Goal: Task Accomplishment & Management: Use online tool/utility

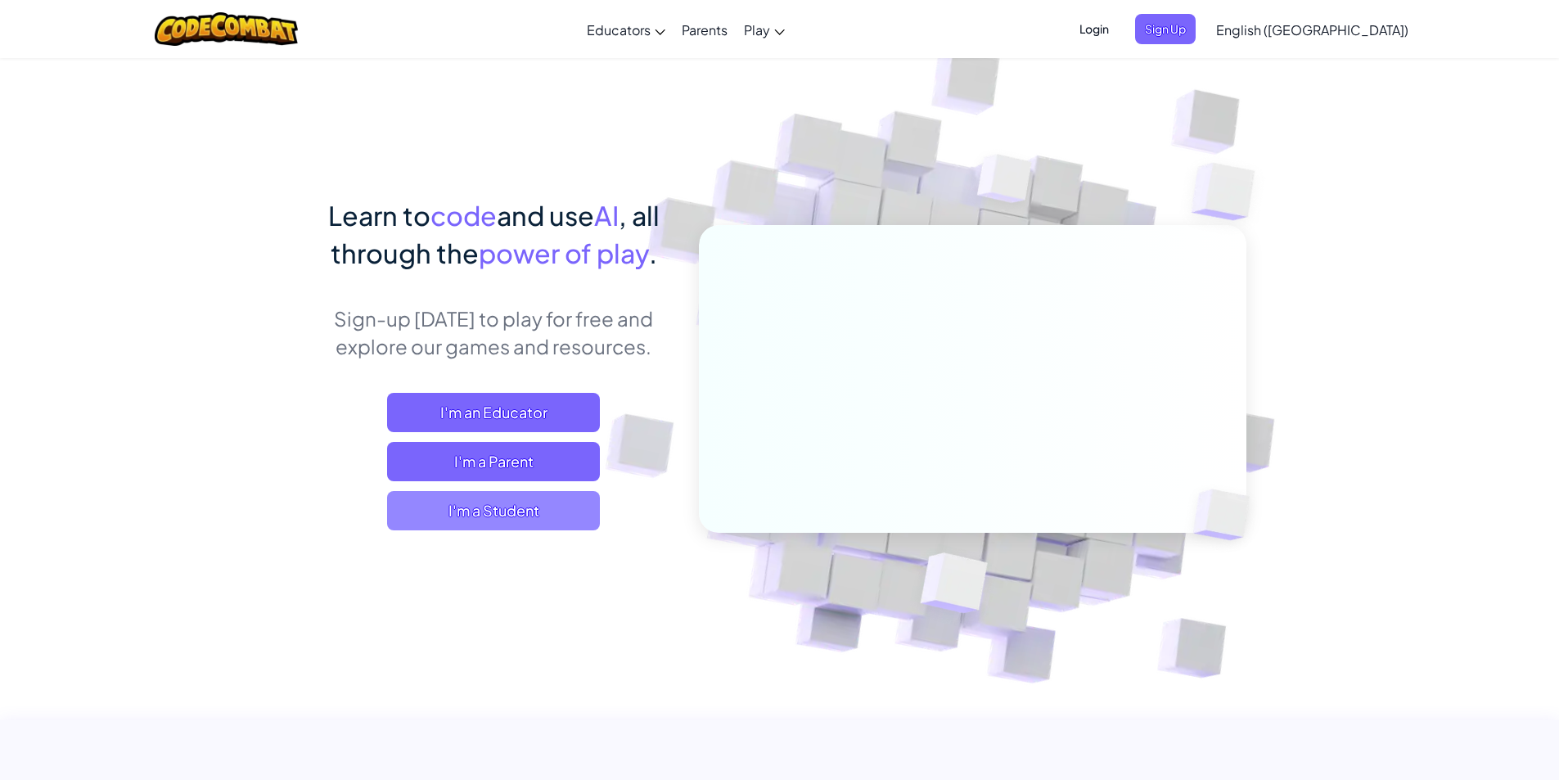
click at [491, 509] on span "I'm a Student" at bounding box center [493, 510] width 213 height 39
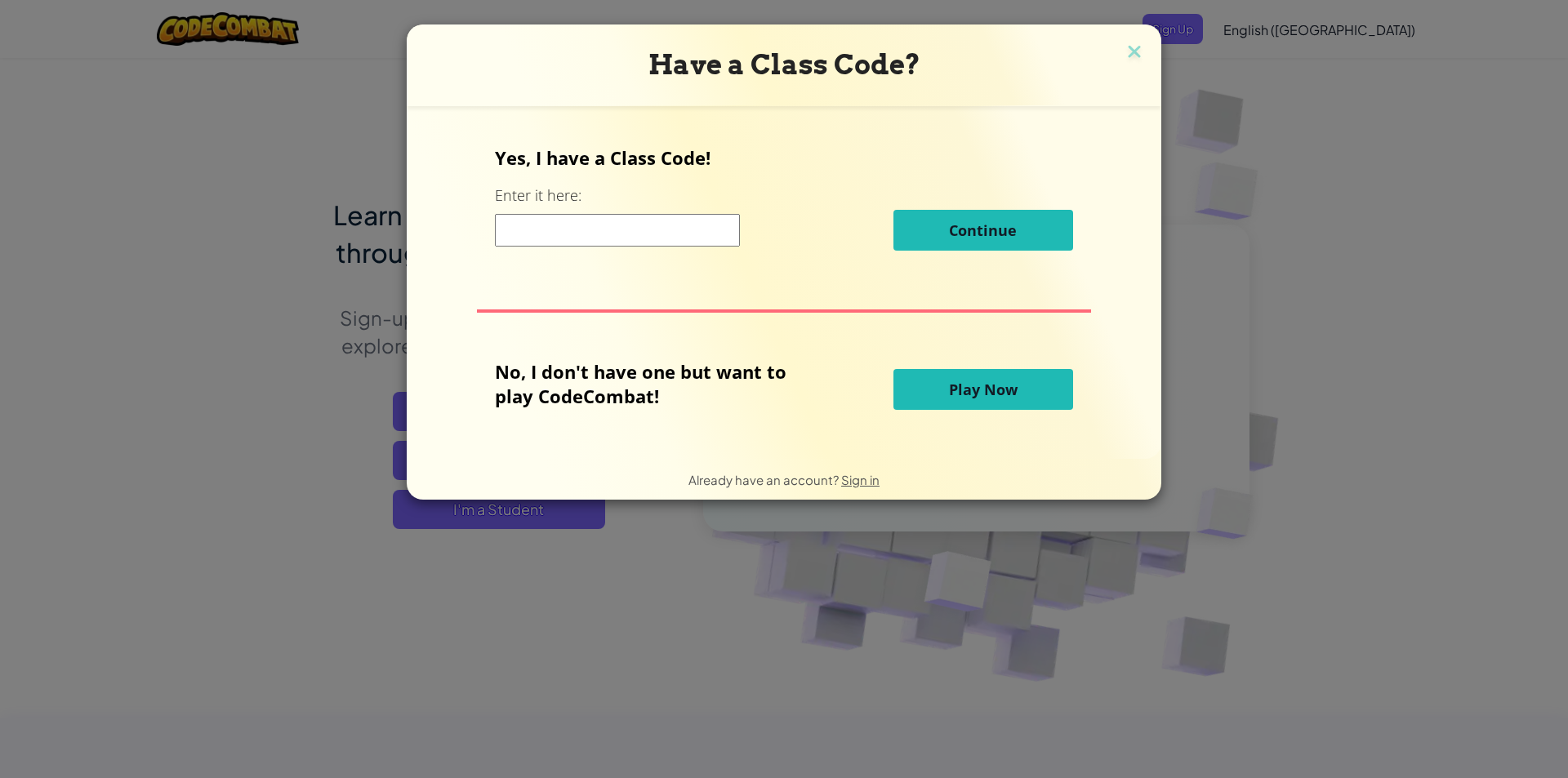
click at [975, 378] on button "Play Now" at bounding box center [983, 389] width 180 height 41
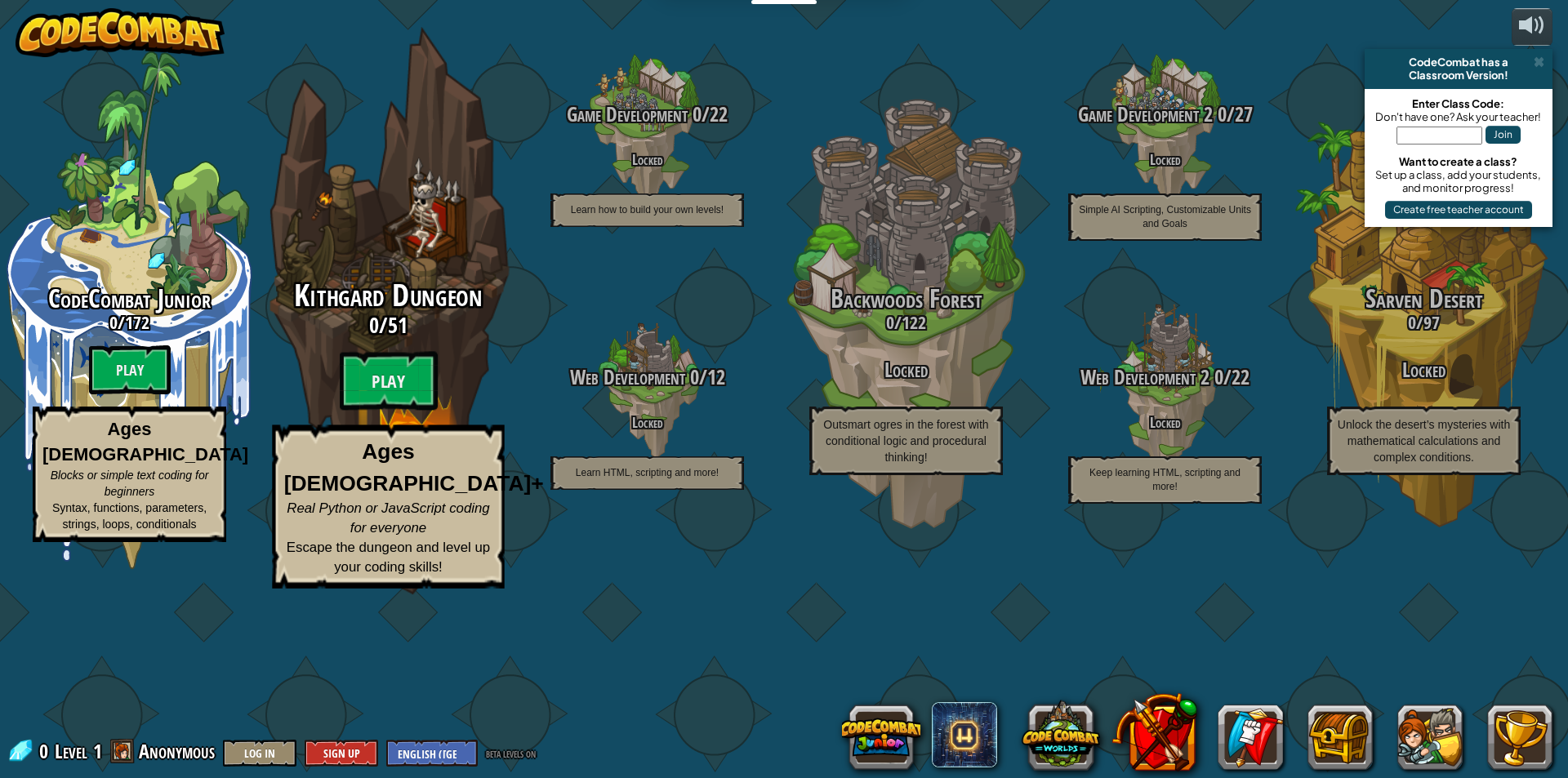
click at [403, 536] on span "Real Python or JavaScript coding for everyone" at bounding box center [387, 518] width 202 height 35
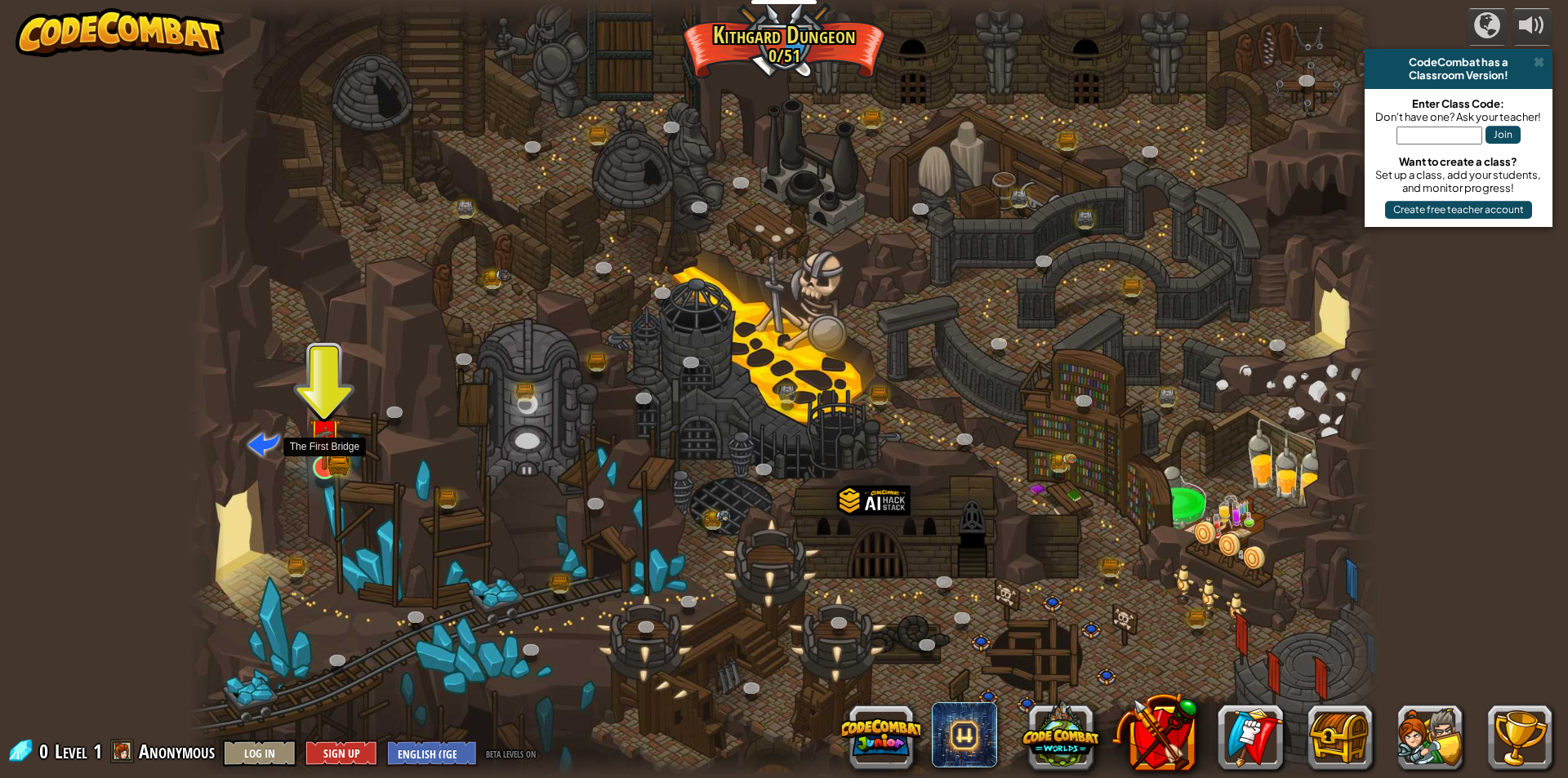
click at [331, 453] on img at bounding box center [324, 434] width 32 height 70
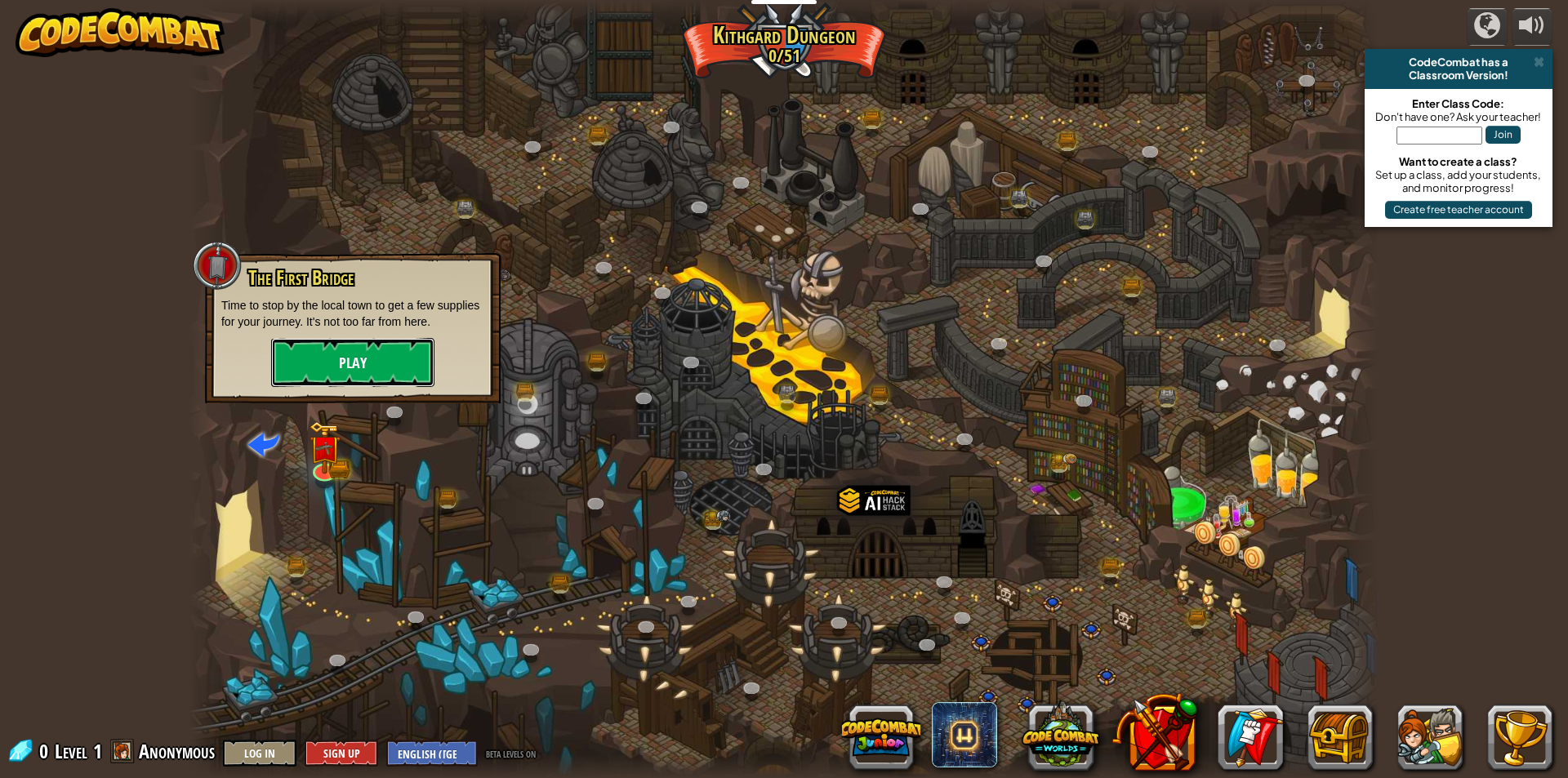
click at [354, 368] on button "Play" at bounding box center [353, 362] width 164 height 49
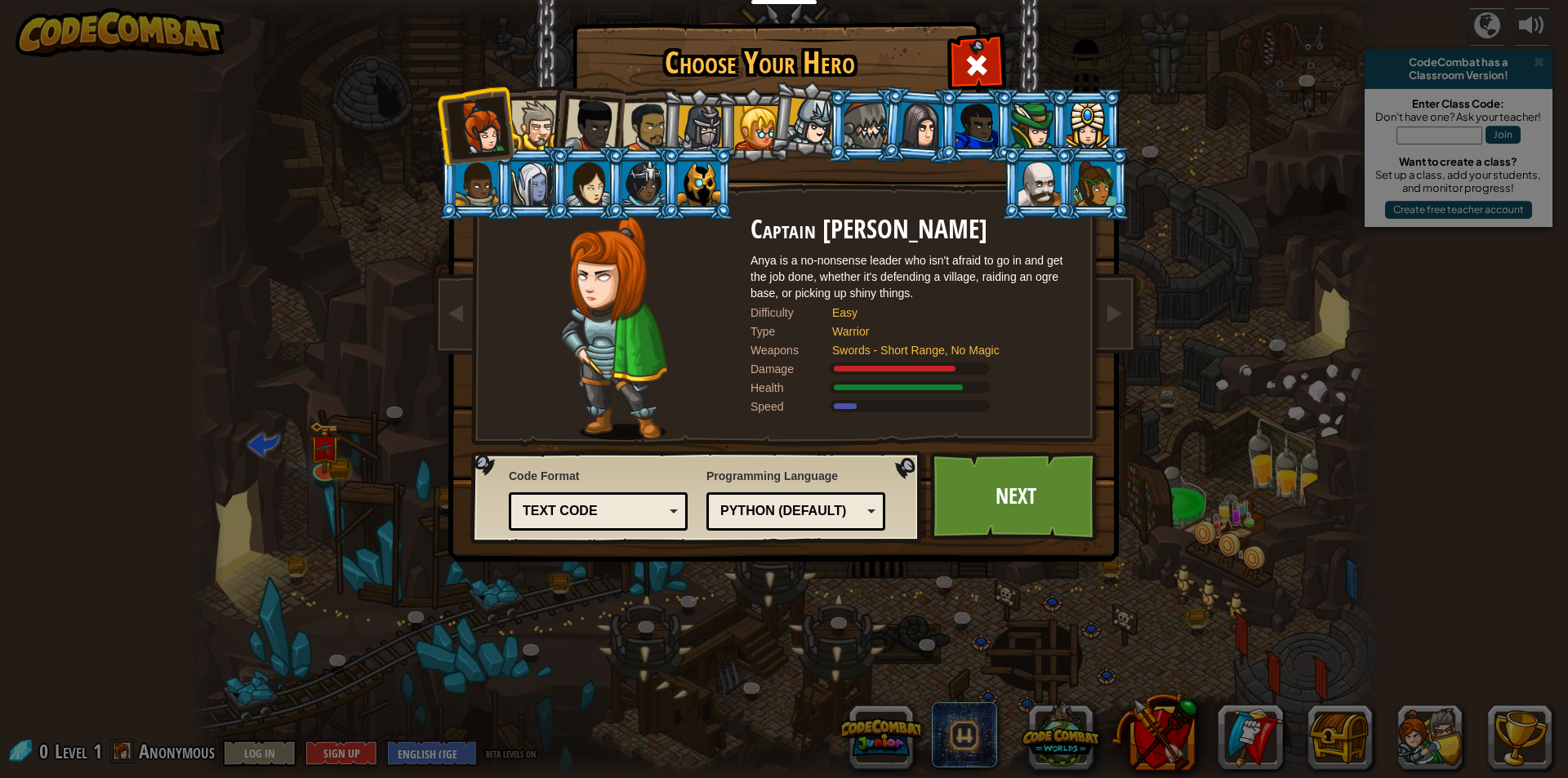
click at [663, 511] on div "Text code" at bounding box center [593, 511] width 142 height 19
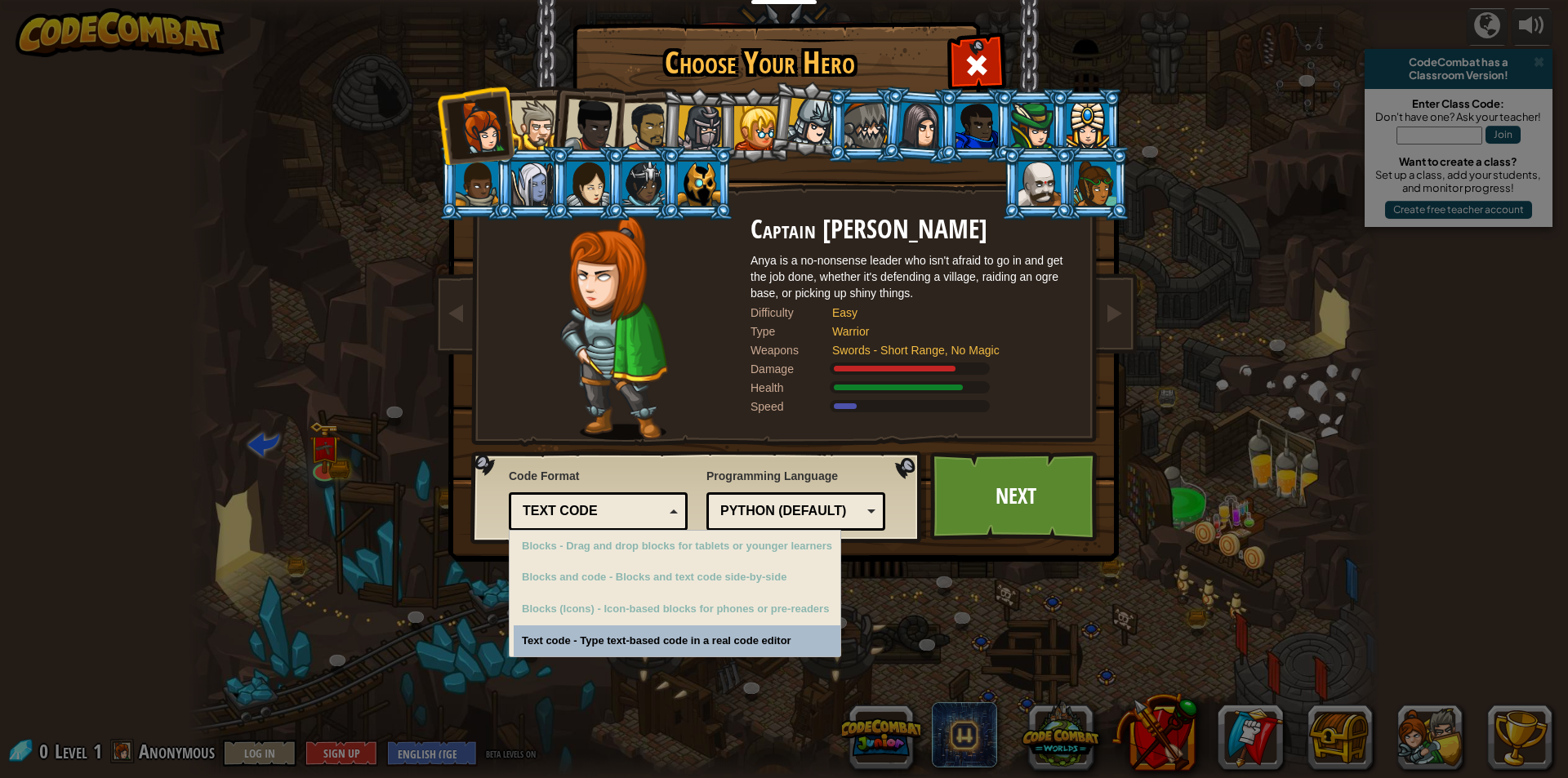
click at [663, 511] on div "Text code" at bounding box center [593, 511] width 142 height 19
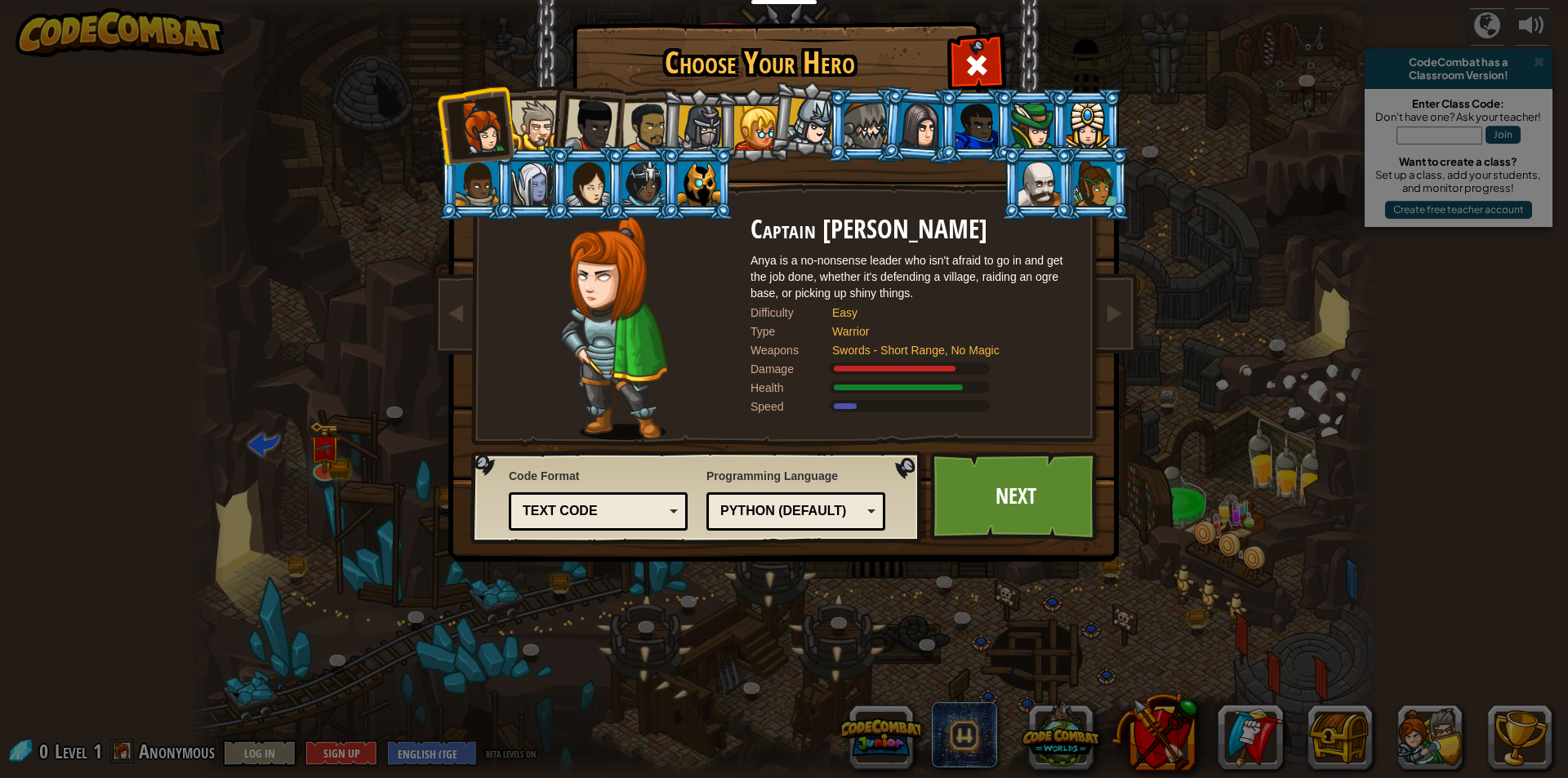
click at [868, 517] on div "Python (Default)" at bounding box center [796, 511] width 158 height 25
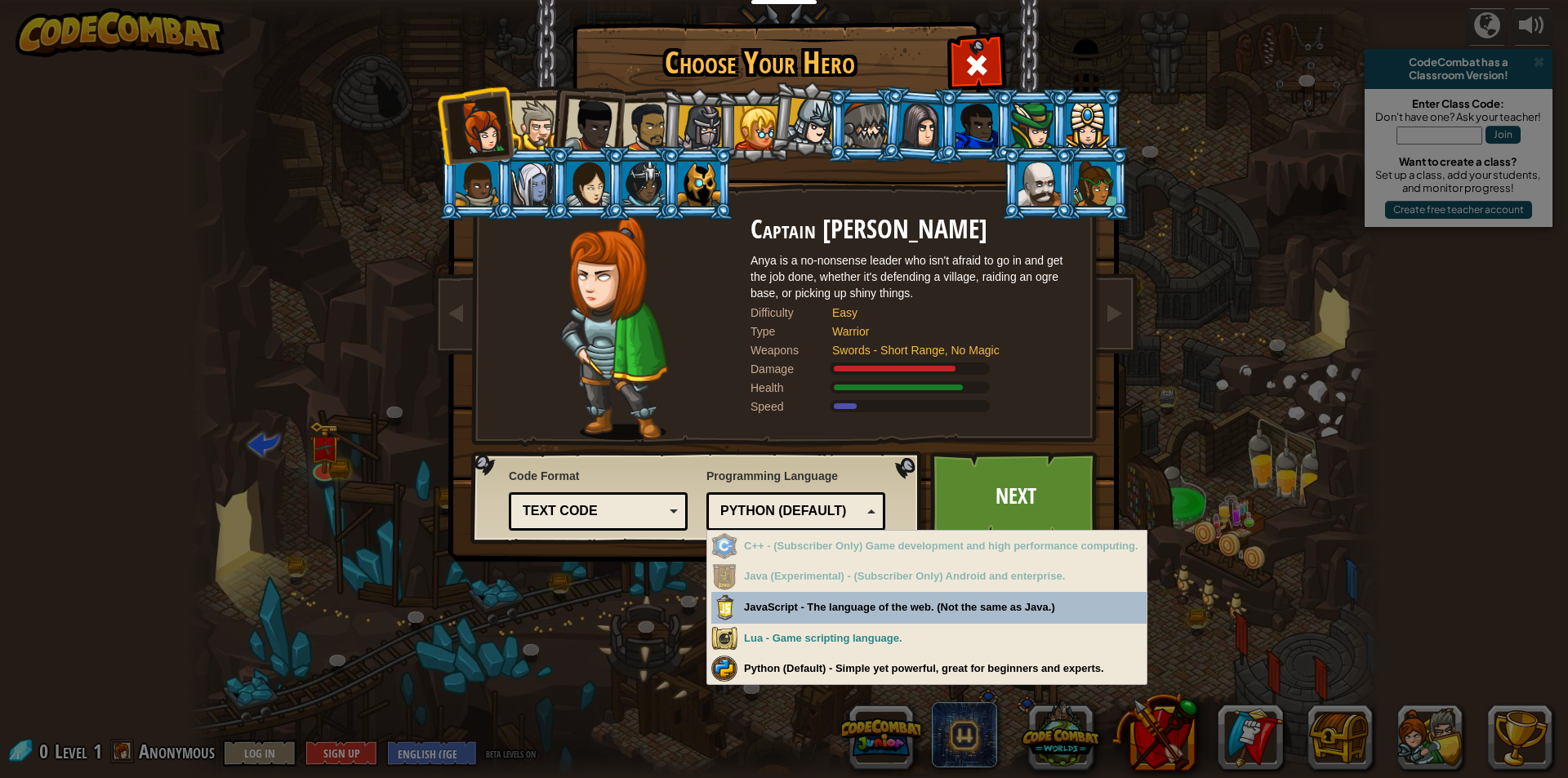
click at [868, 517] on div "Python (Default)" at bounding box center [796, 511] width 158 height 25
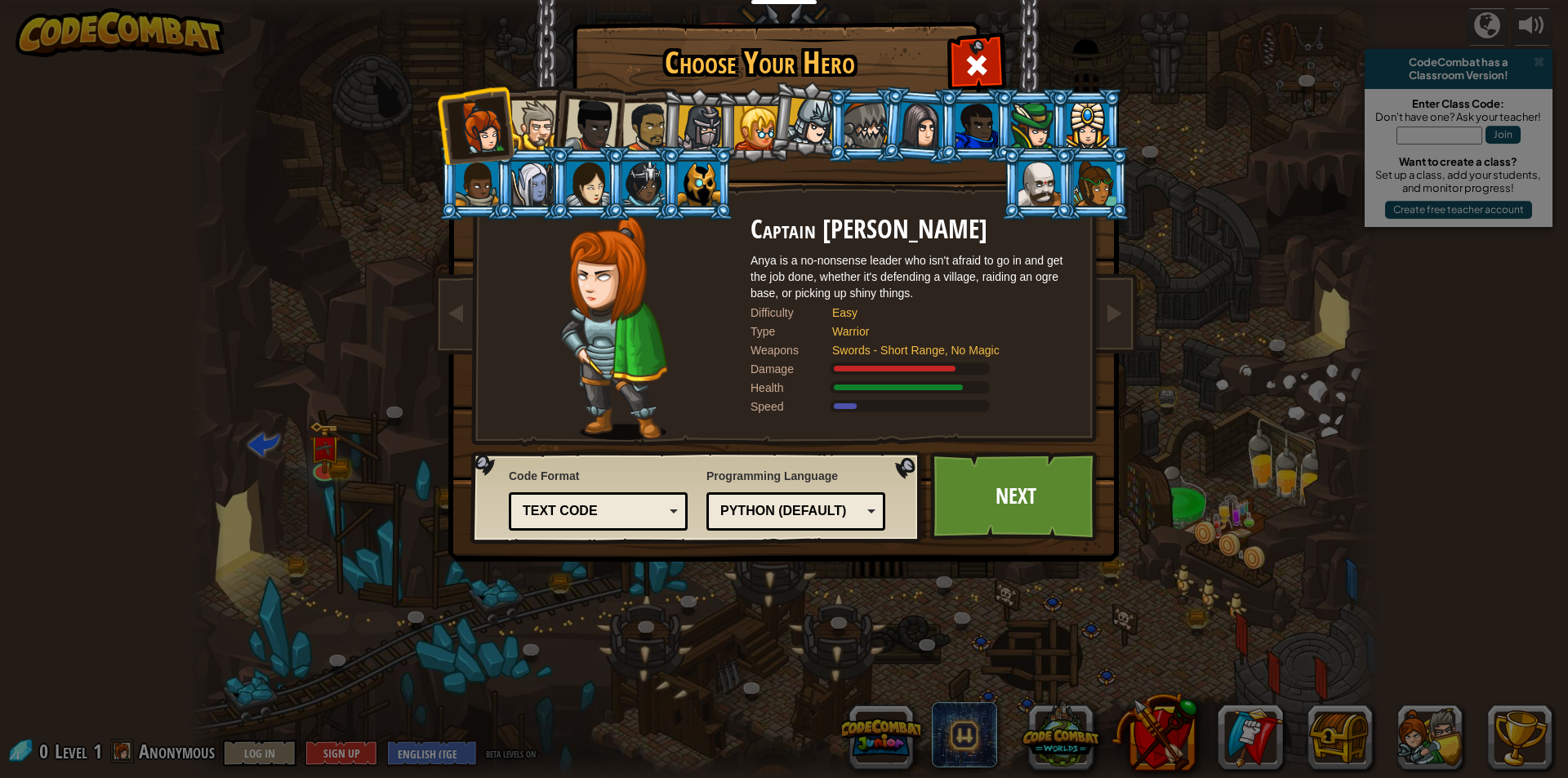
click at [868, 518] on div "Python (Default)" at bounding box center [796, 511] width 158 height 25
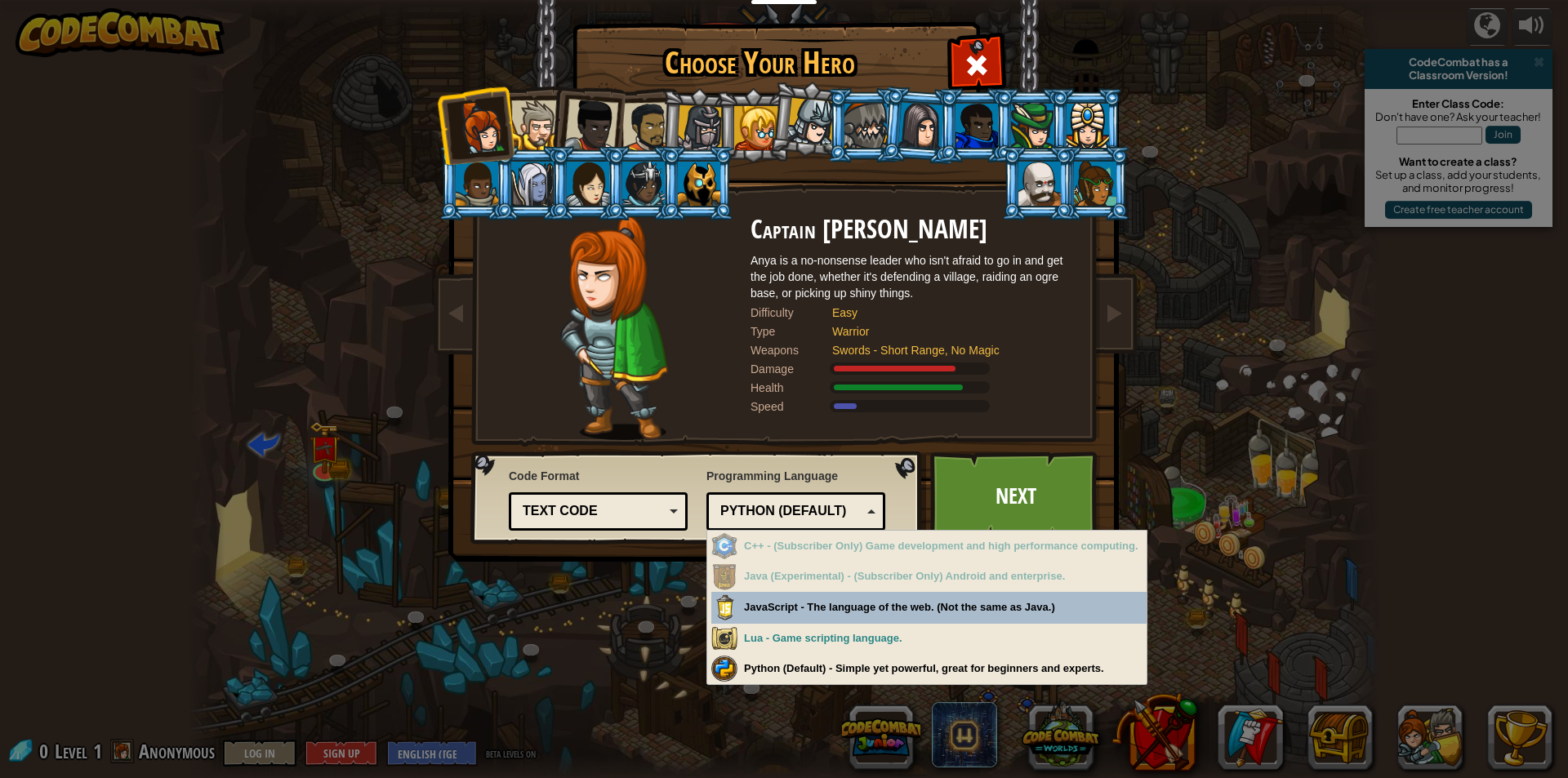
click at [868, 518] on div "Python (Default)" at bounding box center [796, 511] width 158 height 25
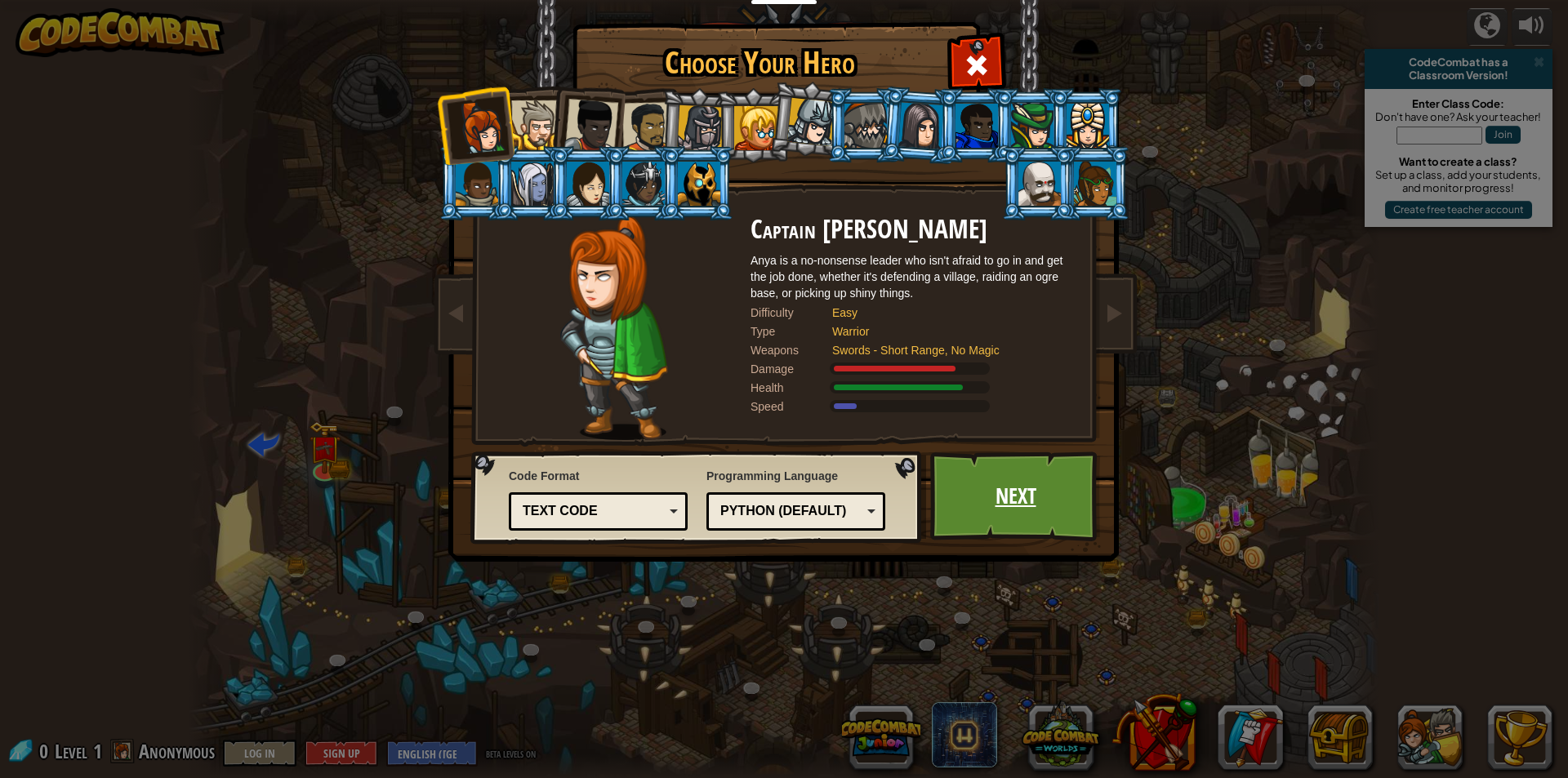
click at [960, 495] on link "Next" at bounding box center [1014, 497] width 171 height 90
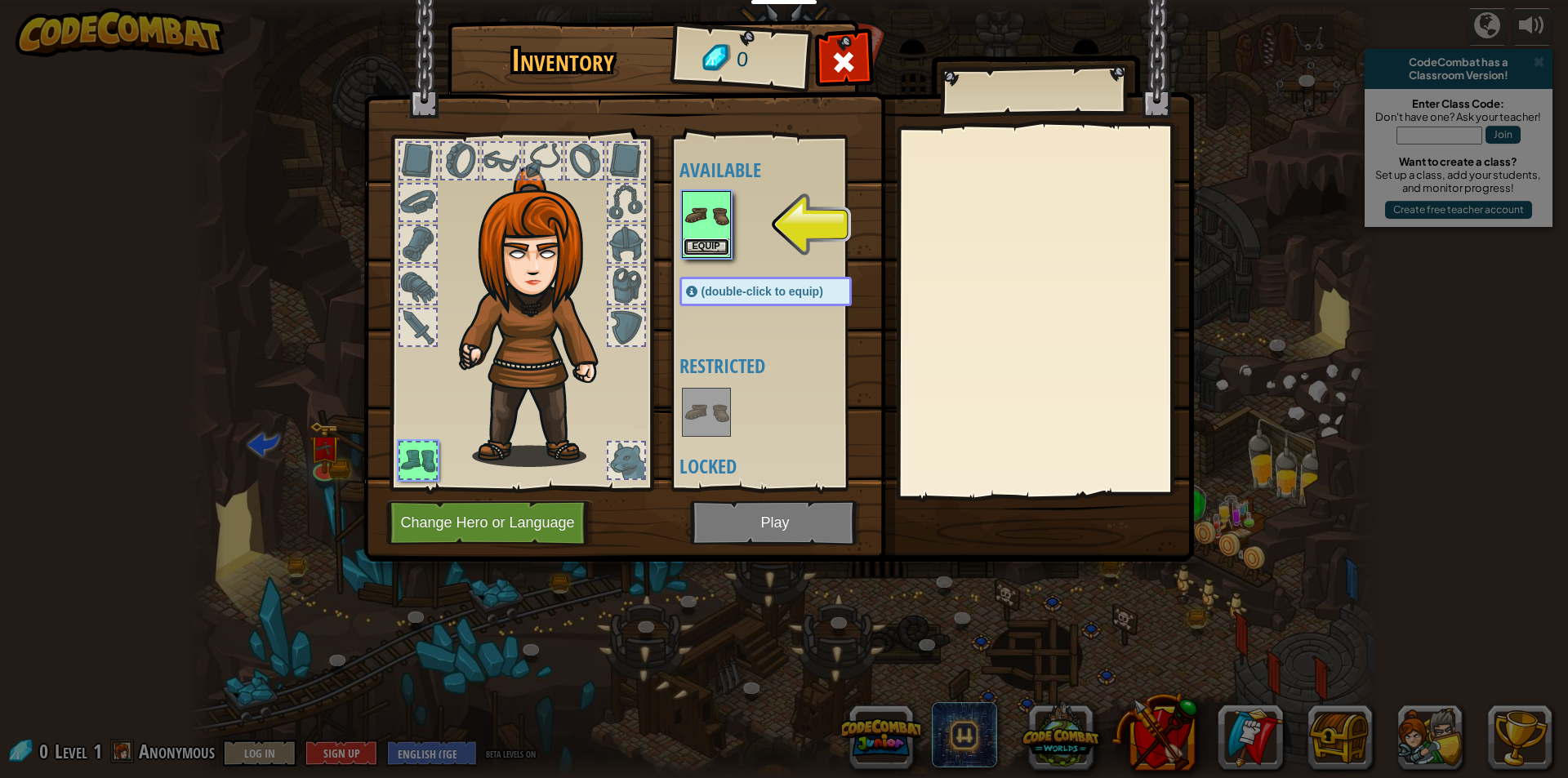
click at [699, 249] on button "Equip" at bounding box center [706, 246] width 46 height 17
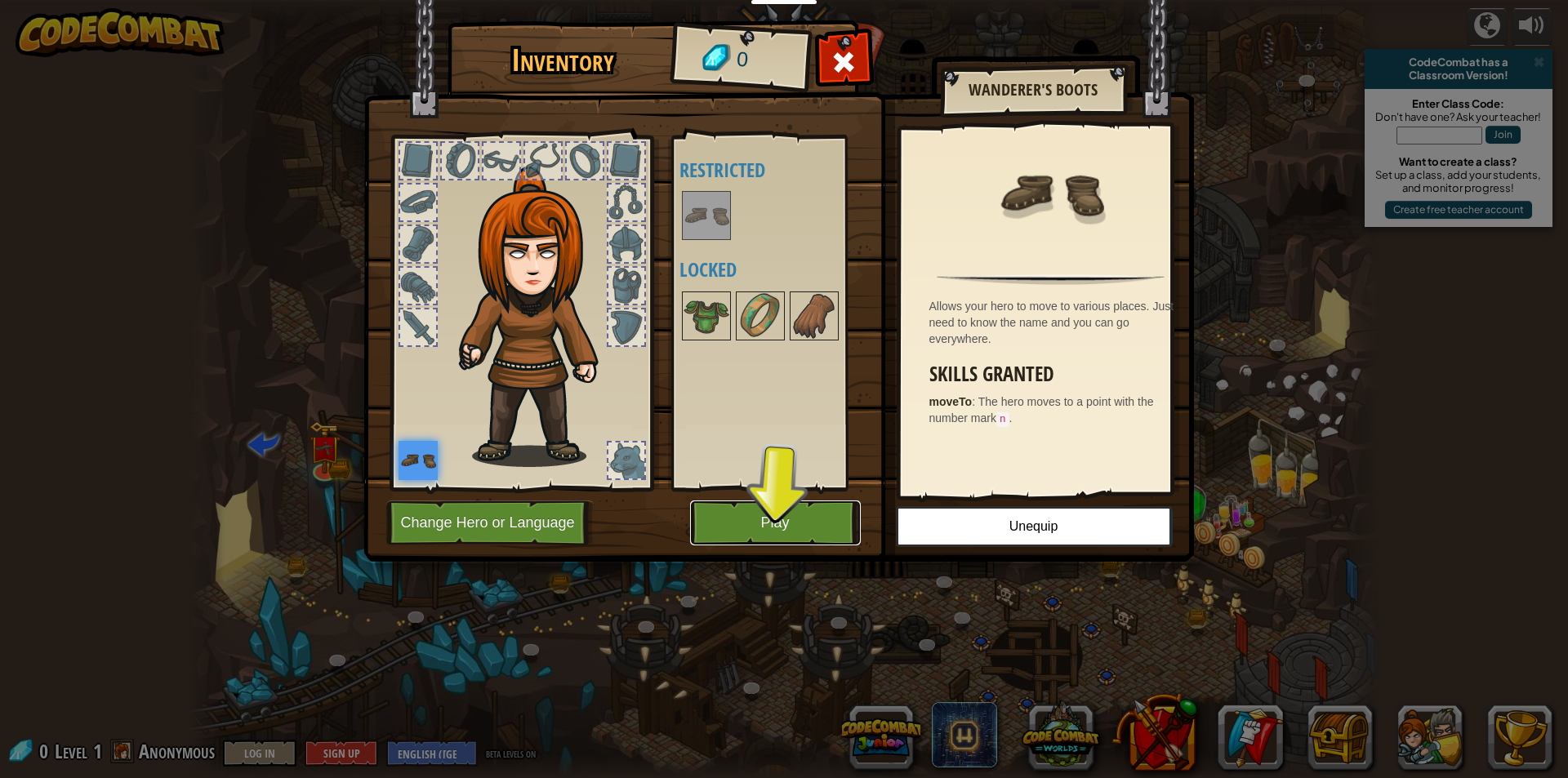
click at [798, 516] on button "Play" at bounding box center [775, 523] width 171 height 45
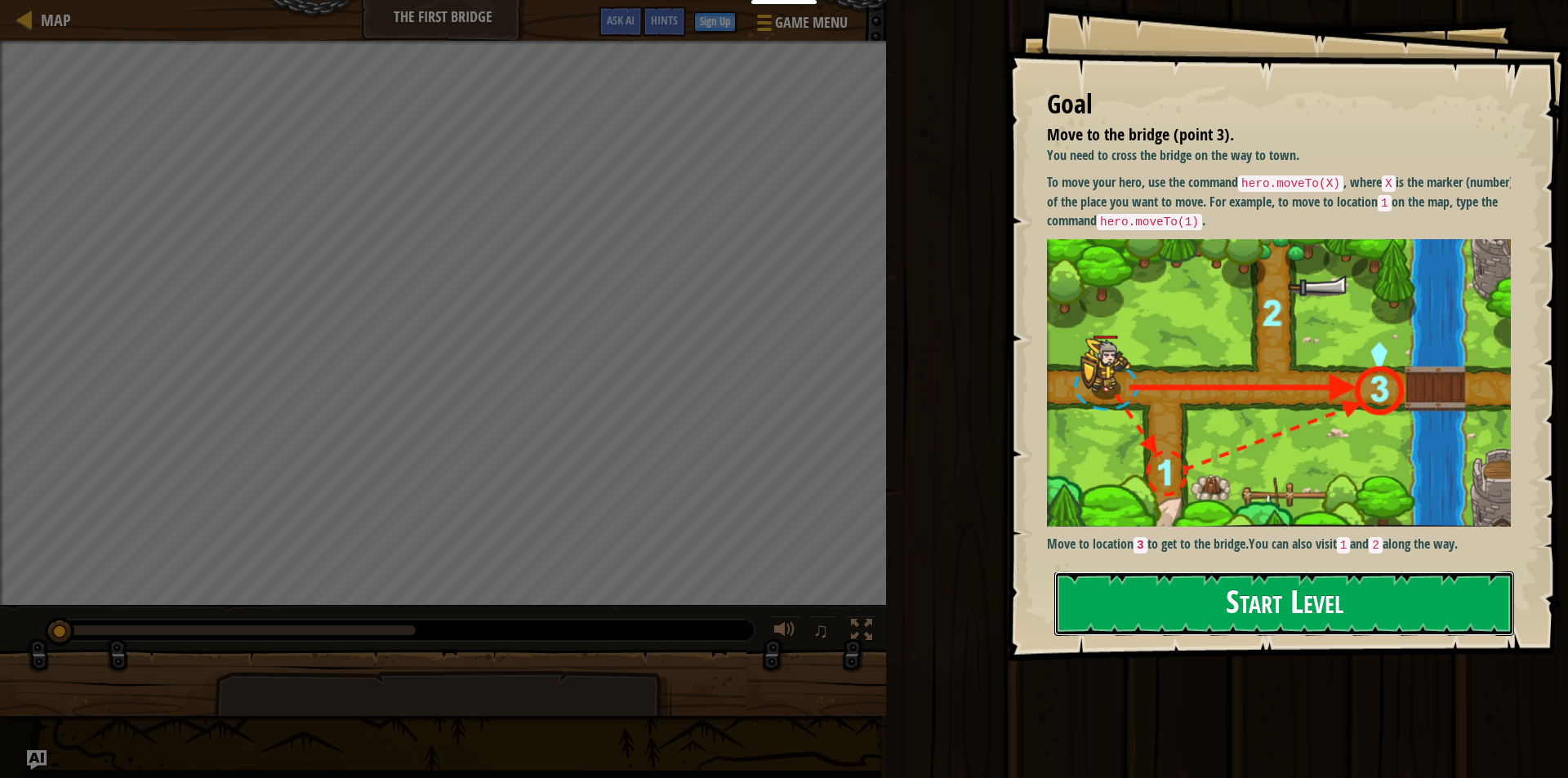
click at [1285, 604] on button "Start Level" at bounding box center [1284, 603] width 460 height 65
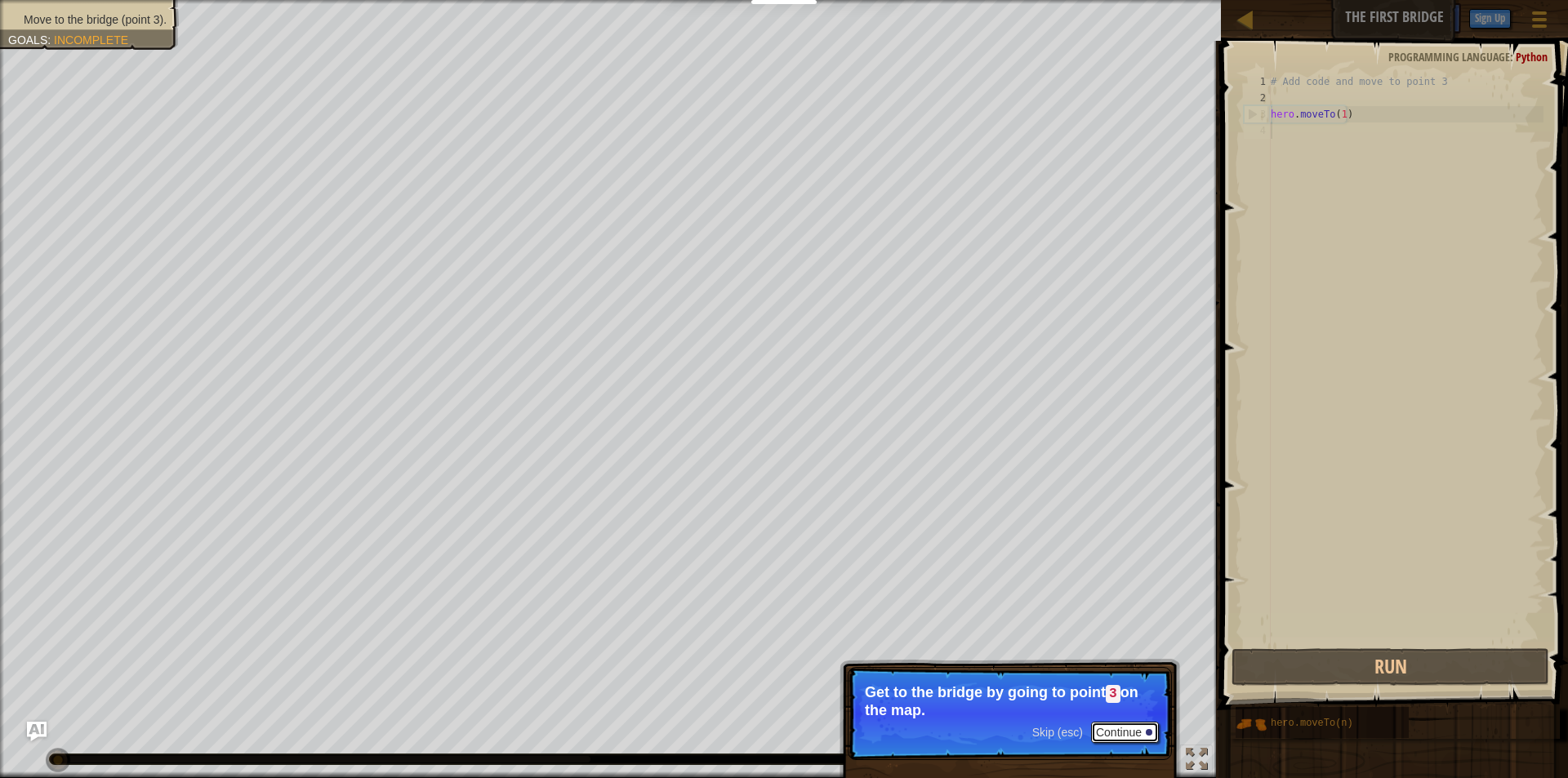
click at [1143, 733] on button "Continue" at bounding box center [1125, 732] width 68 height 21
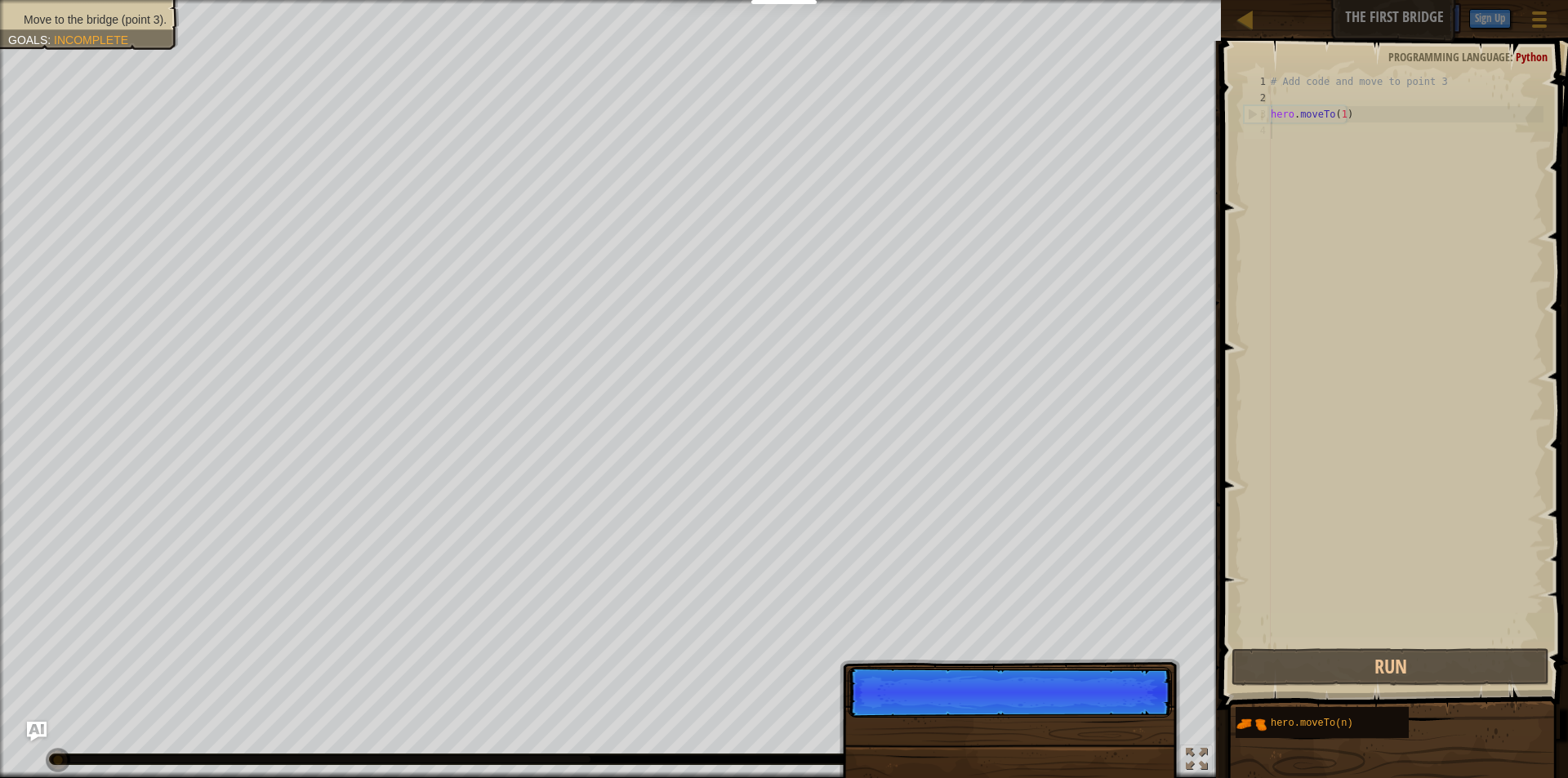
scroll to position [7, 0]
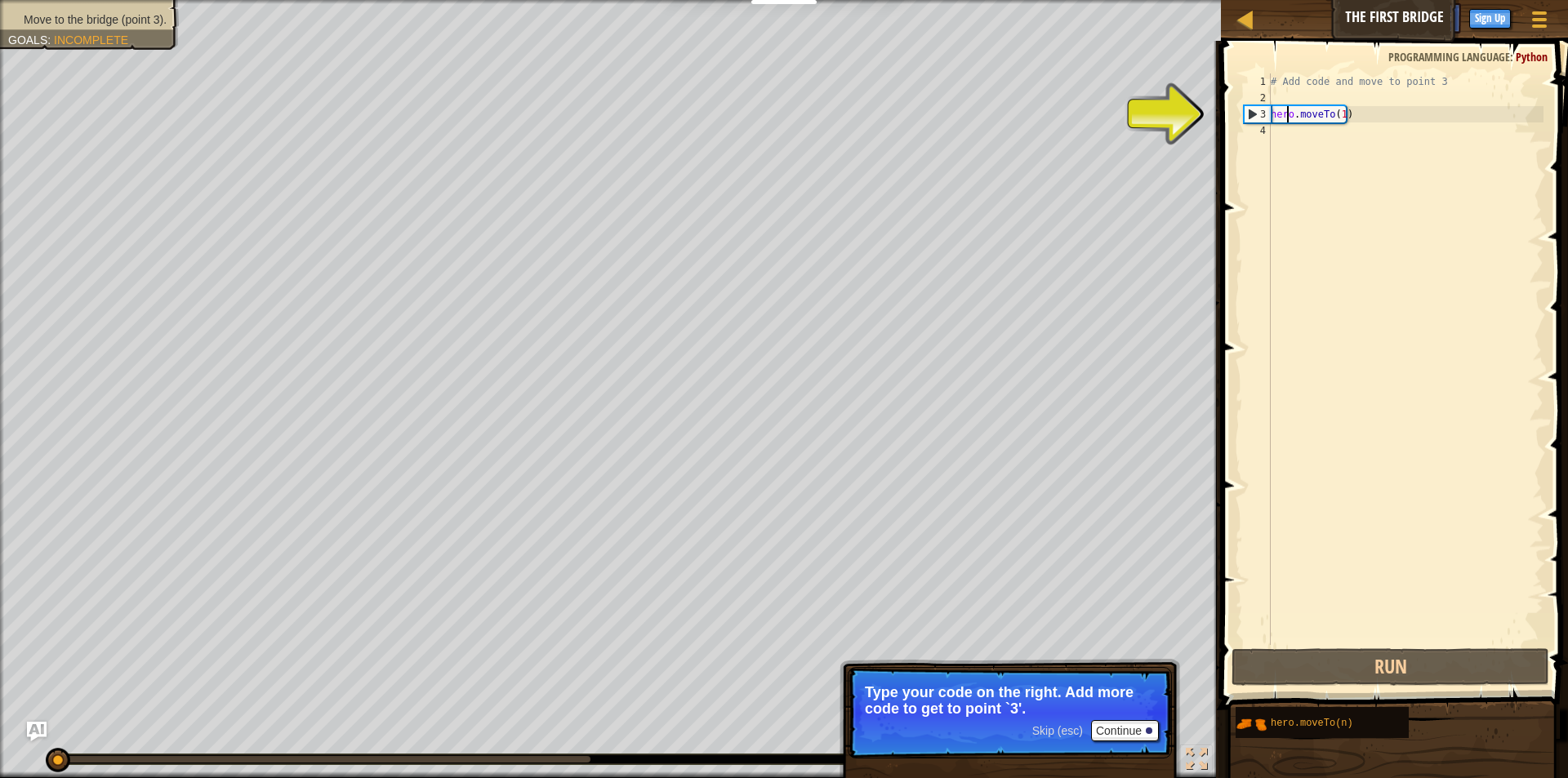
click at [1285, 113] on div "# Add code and move to point 3 hero . moveTo ( 1 )" at bounding box center [1404, 376] width 276 height 604
type textarea "hero.moveTo(1)"
click at [1341, 117] on div "# Add code and move to point 3 hero . moveTo ( 1 )" at bounding box center [1404, 376] width 276 height 604
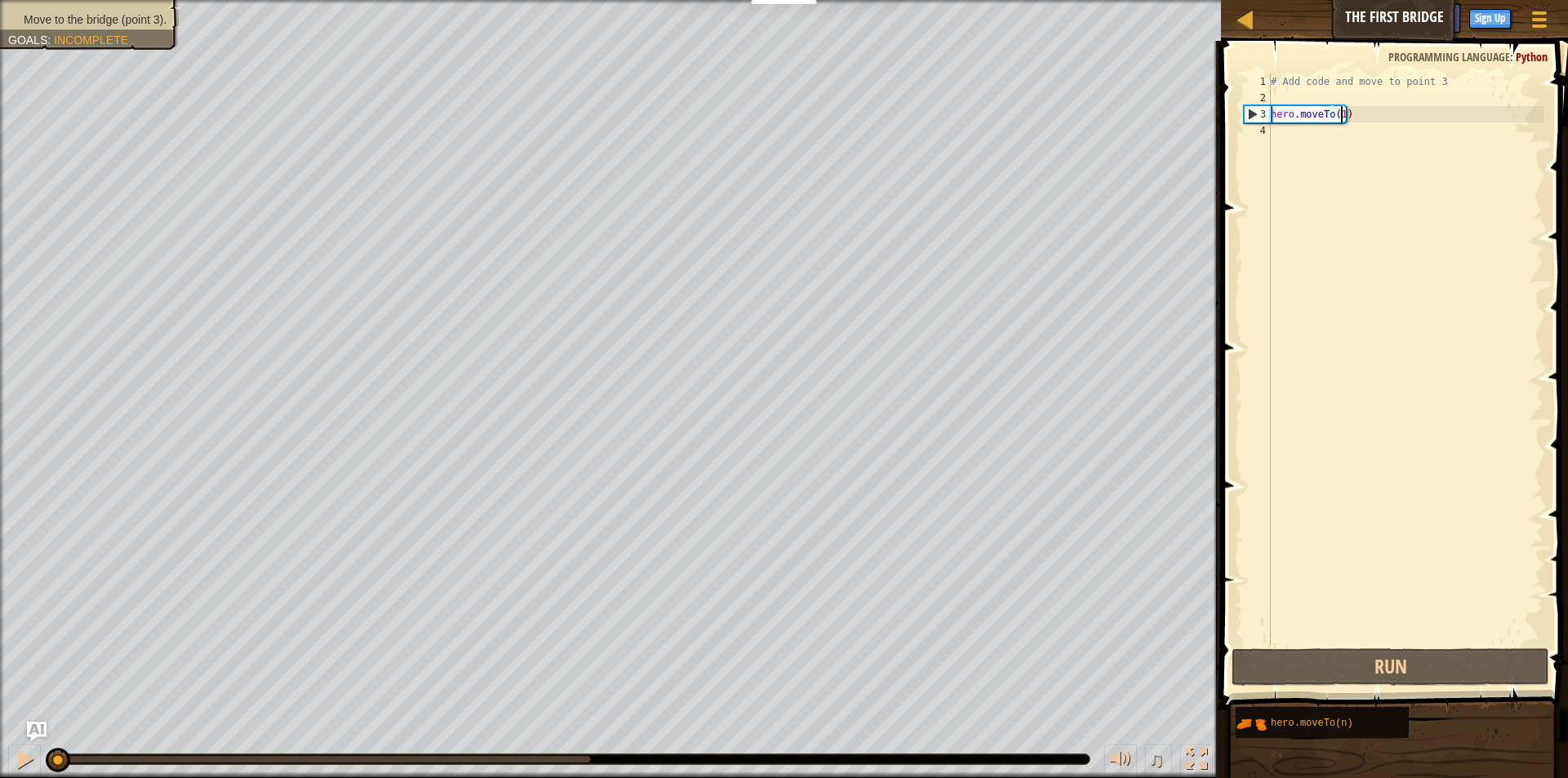
click at [1432, 141] on div "# Add code and move to point 3 hero . moveTo ( 1 )" at bounding box center [1404, 376] width 276 height 604
click at [1410, 111] on div "# Add code and move to point 3 hero . moveTo ( 1 )" at bounding box center [1404, 376] width 276 height 604
type textarea "hero.moveTo(1)"
click at [1395, 667] on button "Run" at bounding box center [1389, 667] width 317 height 38
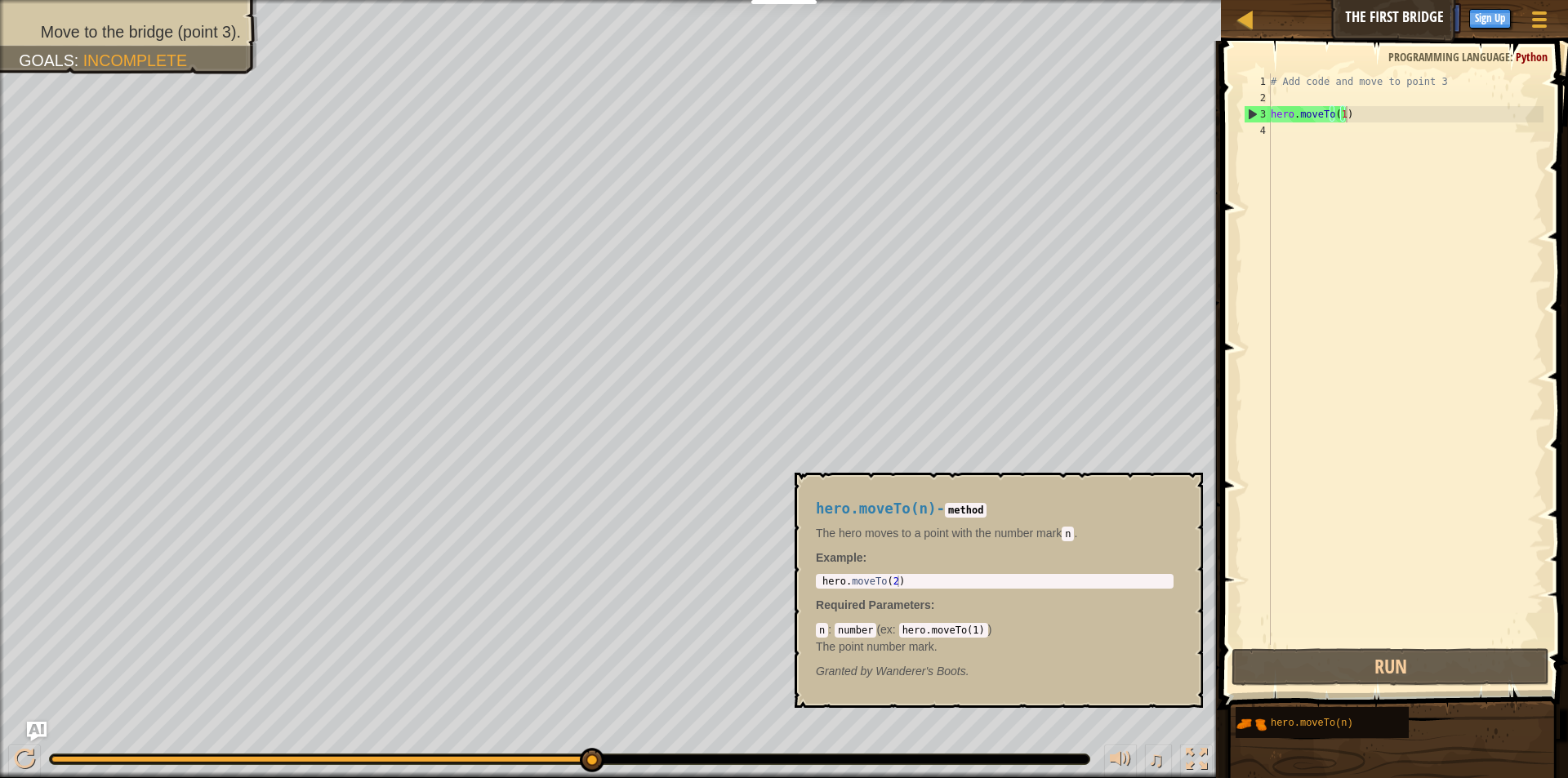
drag, startPoint x: 1315, startPoint y: 716, endPoint x: 1293, endPoint y: 137, distance: 579.4
click at [1293, 137] on div "# Add code and move to point 3 hero . moveTo ( 1 )" at bounding box center [1404, 376] width 276 height 604
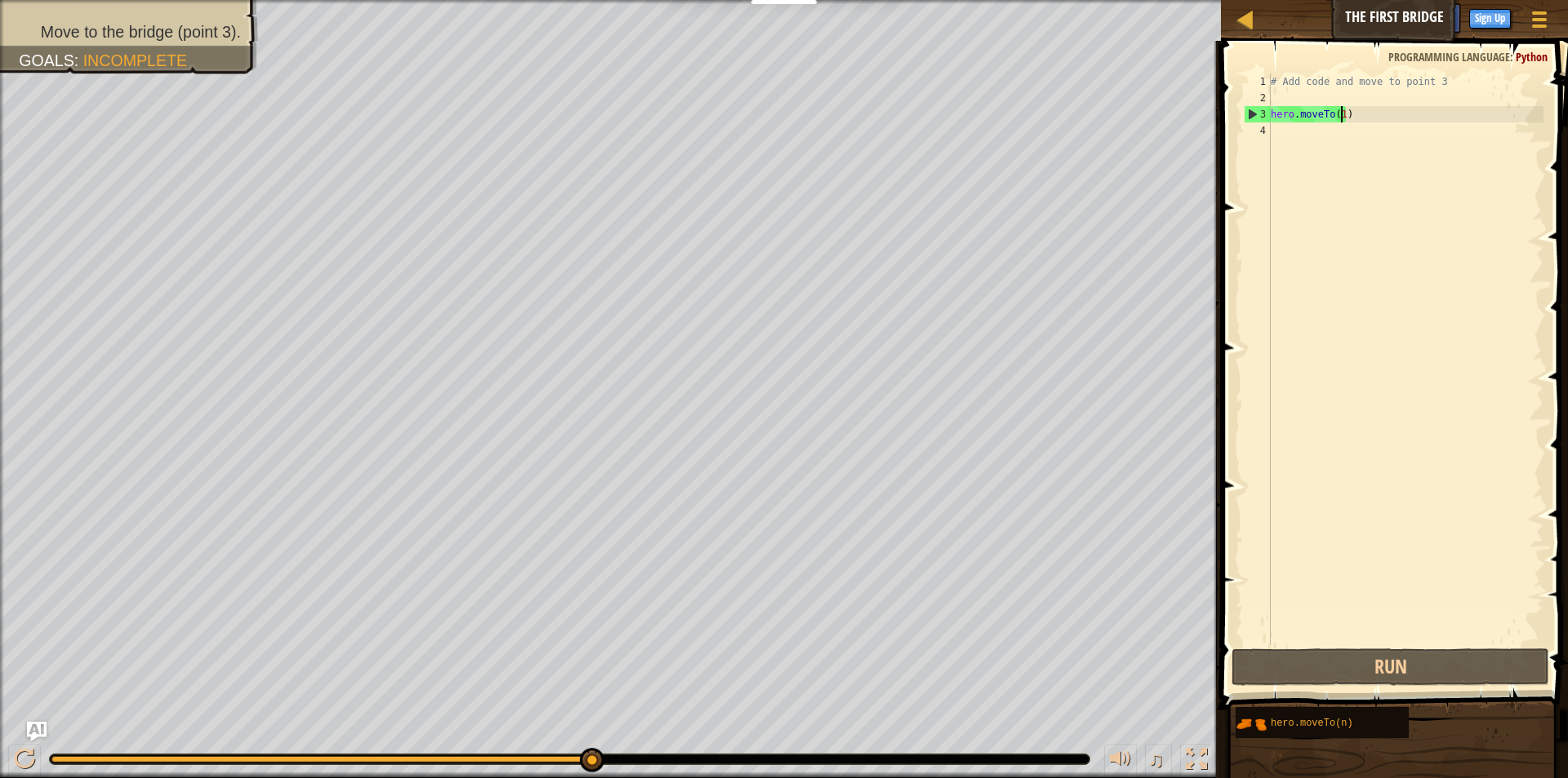
click at [1341, 115] on div "# Add code and move to point 3 hero . moveTo ( 1 )" at bounding box center [1404, 376] width 276 height 604
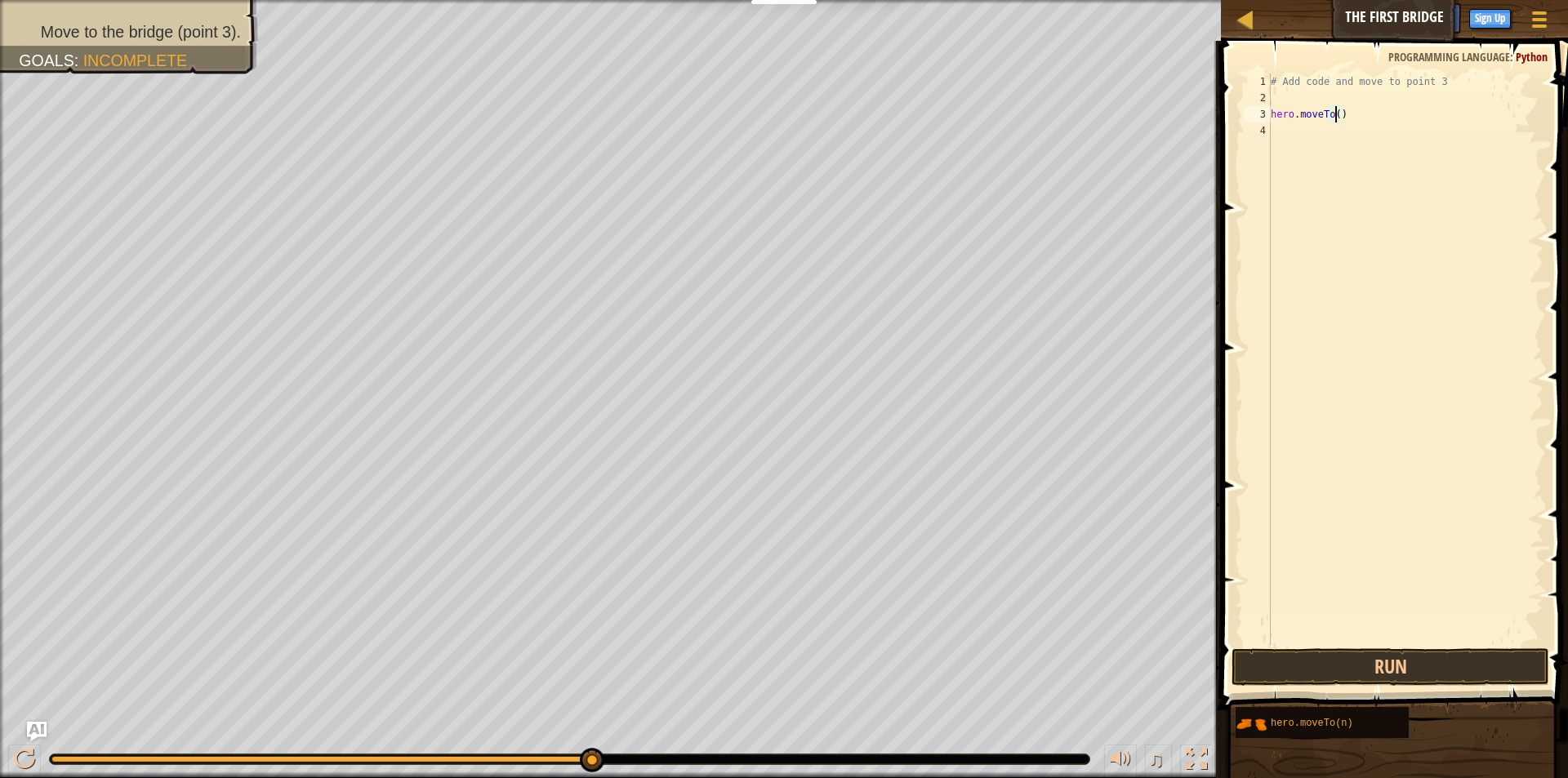
scroll to position [7, 6]
click at [1402, 667] on button "Run" at bounding box center [1389, 667] width 317 height 38
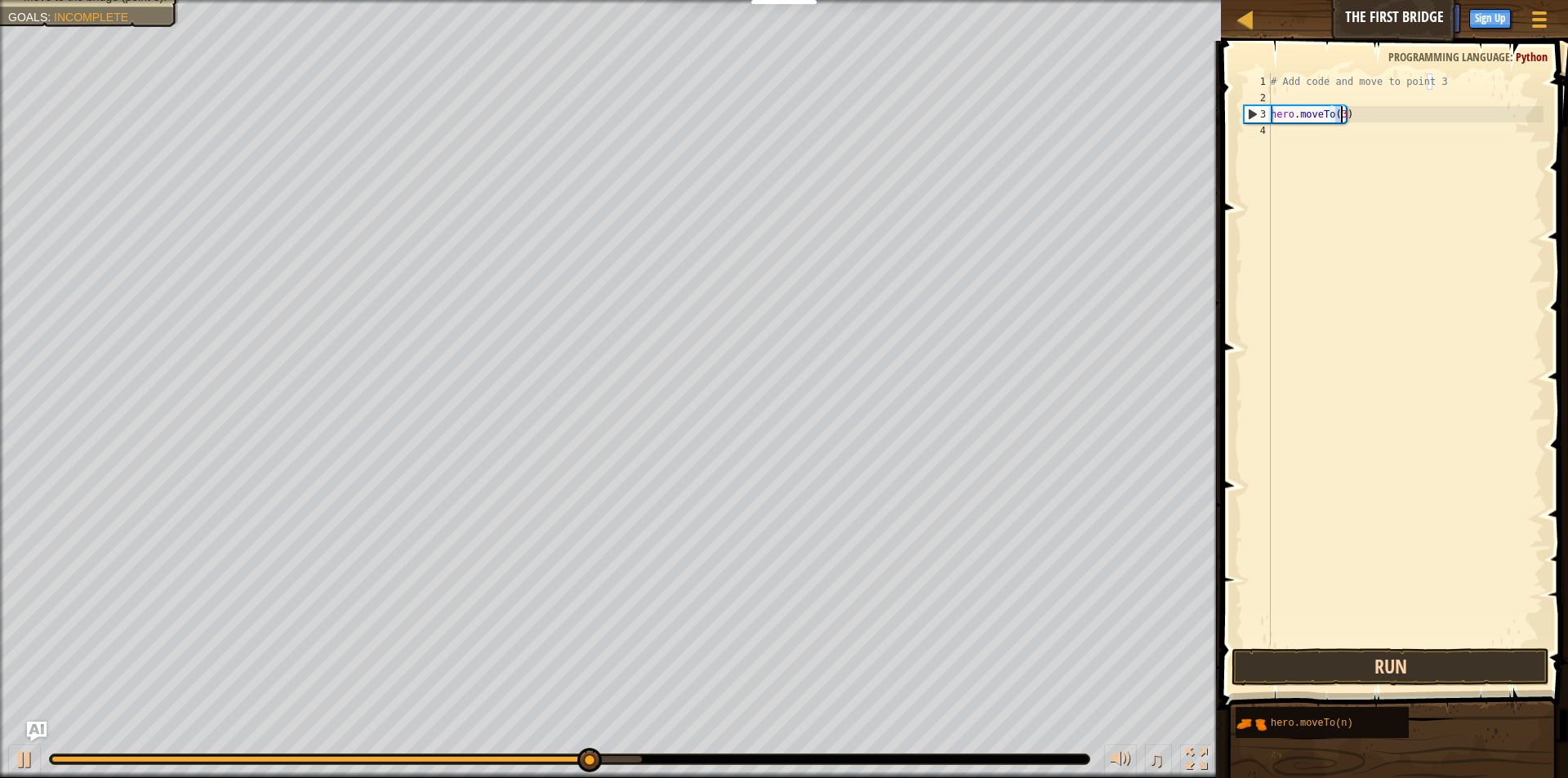
type textarea "hero.moveTo(3)"
click at [1376, 676] on button "Run" at bounding box center [1389, 667] width 317 height 38
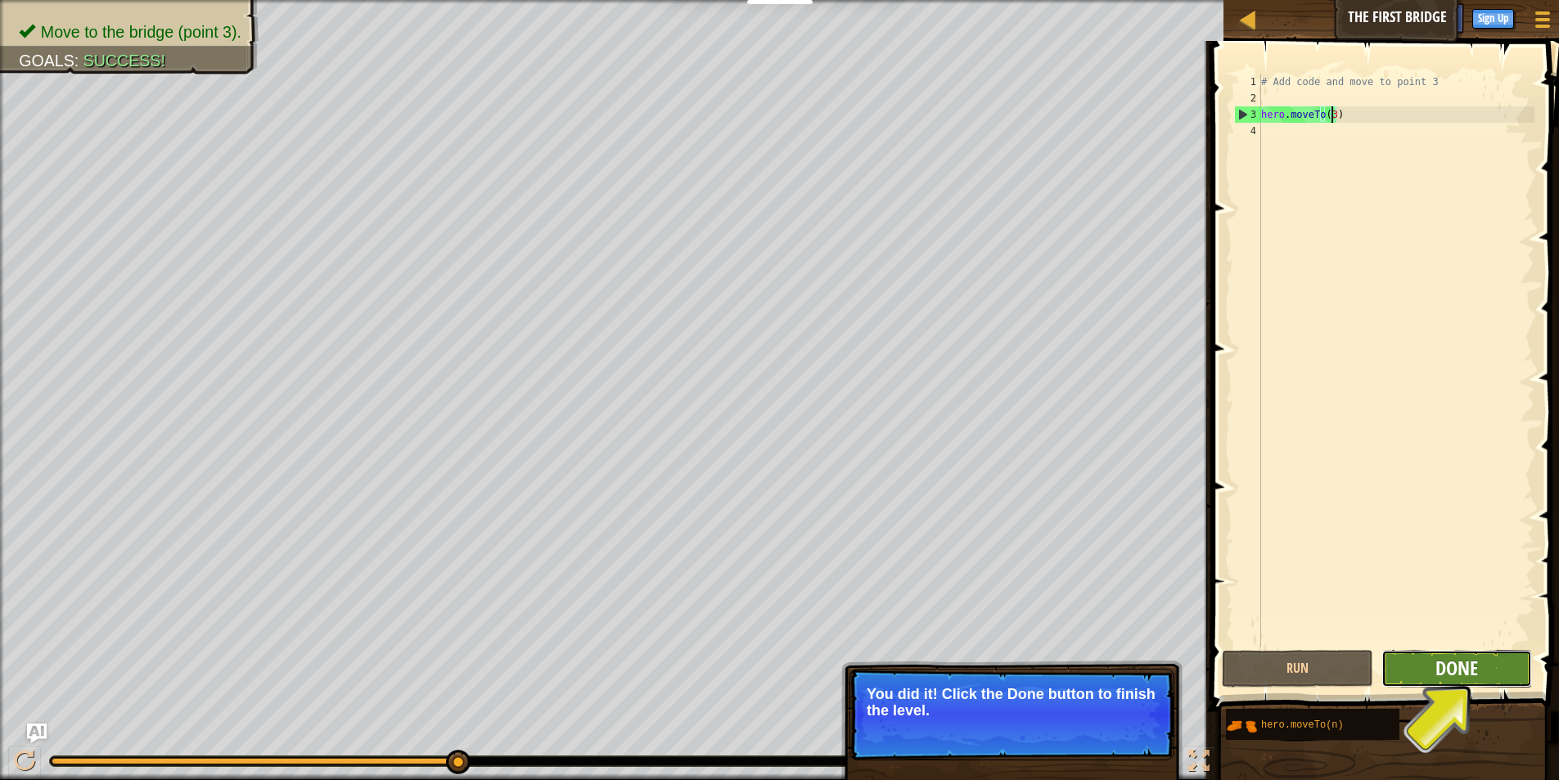
click at [1463, 666] on span "Done" at bounding box center [1457, 668] width 43 height 26
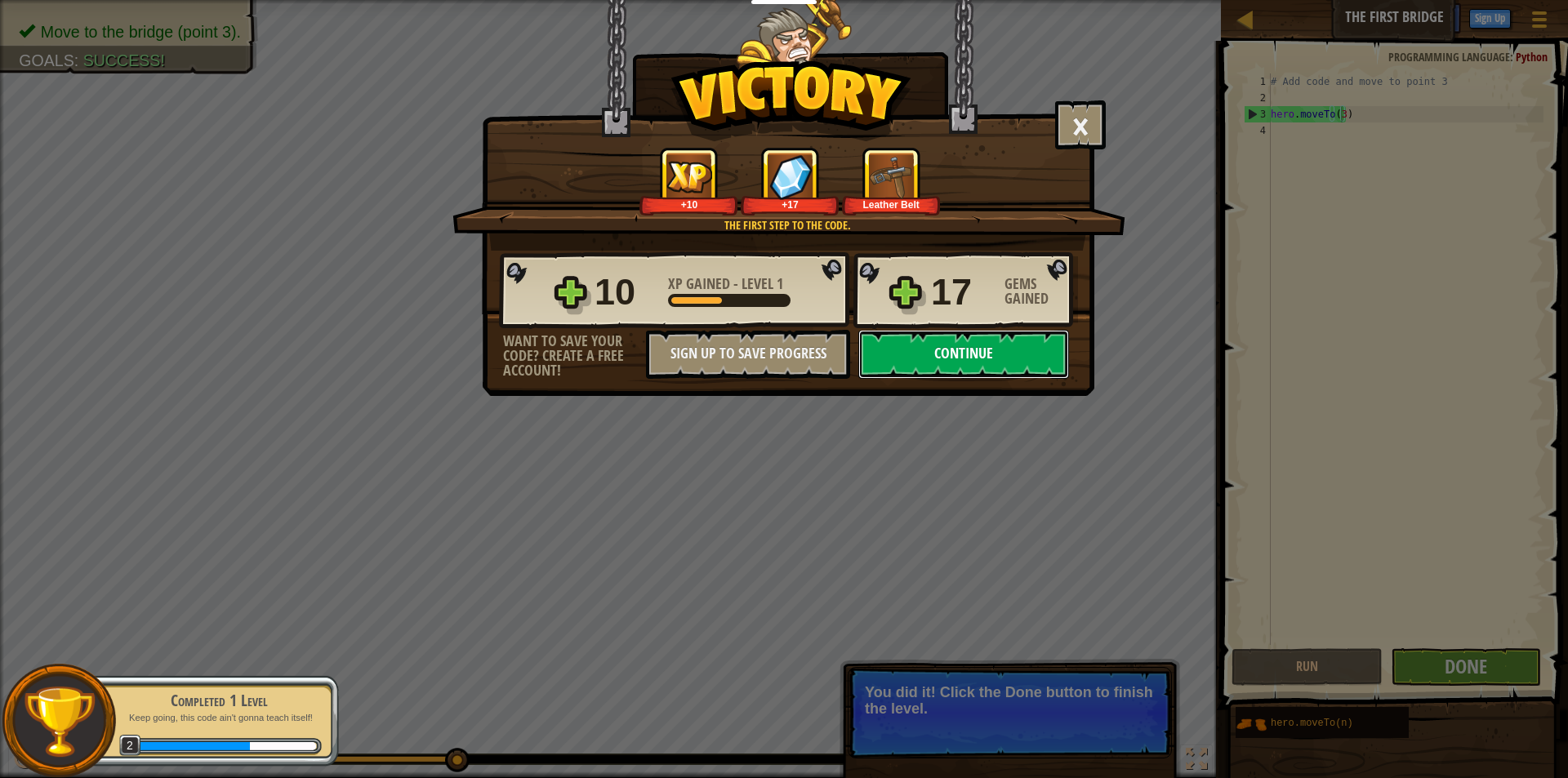
click at [937, 350] on button "Continue" at bounding box center [963, 354] width 210 height 49
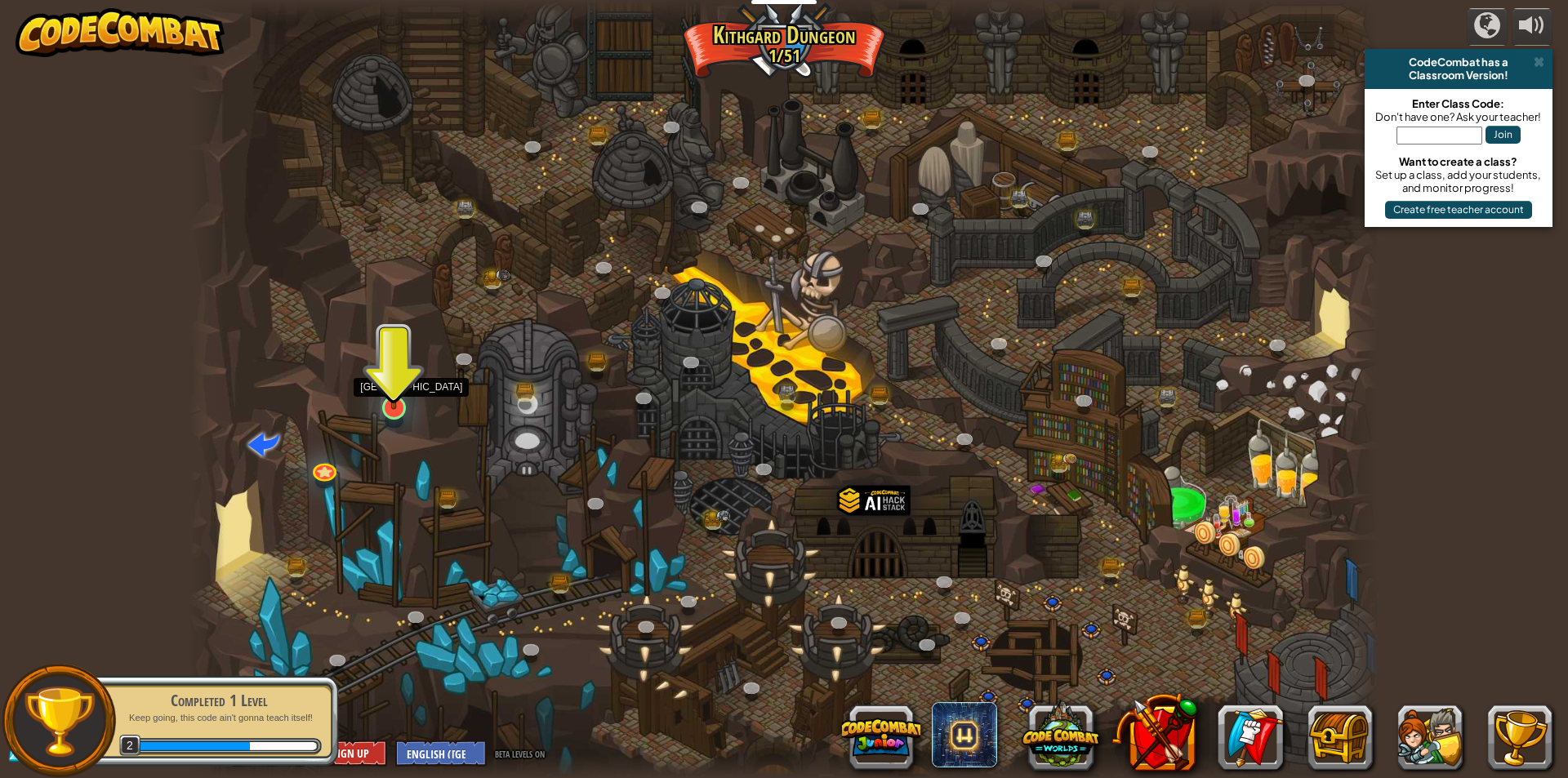
click at [396, 405] on img at bounding box center [394, 373] width 32 height 74
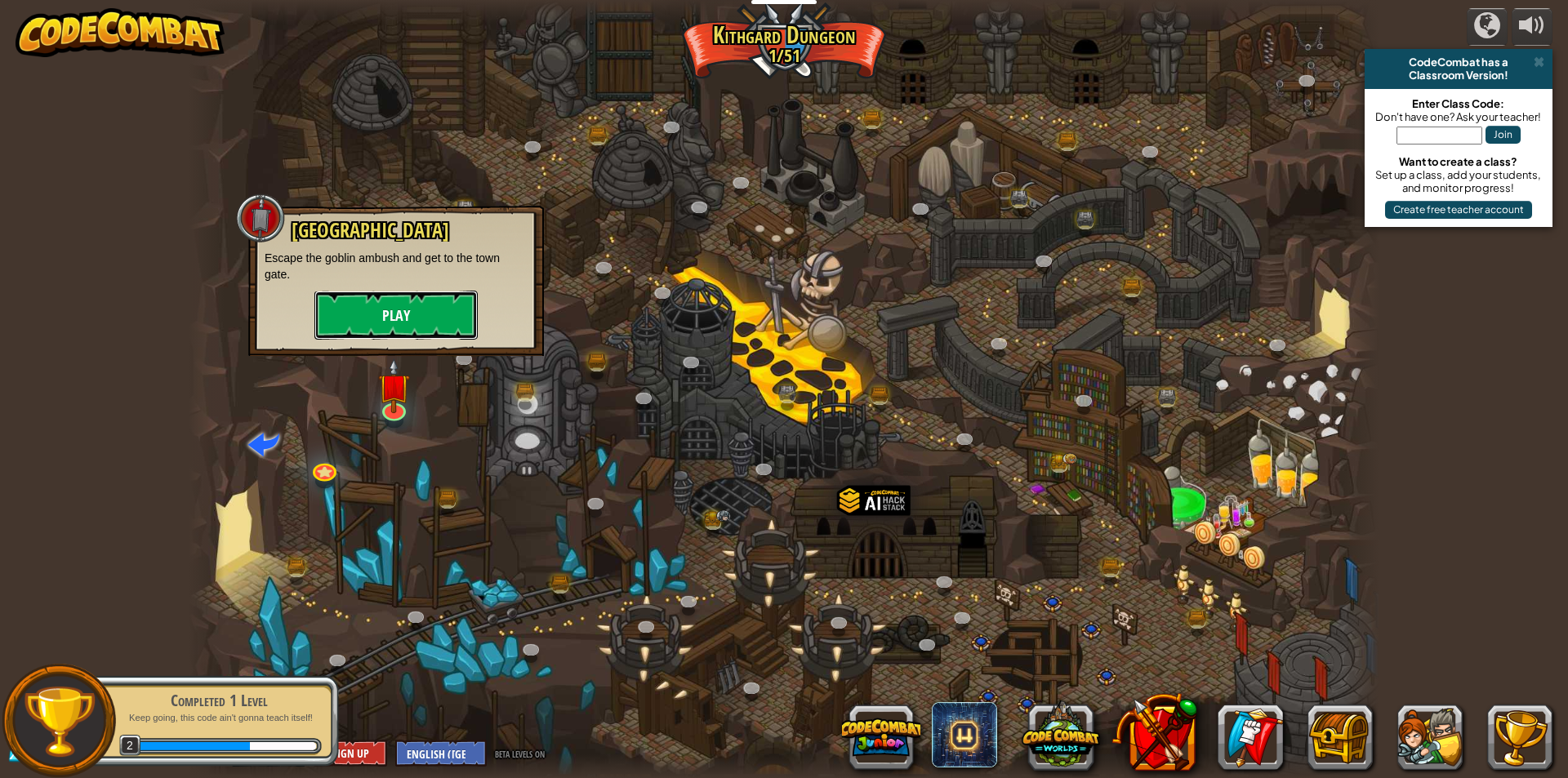
click at [405, 326] on button "Play" at bounding box center [396, 314] width 164 height 49
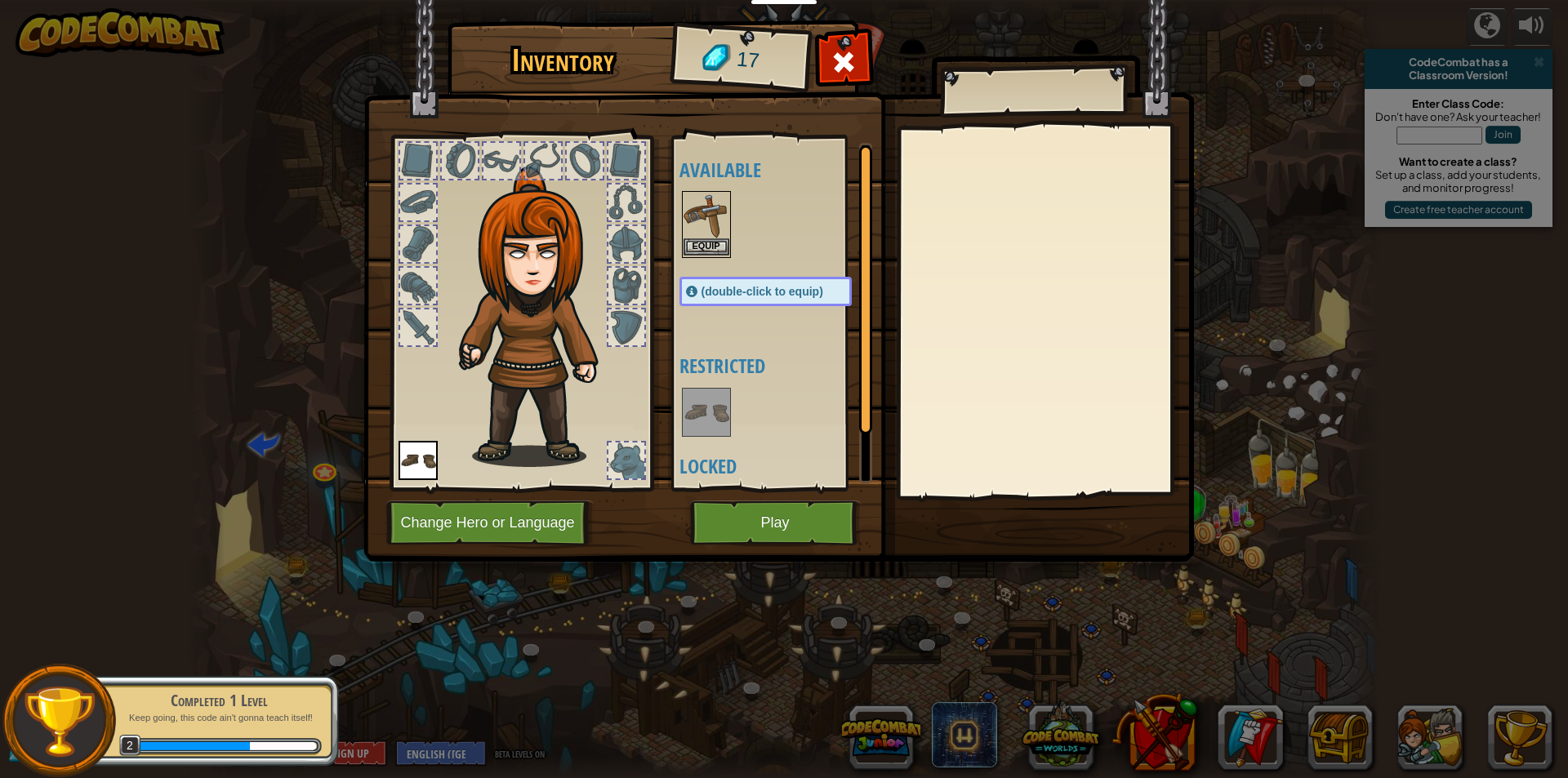
click at [701, 219] on img at bounding box center [706, 215] width 46 height 46
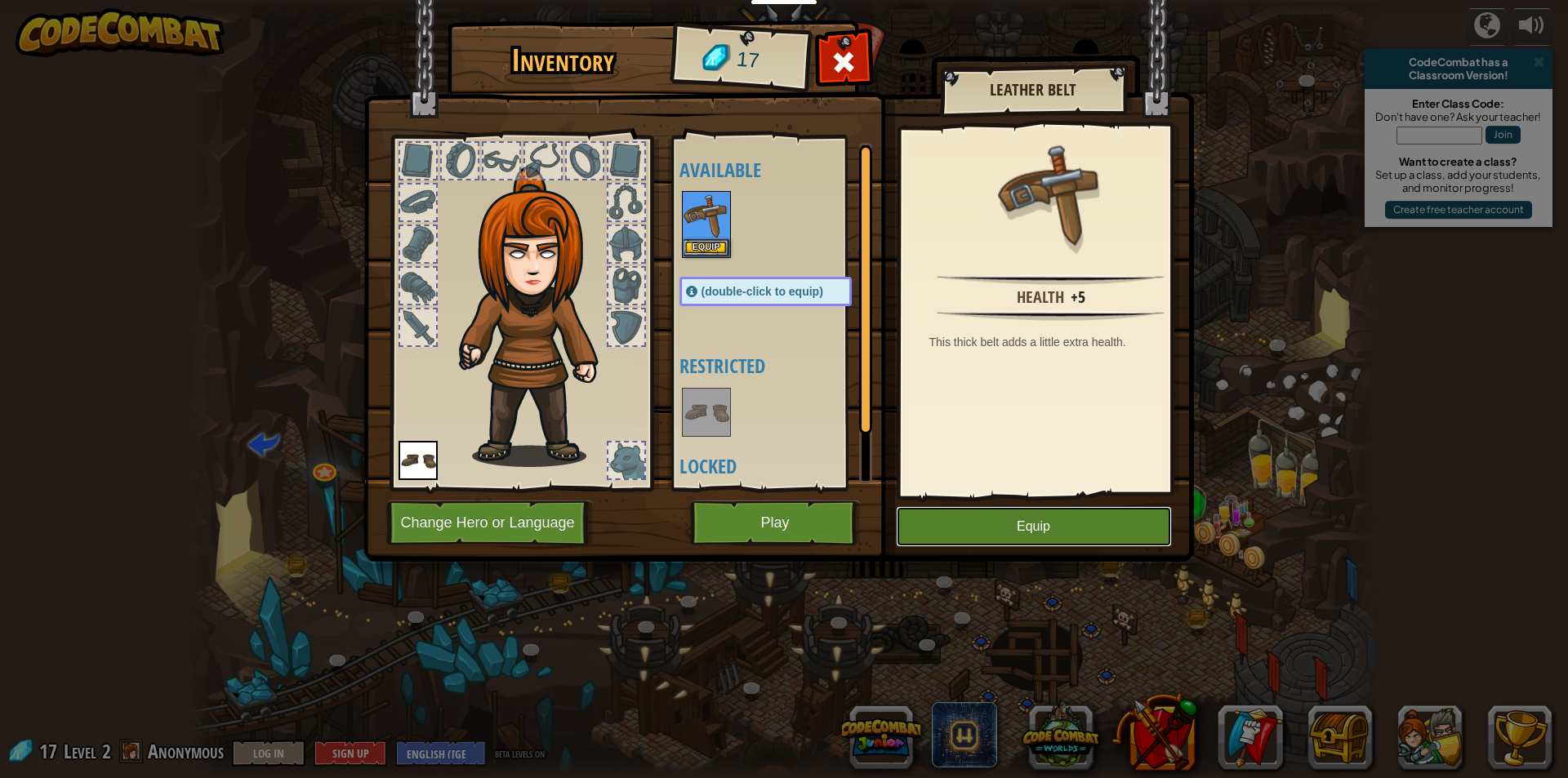
click at [1042, 510] on button "Equip" at bounding box center [1033, 527] width 276 height 41
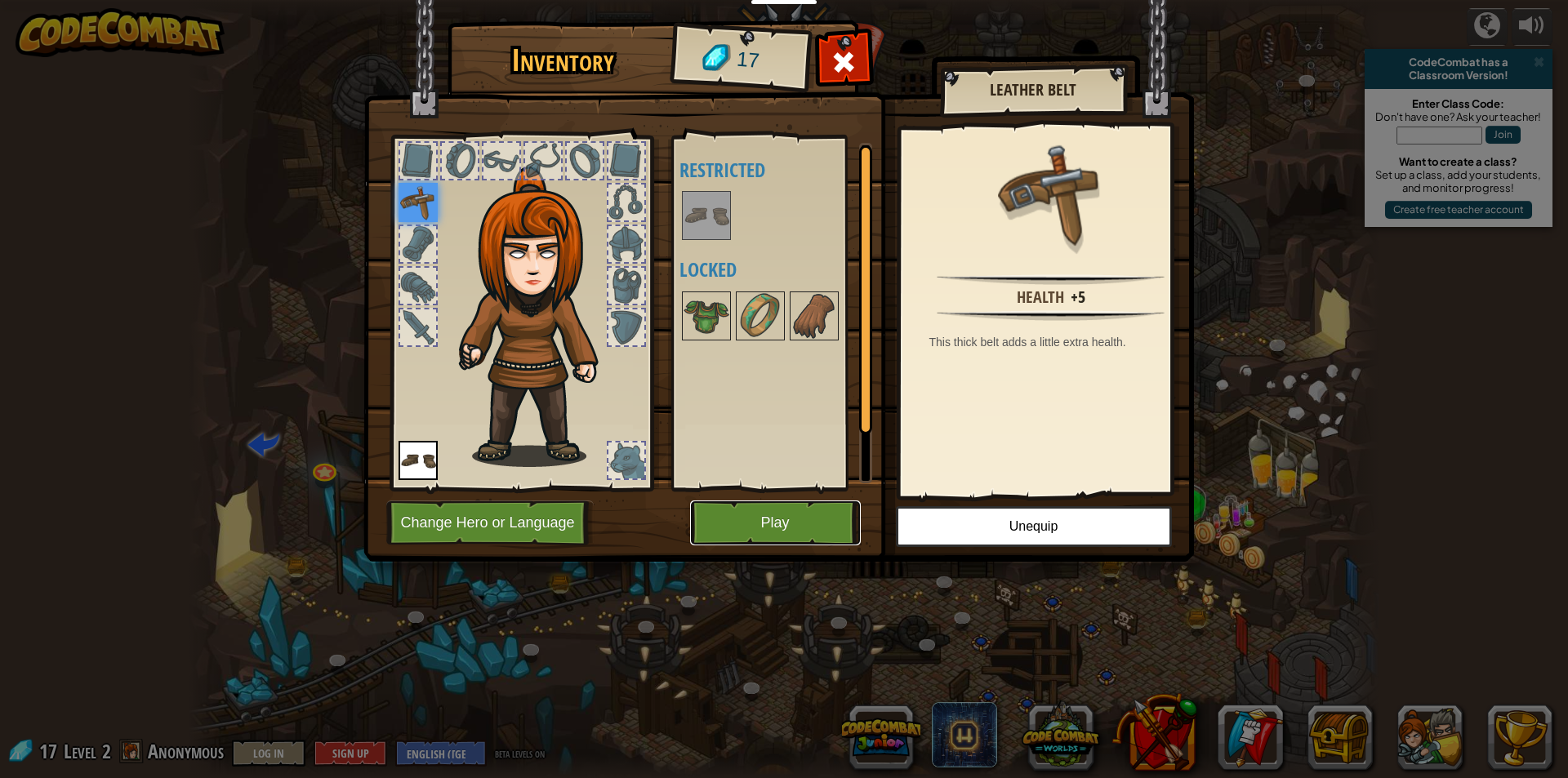
click at [794, 524] on button "Play" at bounding box center [775, 523] width 171 height 45
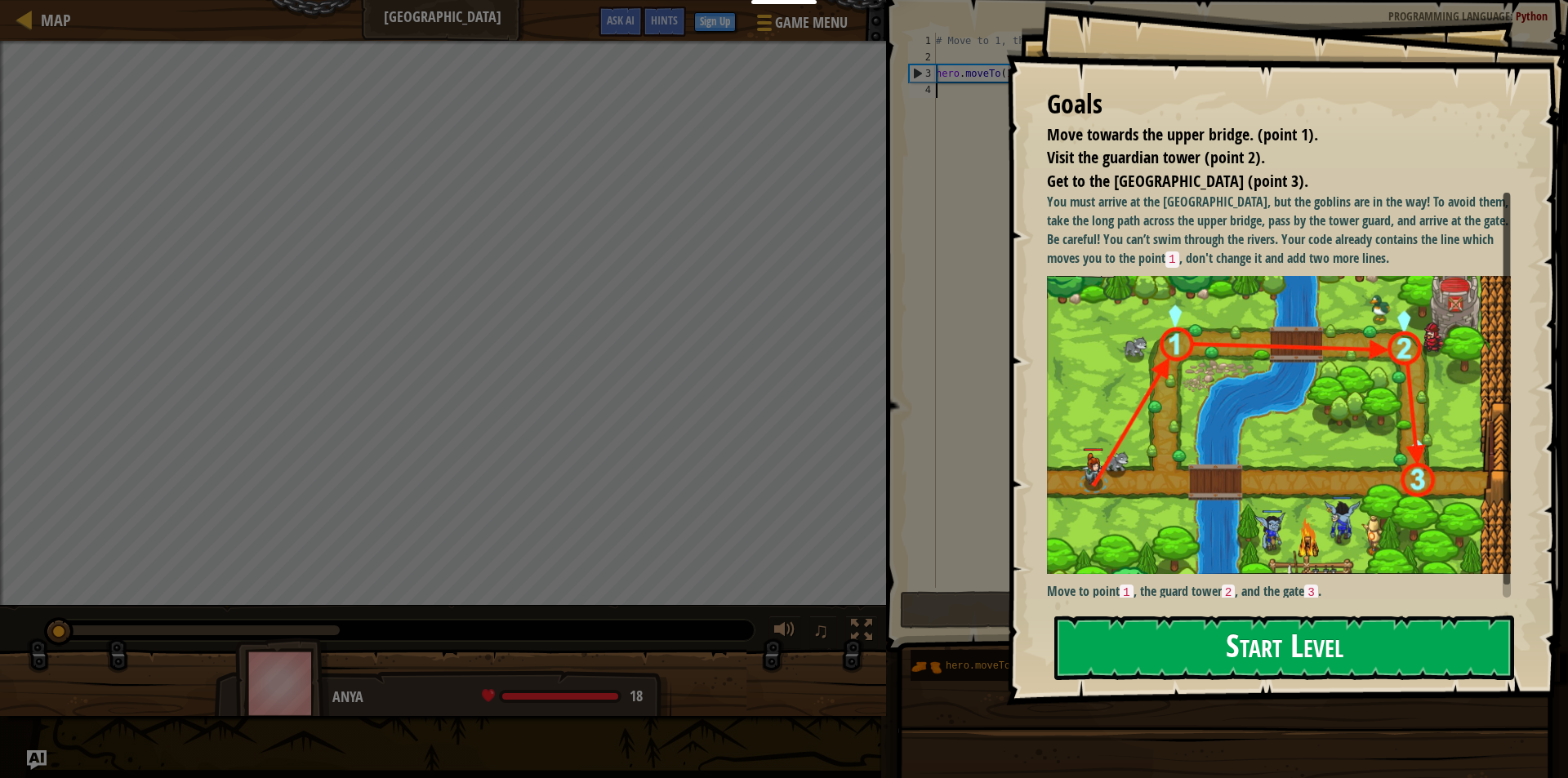
click at [1281, 641] on button "Start Level" at bounding box center [1284, 647] width 460 height 65
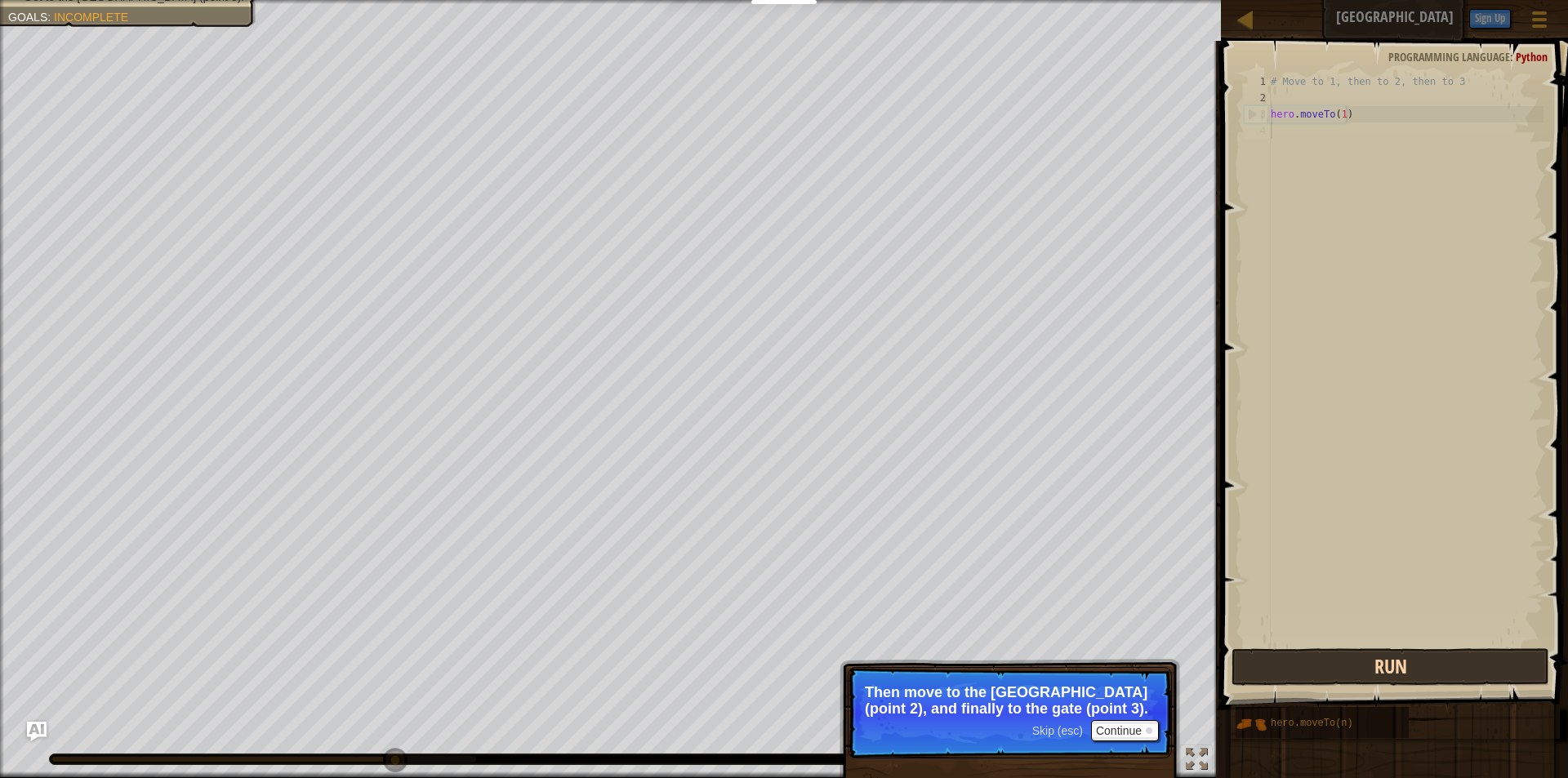
drag, startPoint x: 1281, startPoint y: 640, endPoint x: 1276, endPoint y: 675, distance: 35.4
drag, startPoint x: 1276, startPoint y: 675, endPoint x: 1136, endPoint y: 724, distance: 148.3
click at [1136, 724] on button "Continue" at bounding box center [1125, 730] width 68 height 21
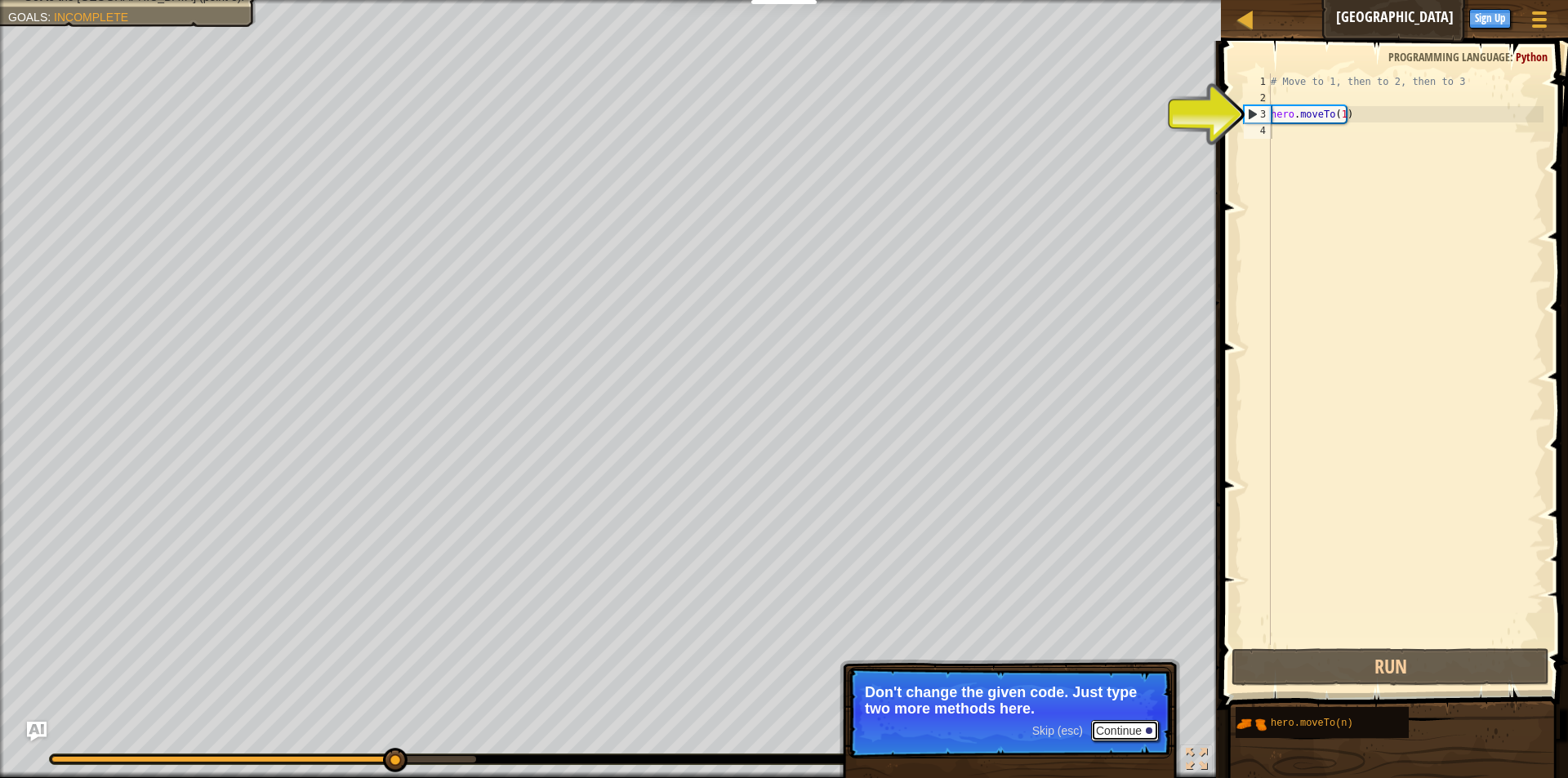
click at [1124, 736] on button "Continue" at bounding box center [1125, 730] width 68 height 21
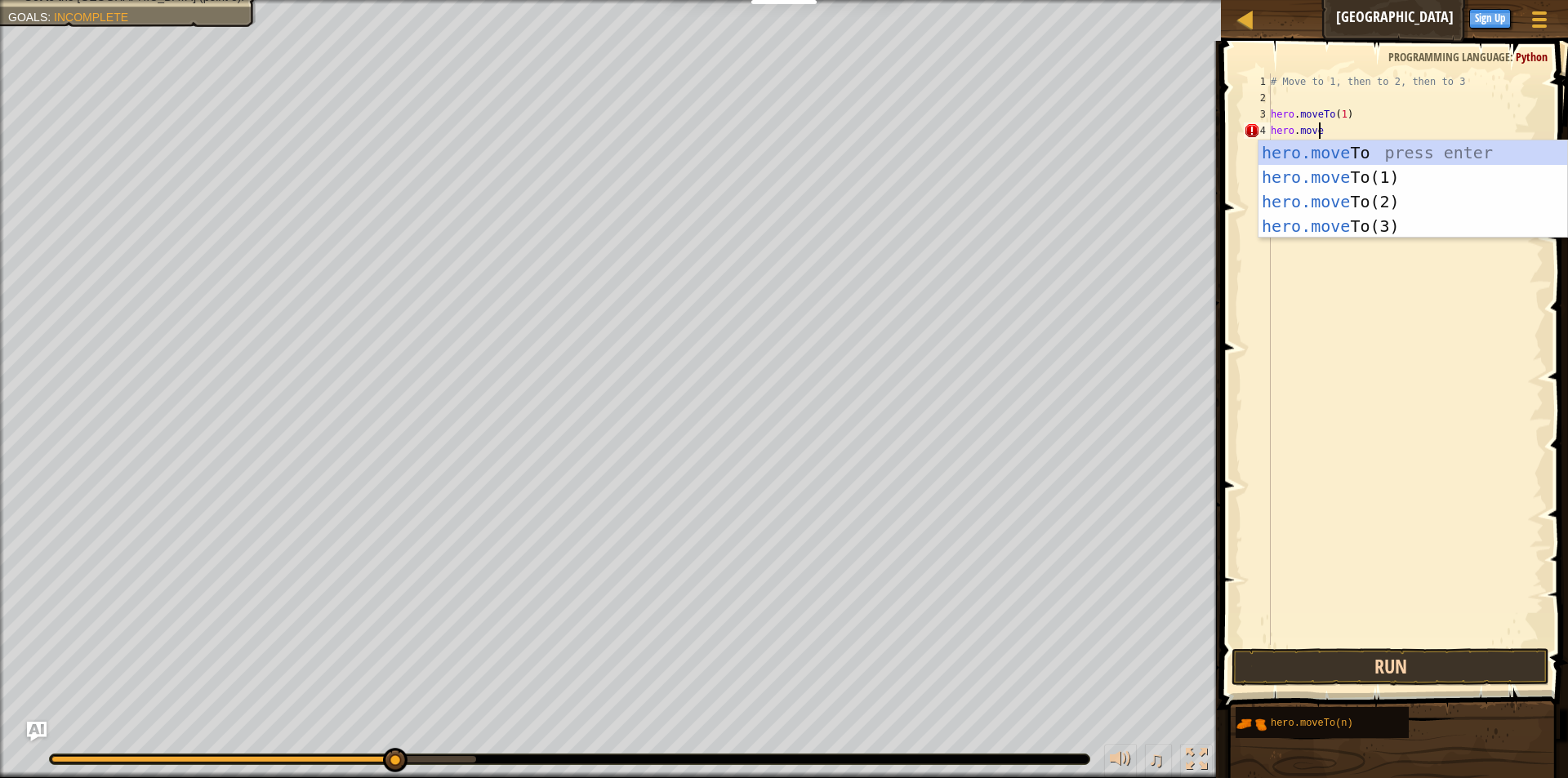
scroll to position [7, 3]
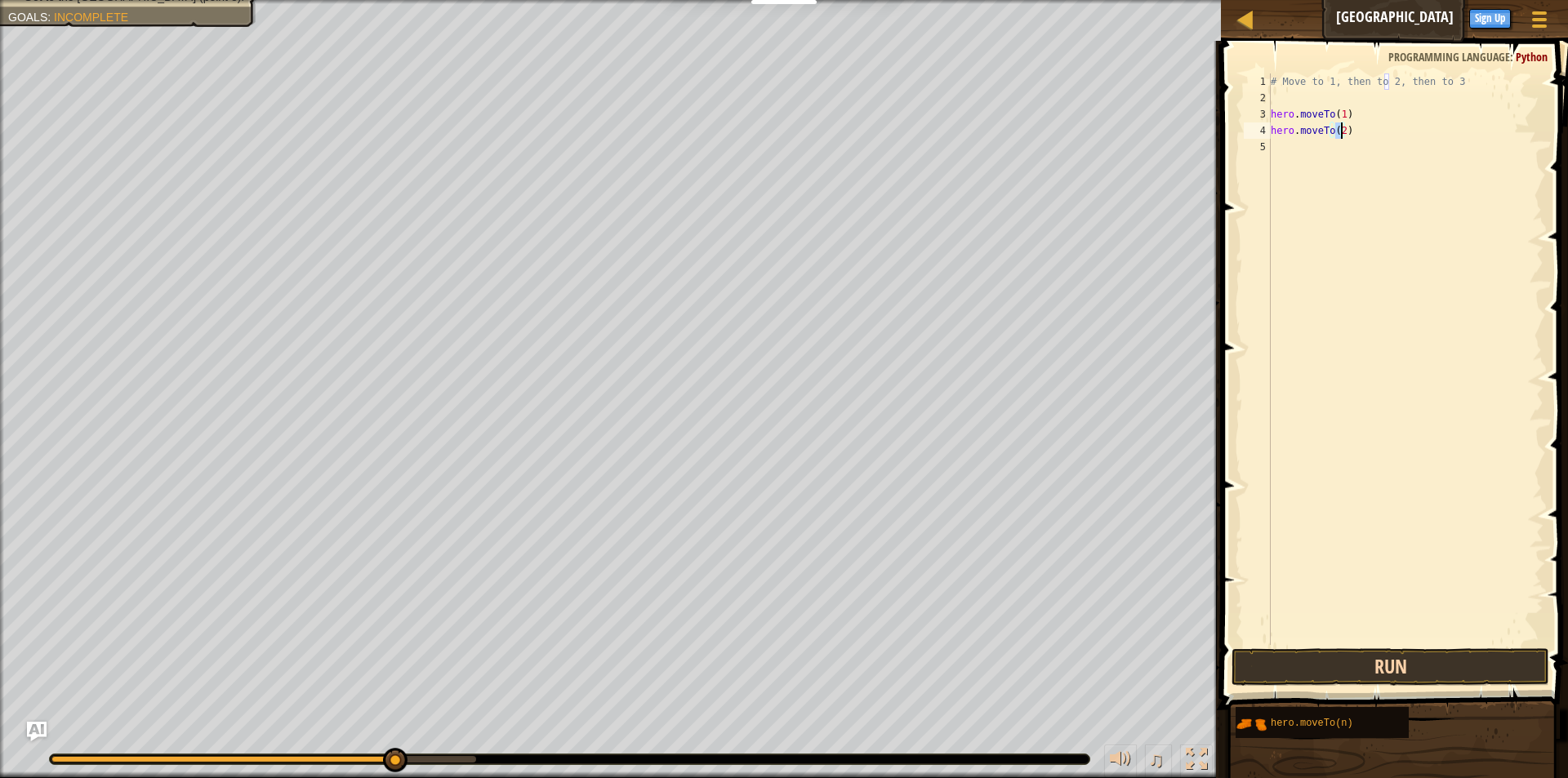
type textarea "hero.moveTo(2)"
click at [1339, 677] on button "Run" at bounding box center [1389, 667] width 317 height 38
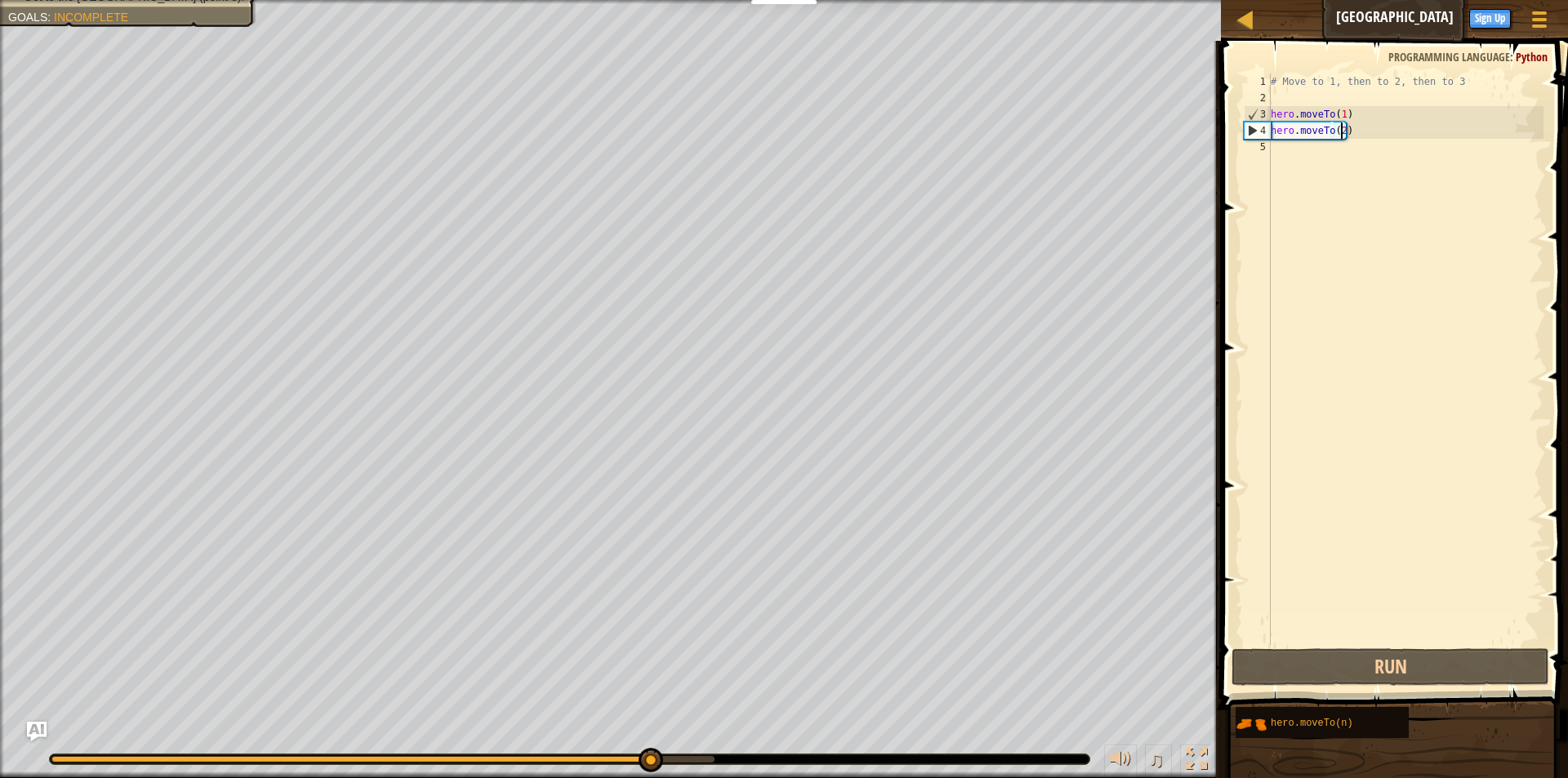
click at [1297, 153] on div "# Move to 1, then to 2, then to 3 hero . moveTo ( 1 ) hero . moveTo ( 2 )" at bounding box center [1404, 376] width 276 height 604
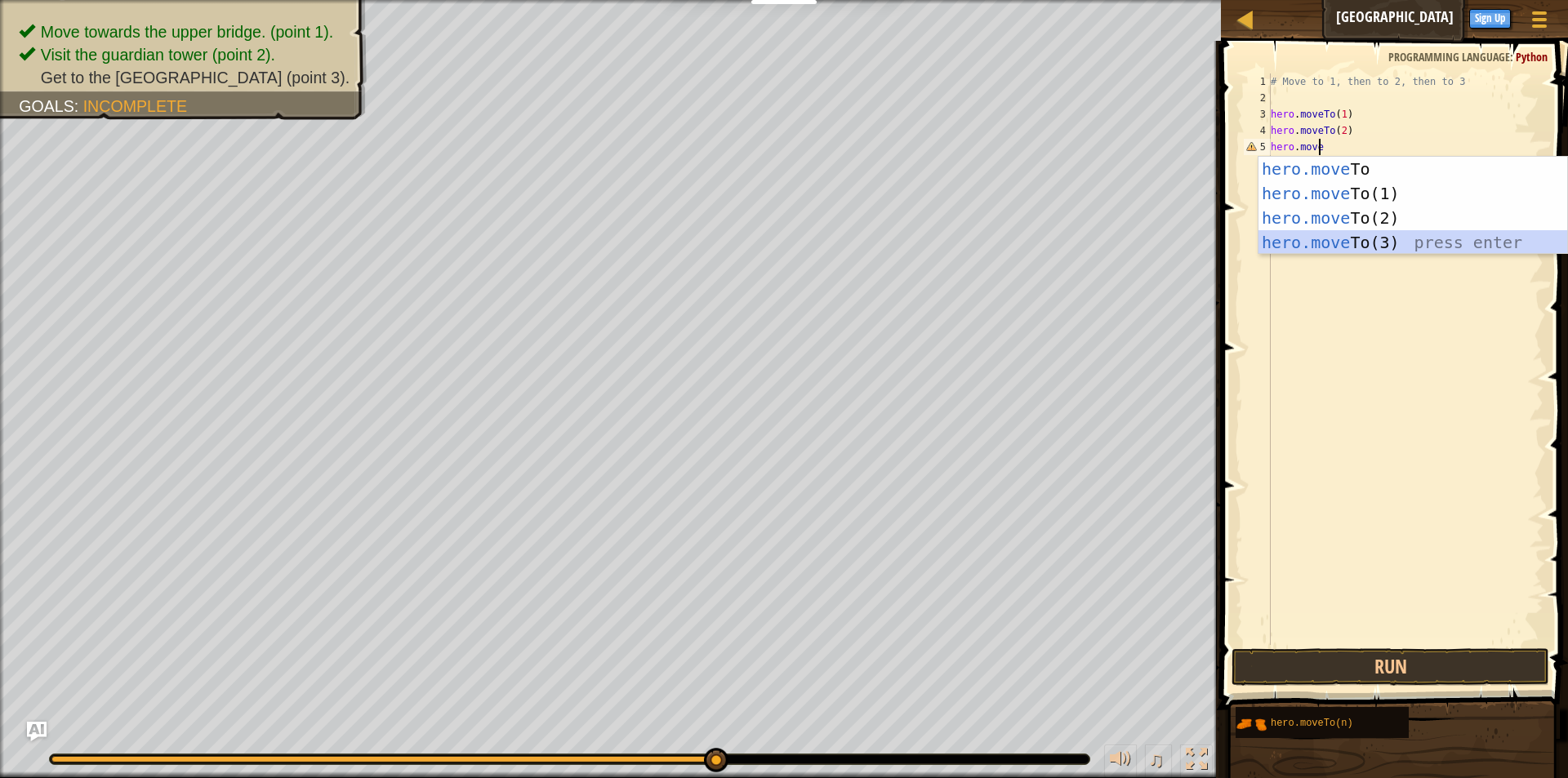
click at [1368, 249] on div "hero.move To press enter hero.move To(1) press enter hero.move To(2) press ente…" at bounding box center [1411, 229] width 308 height 147
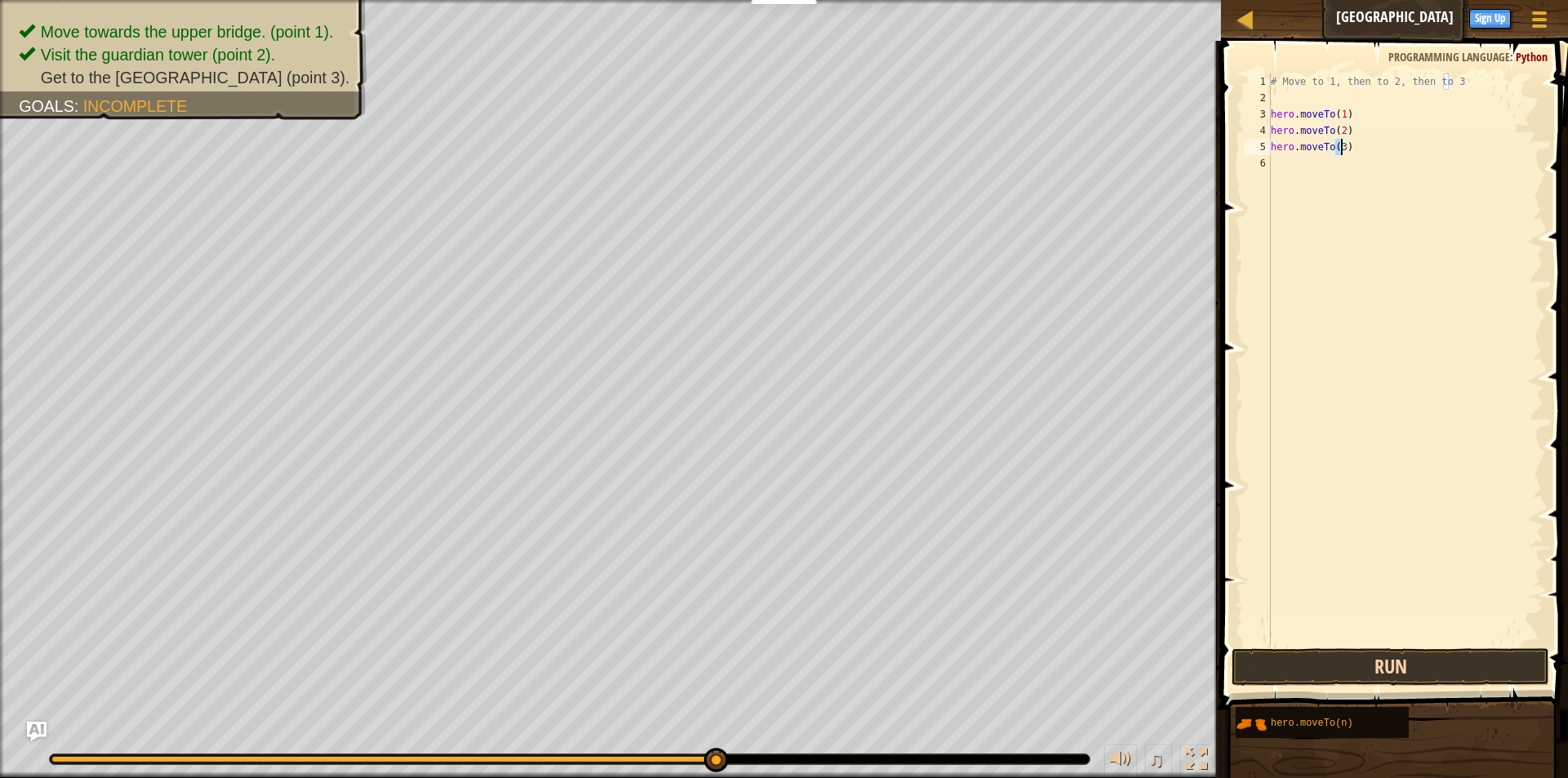
type textarea "hero.moveTo(3)"
click at [1400, 666] on button "Run" at bounding box center [1389, 667] width 317 height 38
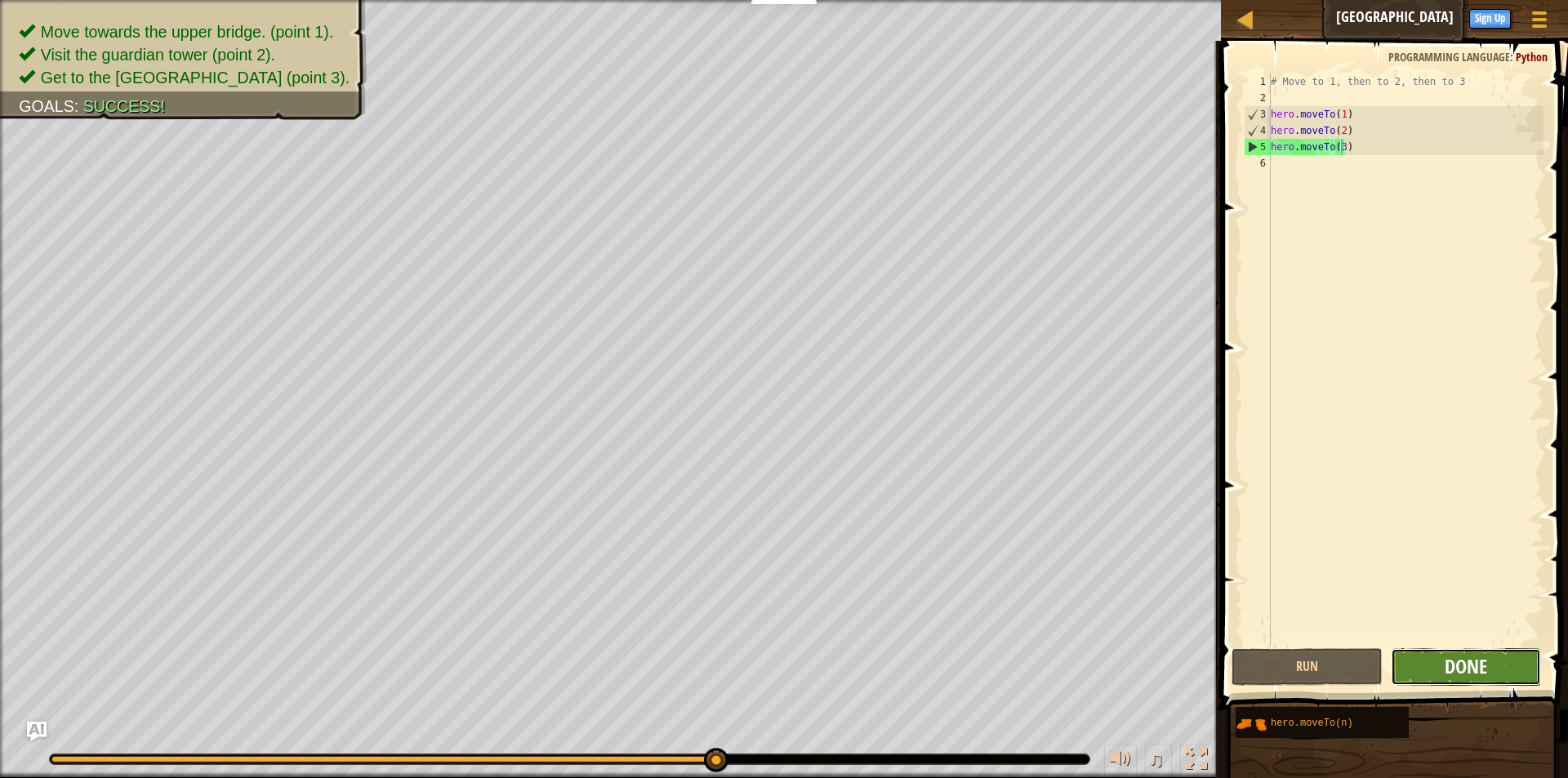
click at [1465, 677] on span "Done" at bounding box center [1465, 666] width 43 height 26
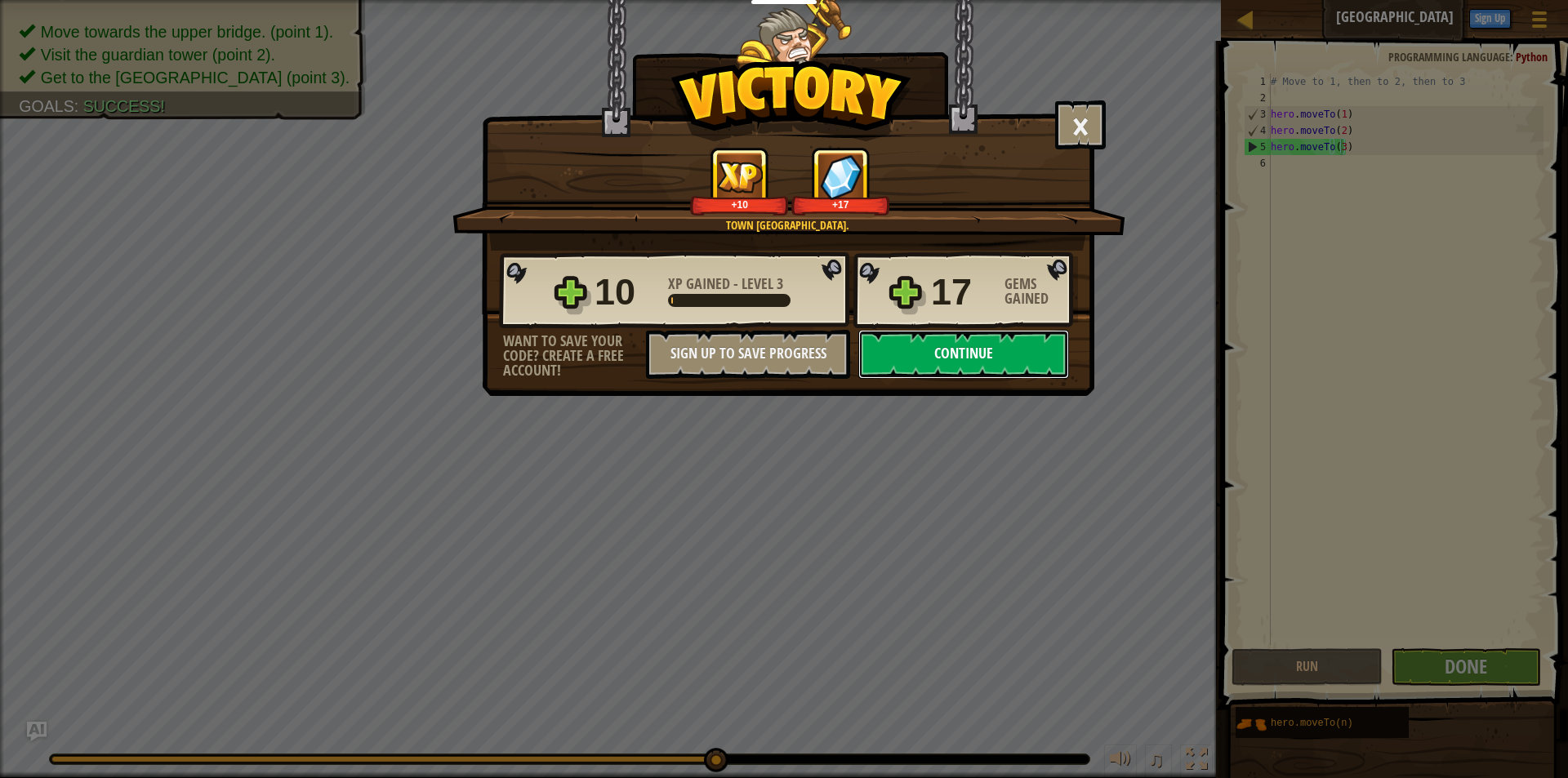
click at [957, 354] on button "Continue" at bounding box center [963, 354] width 210 height 49
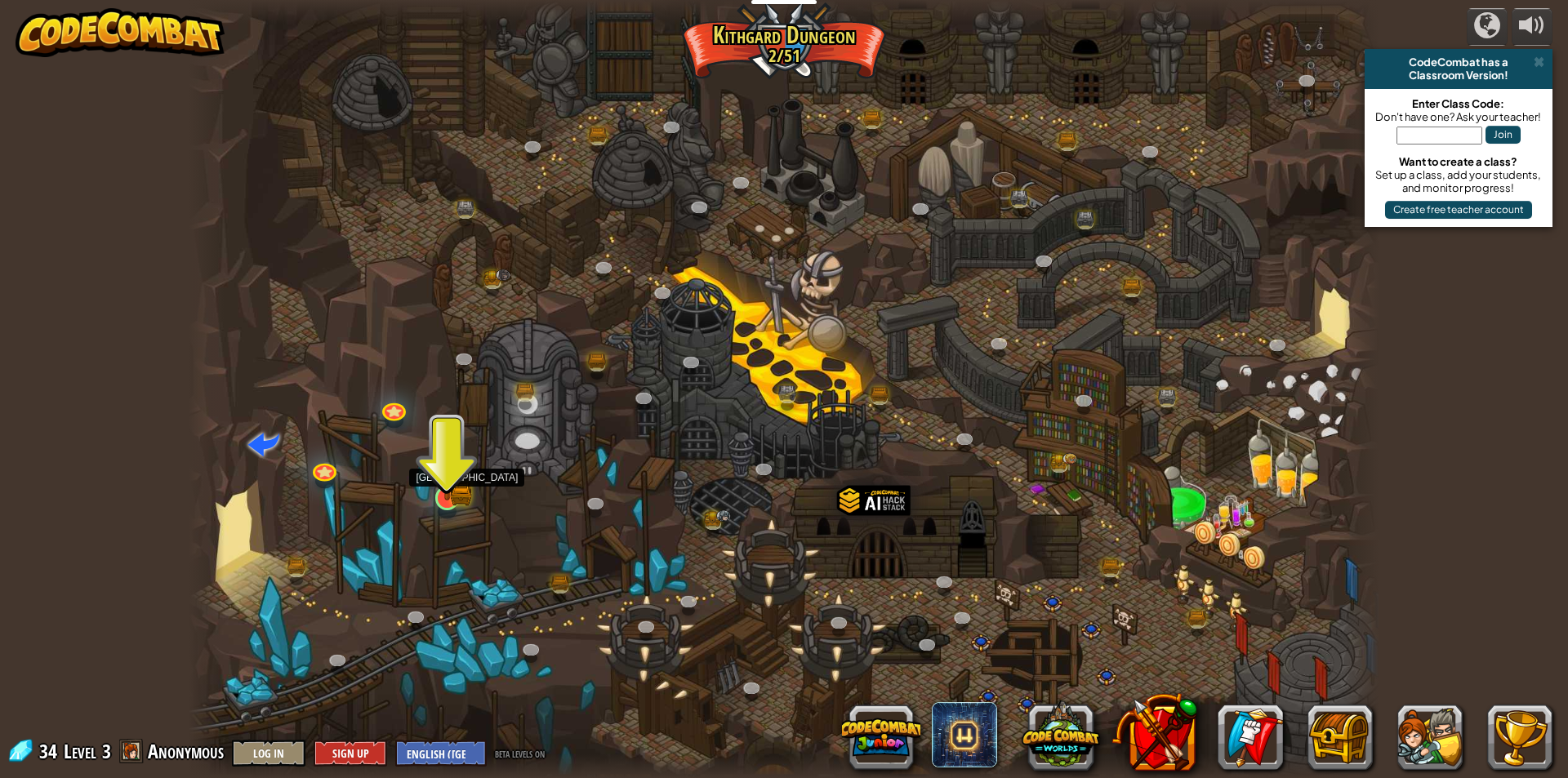
click at [449, 475] on img at bounding box center [447, 466] width 19 height 19
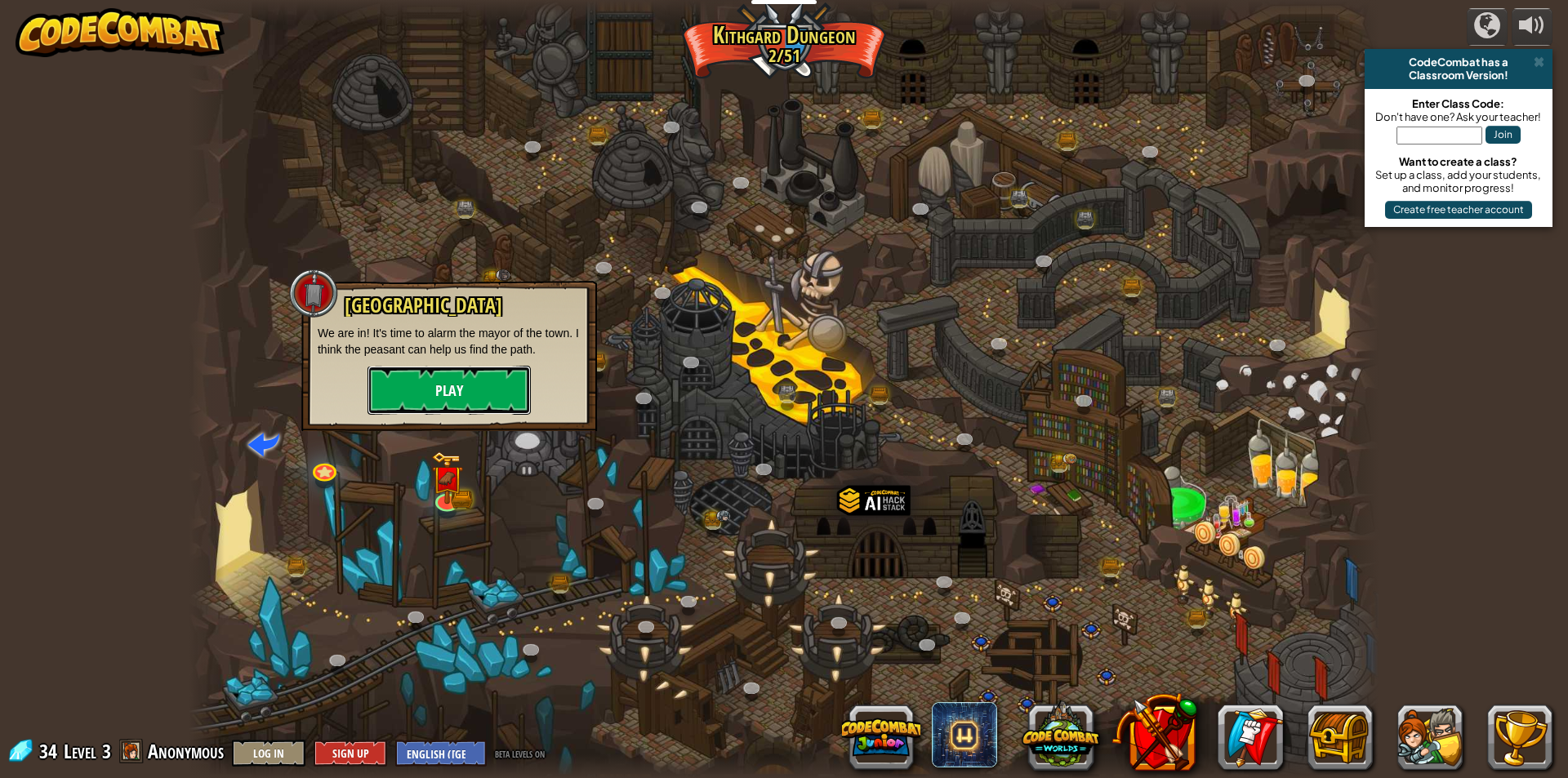
click at [463, 396] on button "Play" at bounding box center [449, 390] width 164 height 49
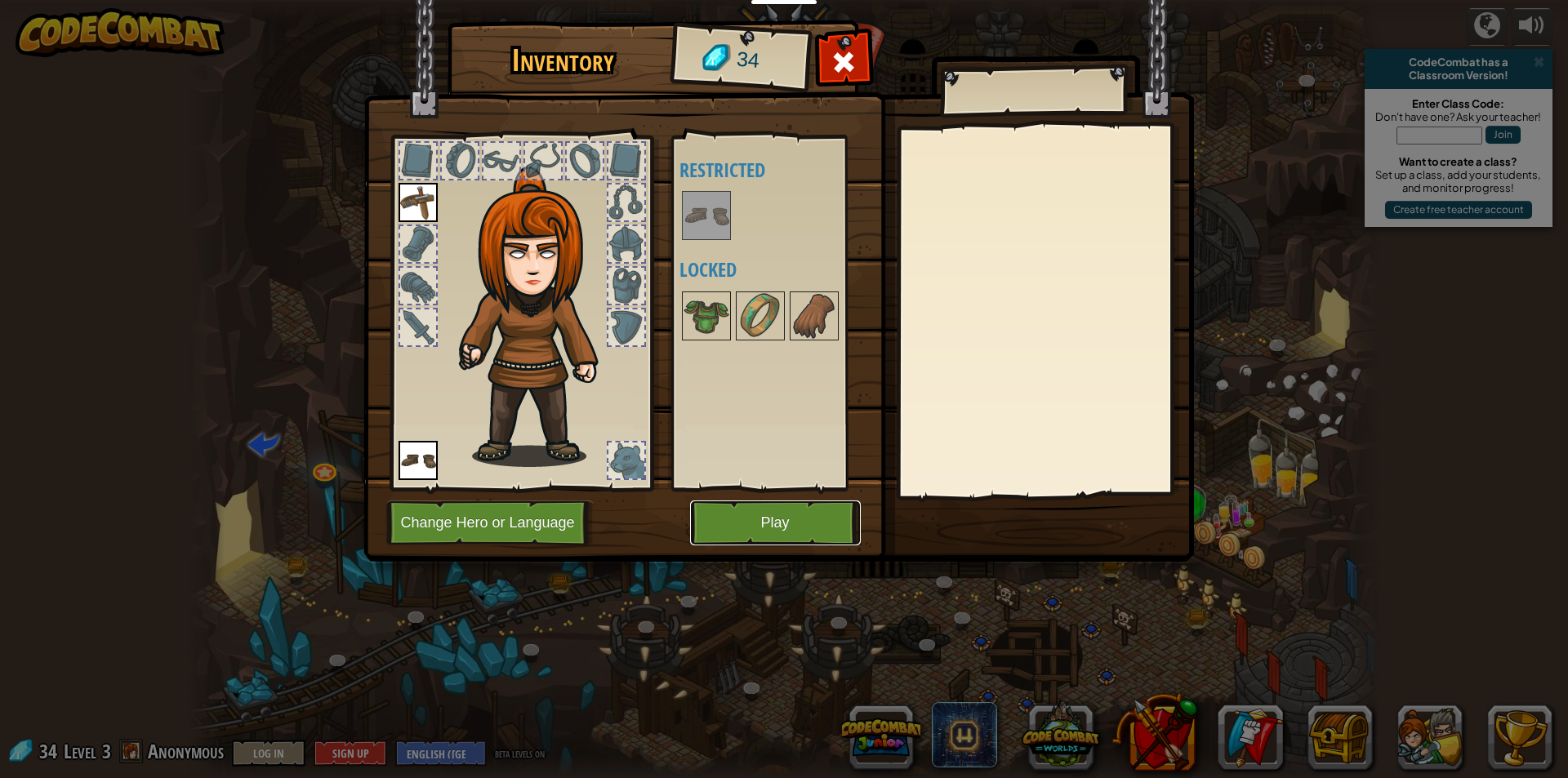
click at [766, 516] on button "Play" at bounding box center [775, 523] width 171 height 45
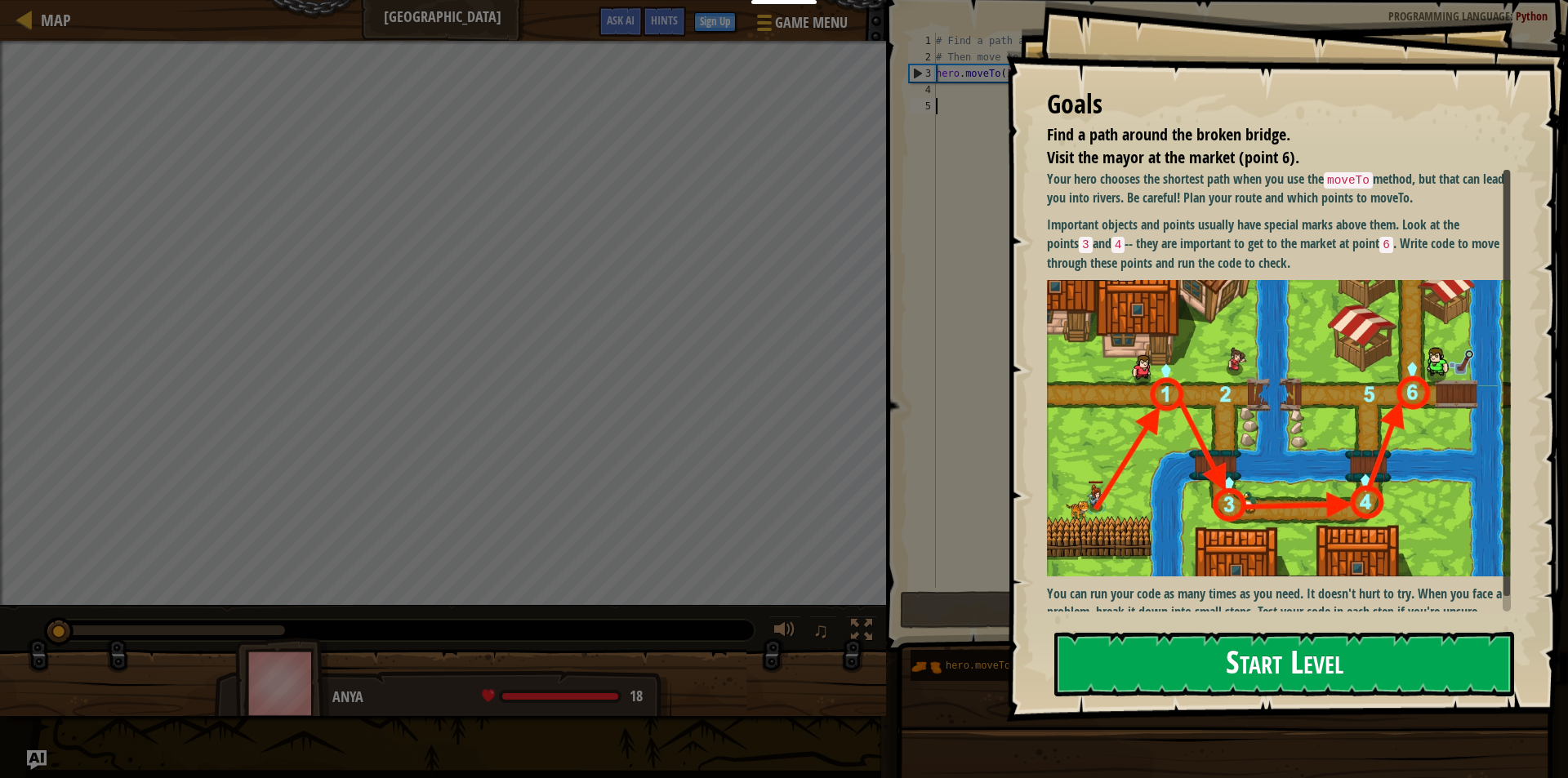
click at [1221, 650] on button "Start Level" at bounding box center [1284, 664] width 460 height 65
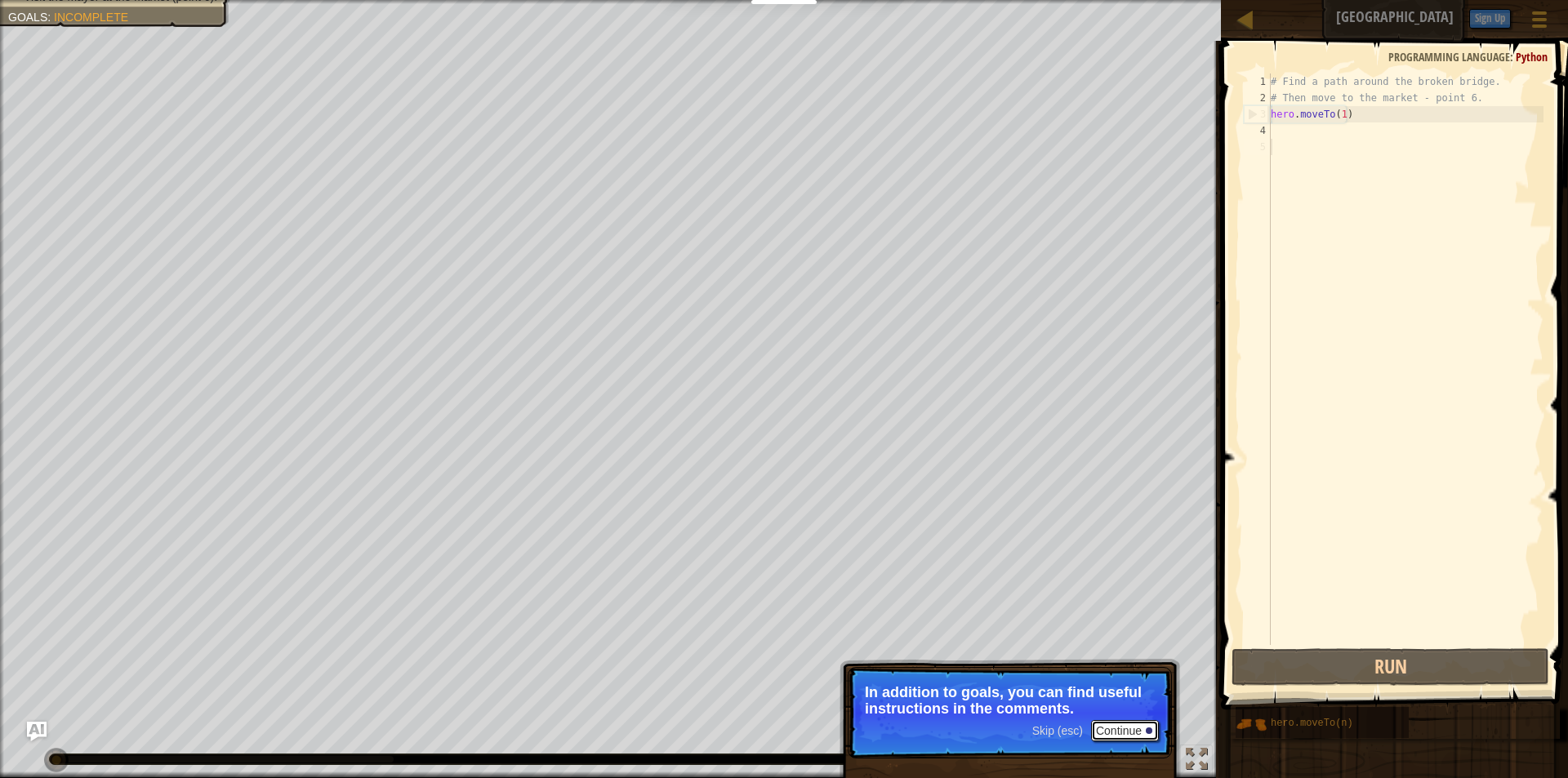
click at [1132, 730] on button "Continue" at bounding box center [1125, 730] width 68 height 21
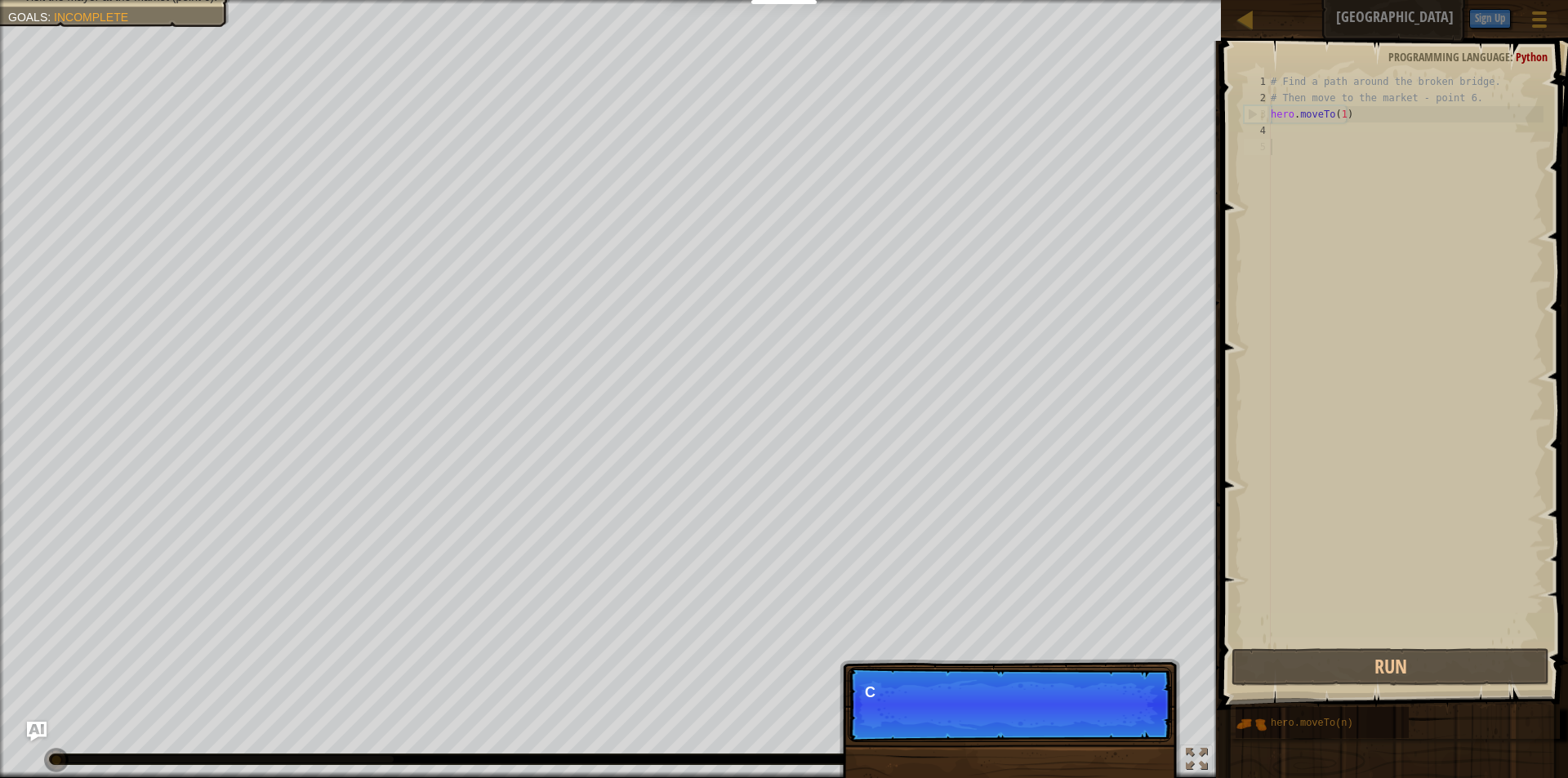
scroll to position [7, 0]
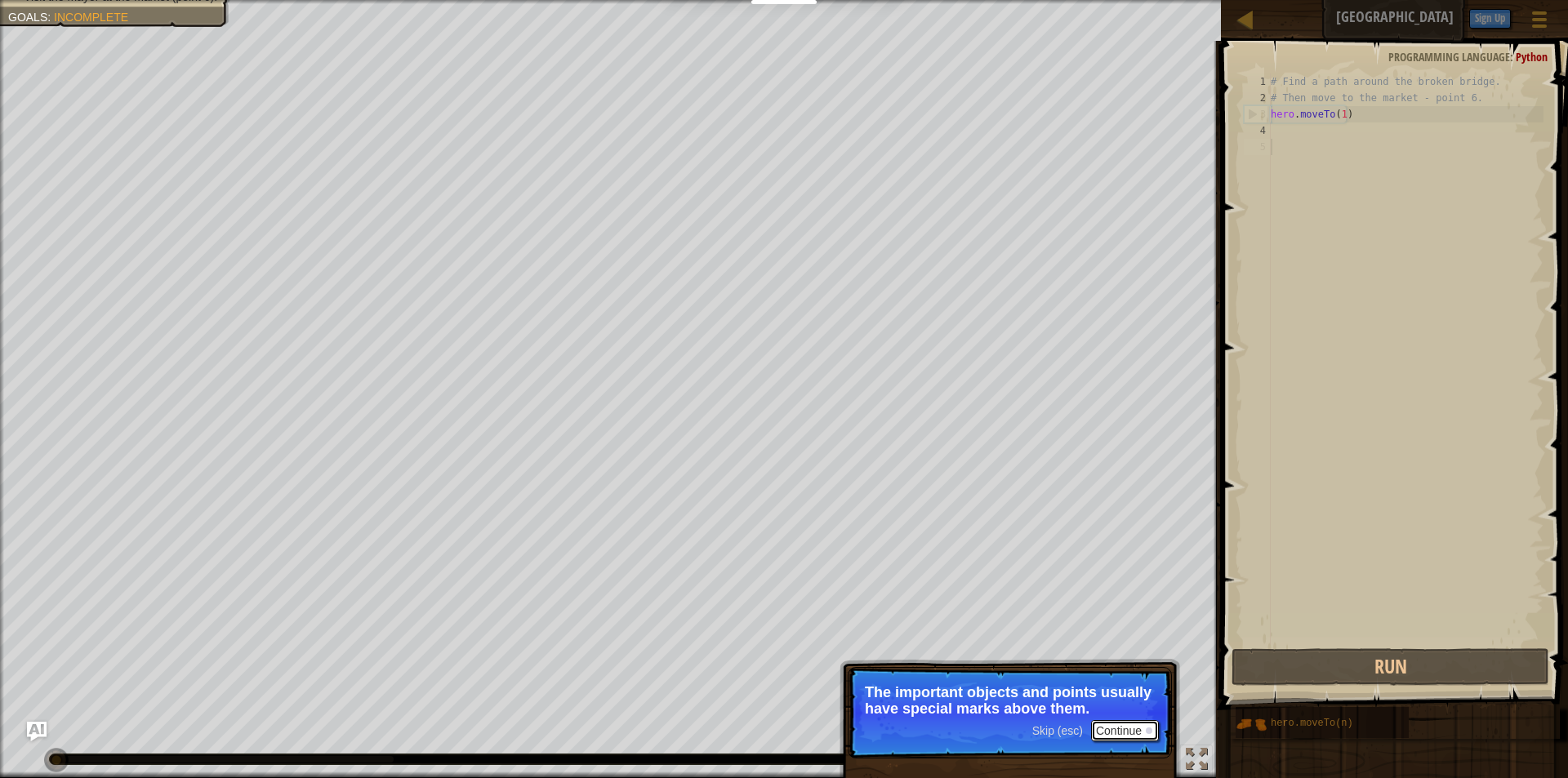
click at [1132, 731] on button "Continue" at bounding box center [1125, 730] width 68 height 21
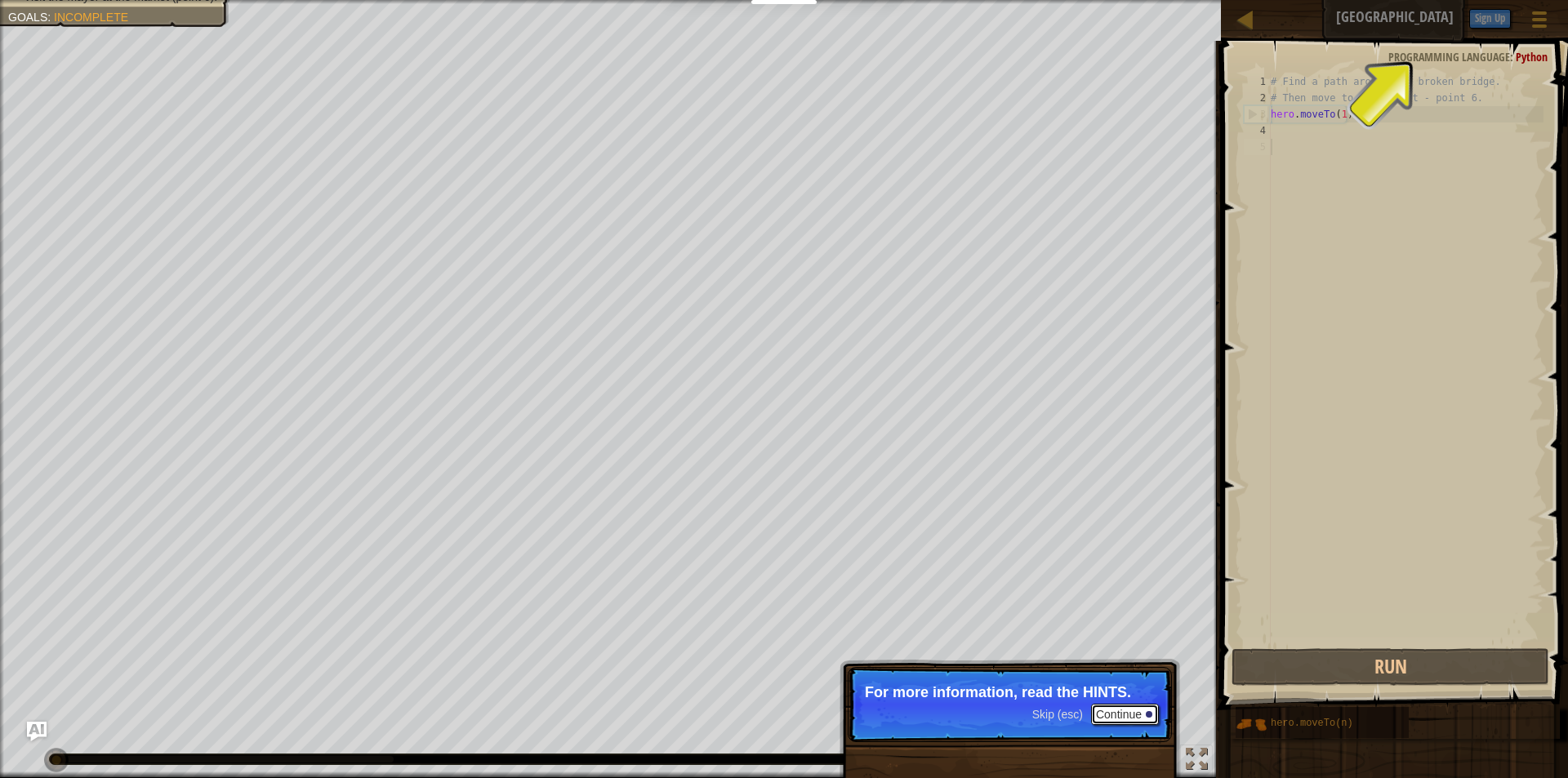
click at [1132, 707] on button "Continue" at bounding box center [1125, 714] width 68 height 21
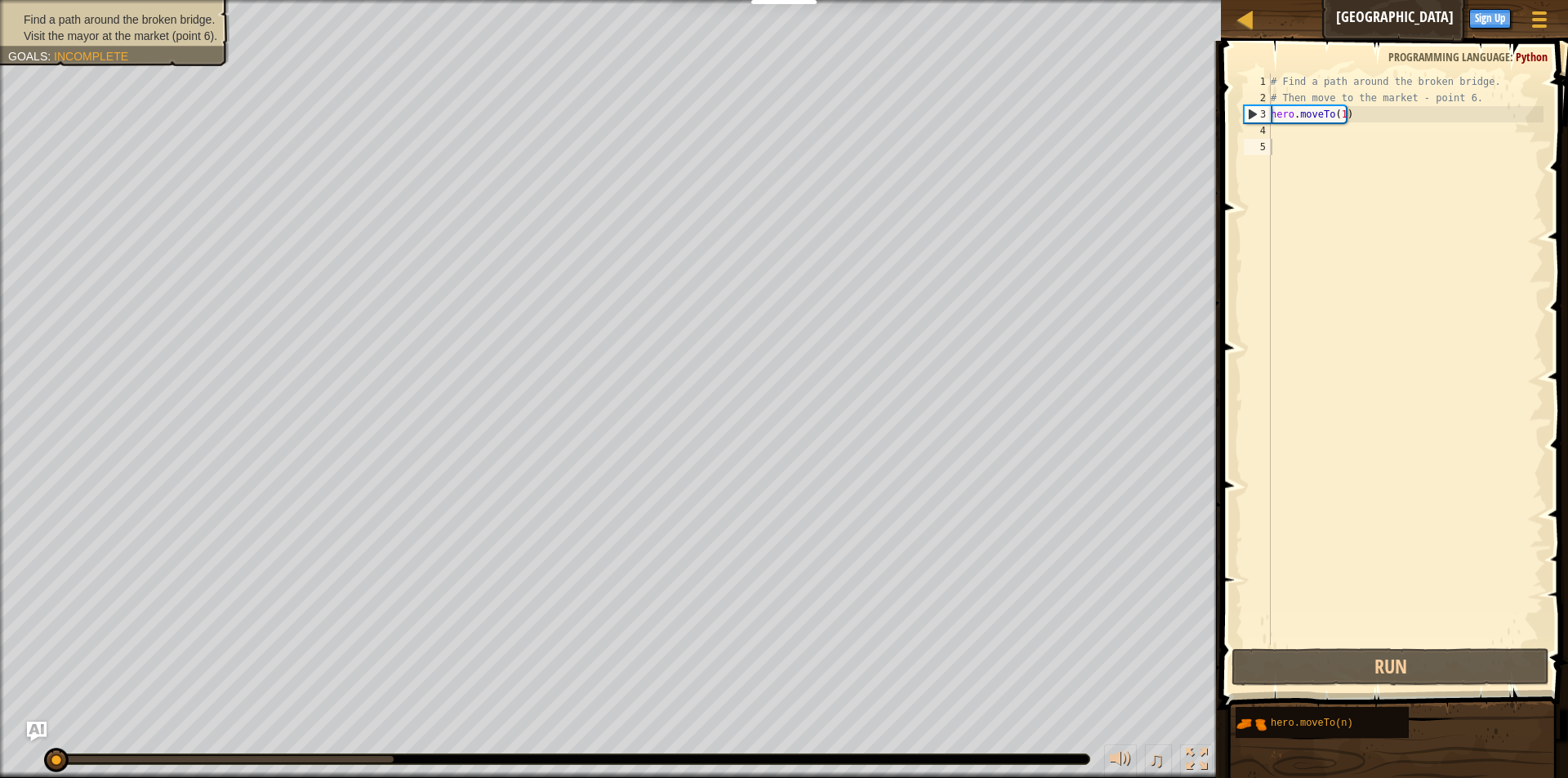
drag, startPoint x: 111, startPoint y: 11, endPoint x: 115, endPoint y: 48, distance: 37.2
click at [115, 44] on div "Find a path around the broken bridge. Visit the mayor at the market (point 6). …" at bounding box center [115, 27] width 213 height 33
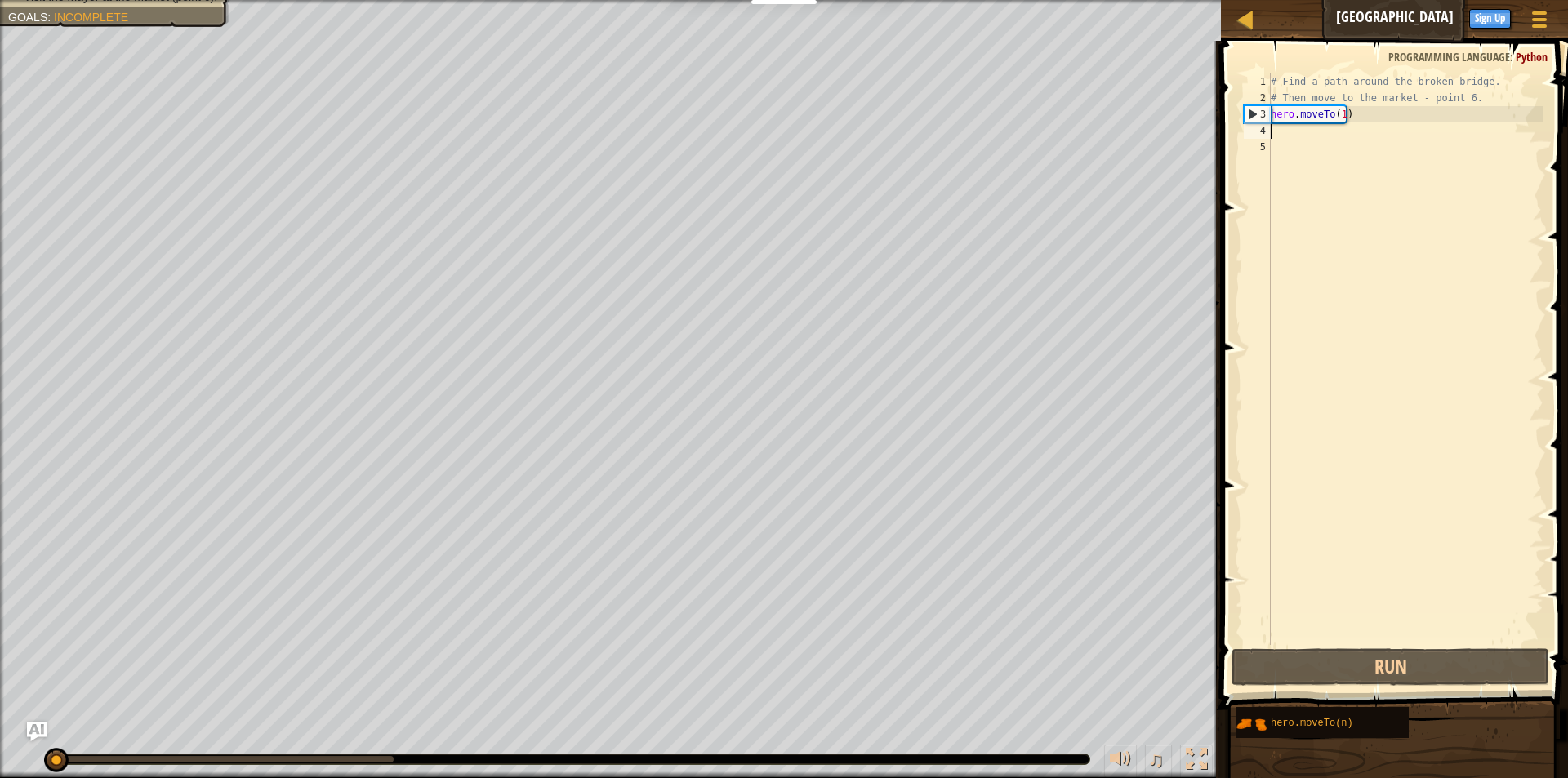
click at [1297, 129] on div "# Find a path around the broken bridge. # Then move to the market - point 6. he…" at bounding box center [1404, 376] width 276 height 604
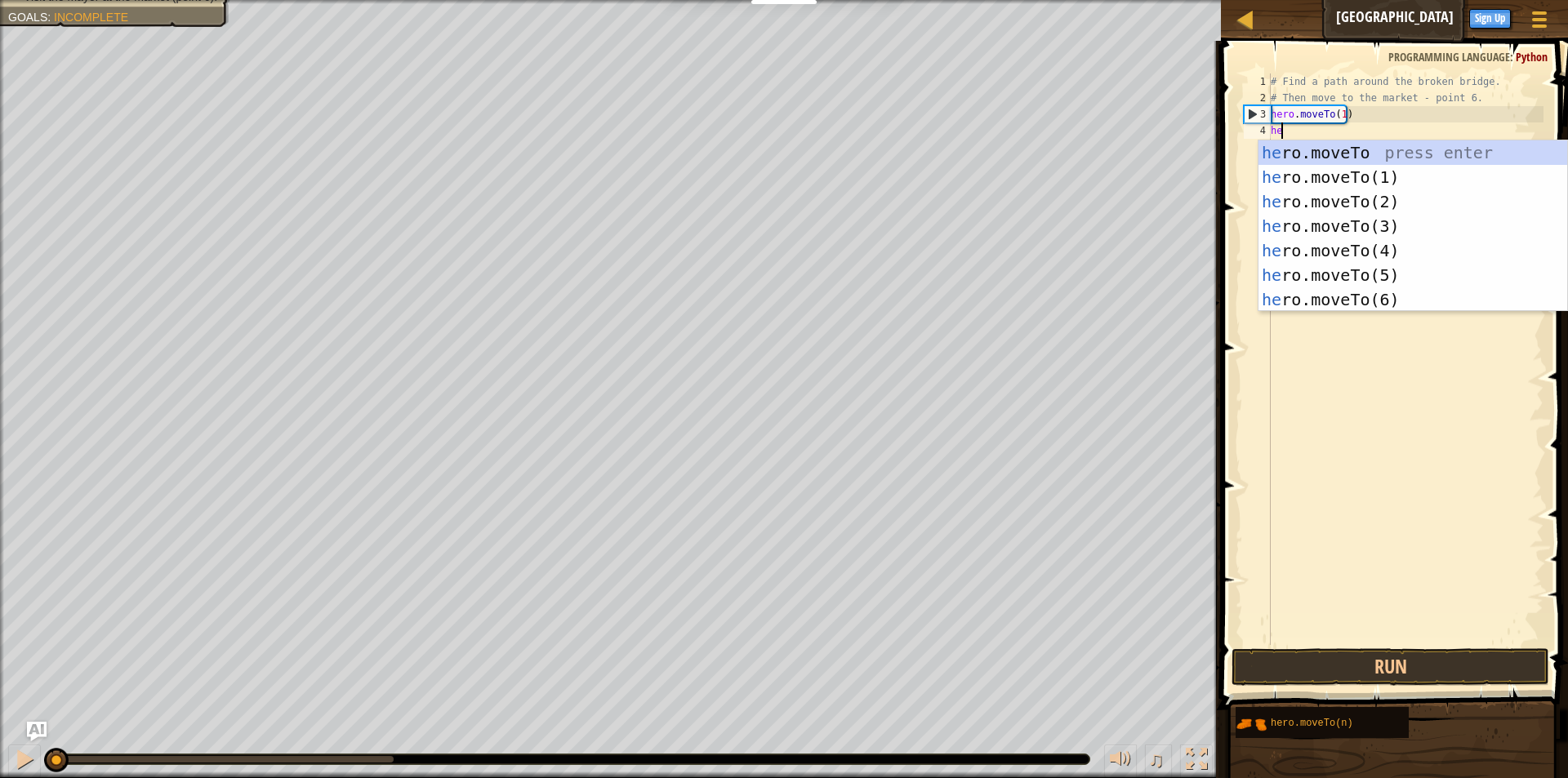
scroll to position [7, 1]
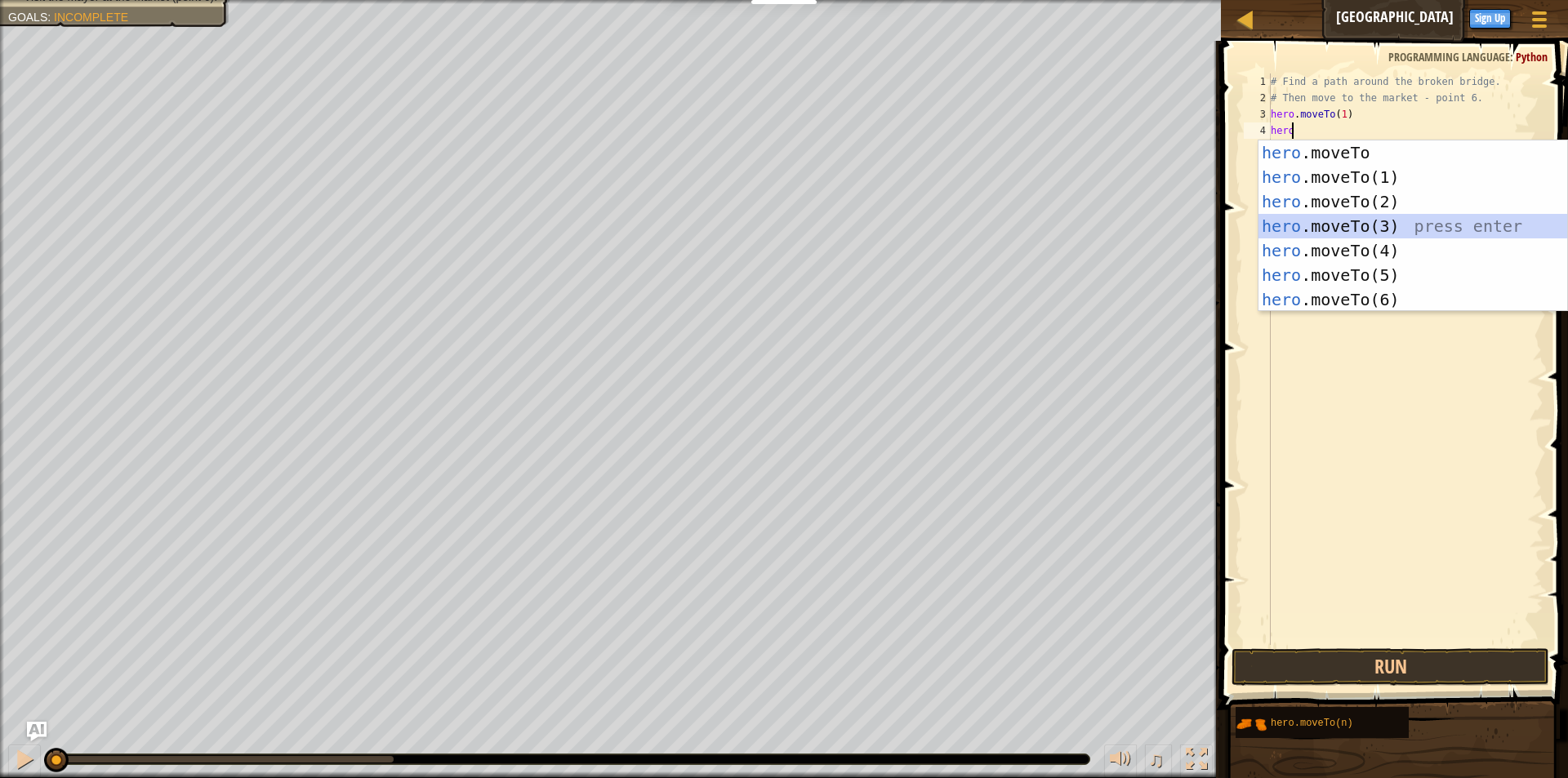
type textarea "hero.moveTo(3)"
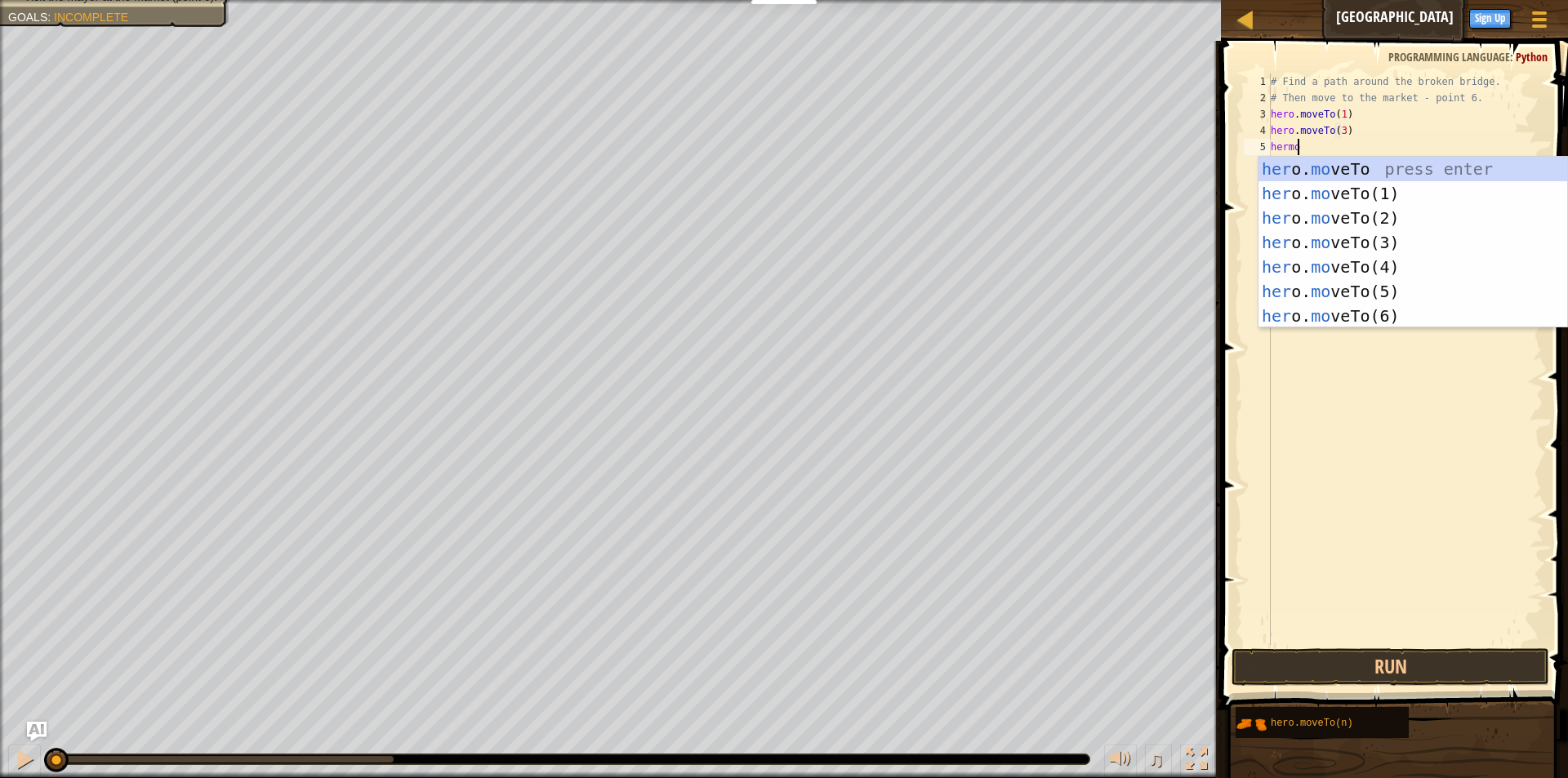
scroll to position [7, 2]
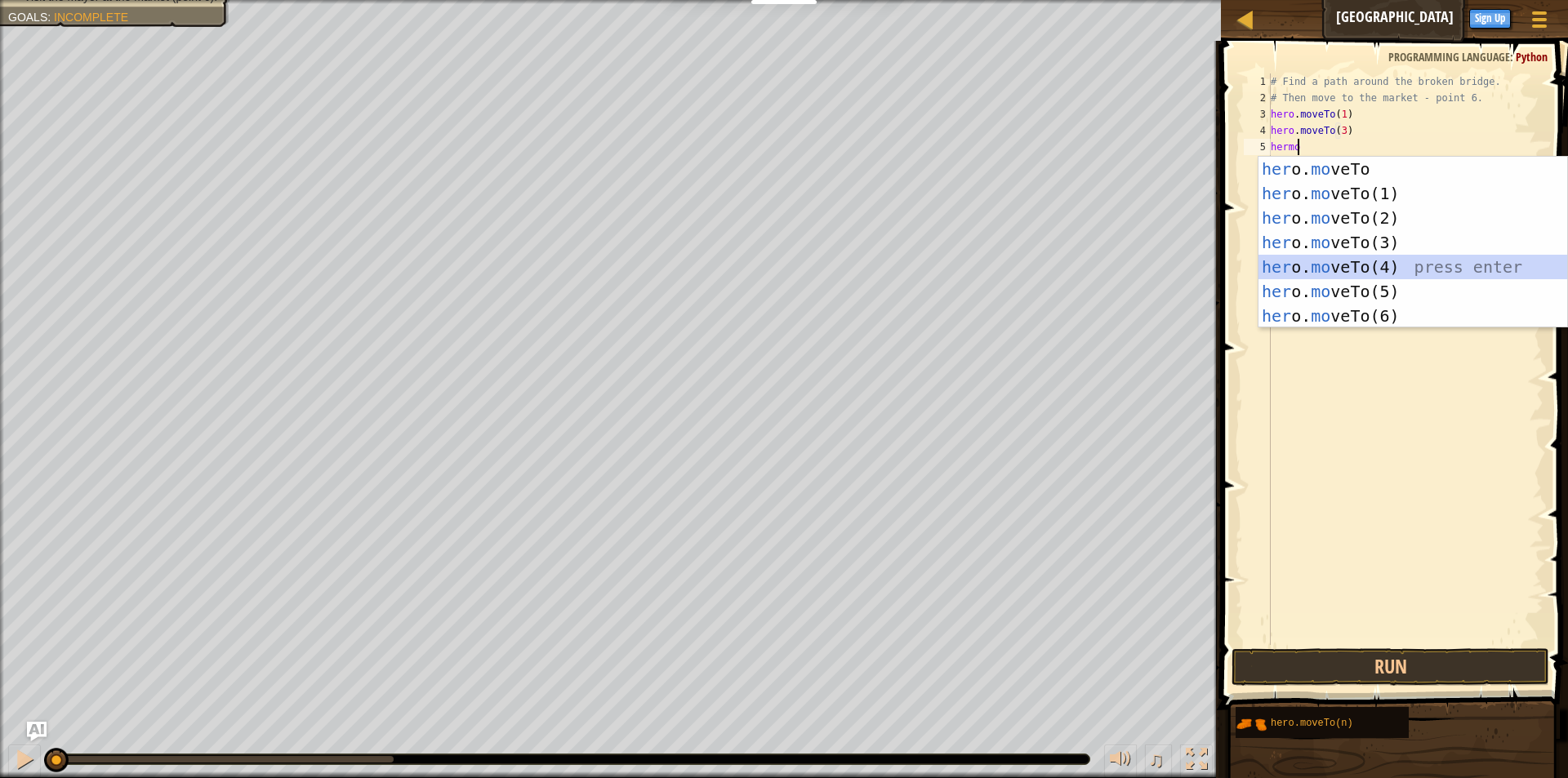
type textarea "hero.moveTo(4)"
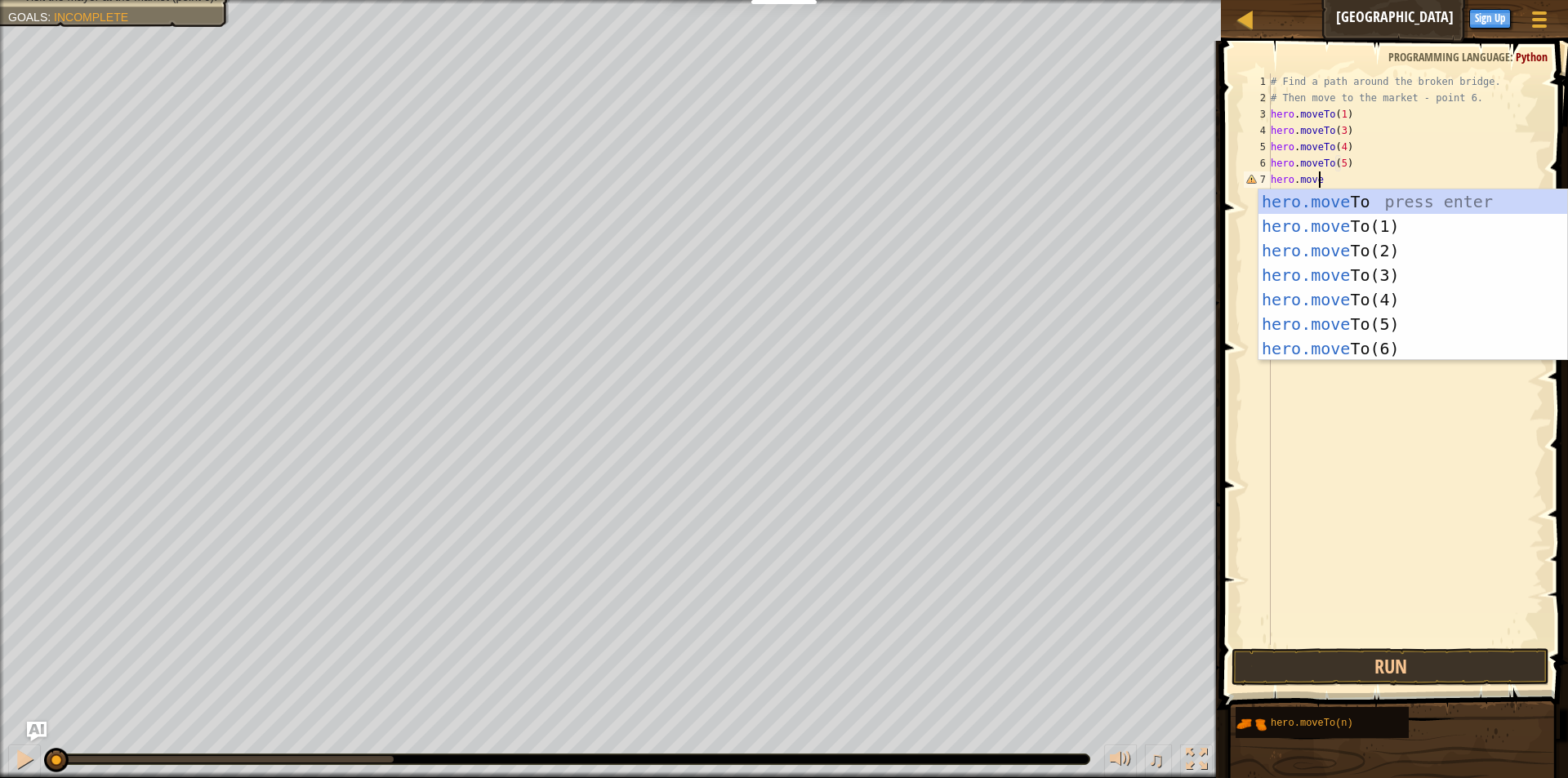
scroll to position [7, 3]
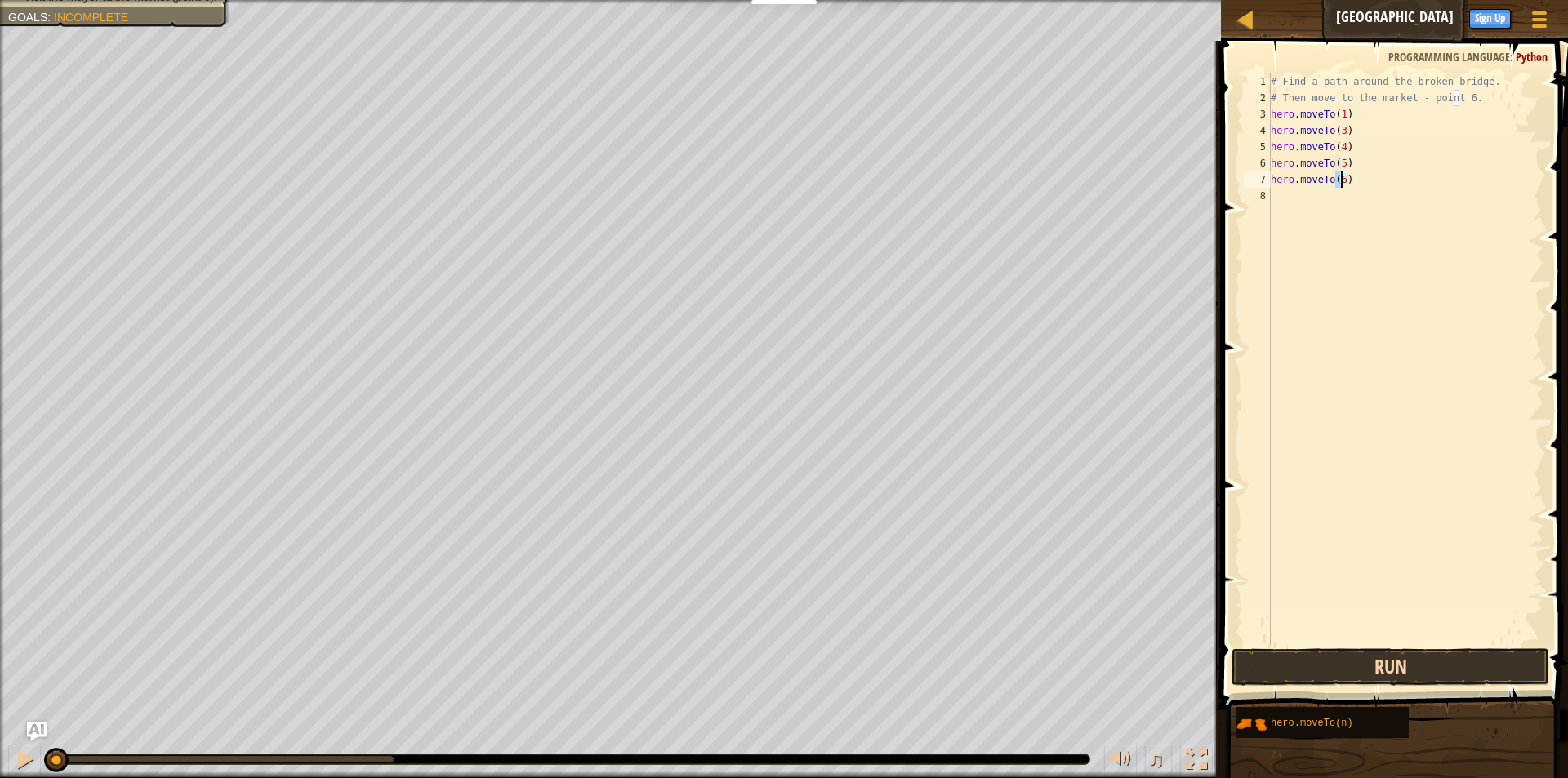
type textarea "hero.moveTo(6)"
click at [1356, 670] on button "Run" at bounding box center [1389, 667] width 317 height 38
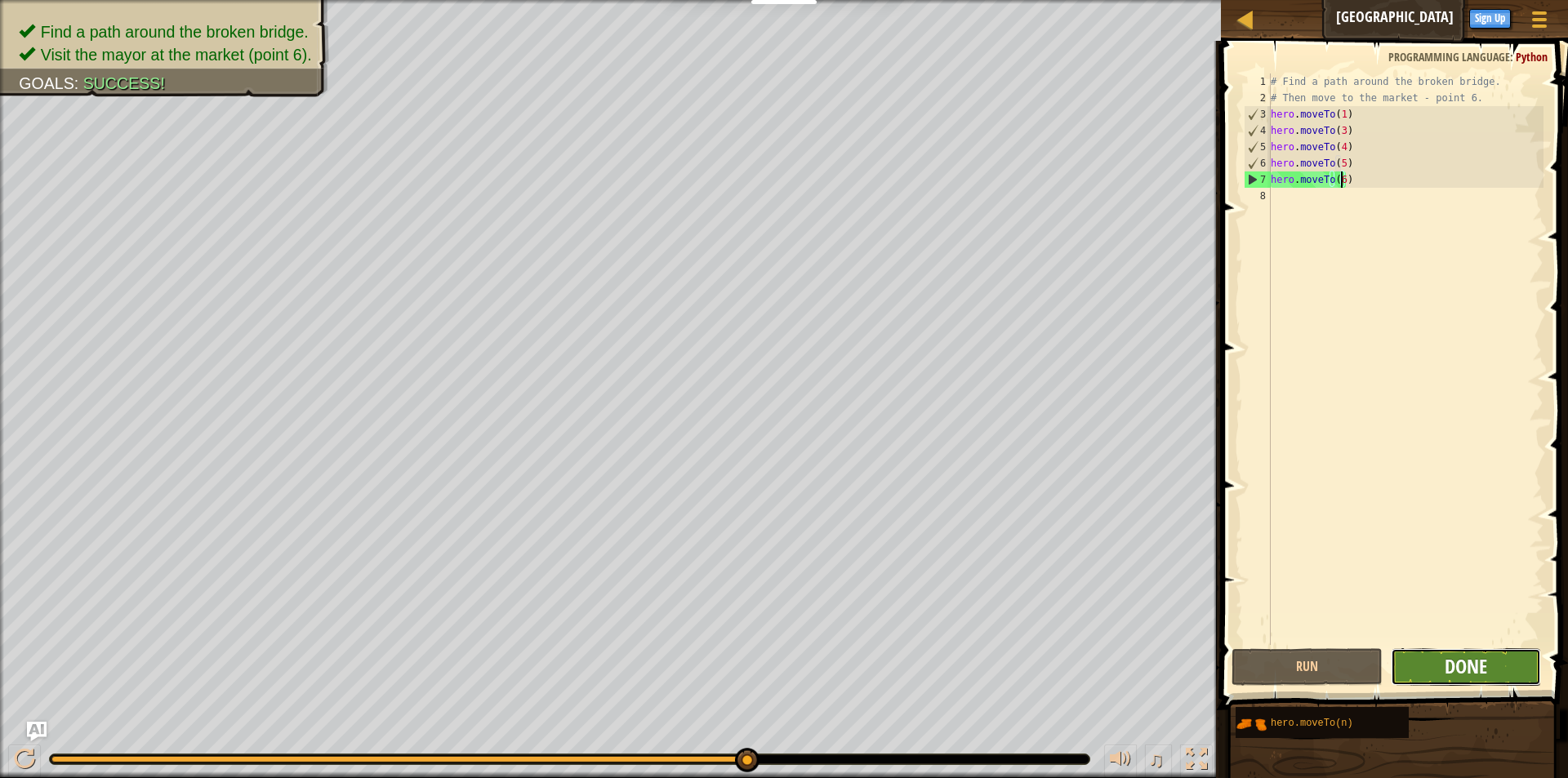
click at [1445, 655] on span "Done" at bounding box center [1465, 666] width 43 height 26
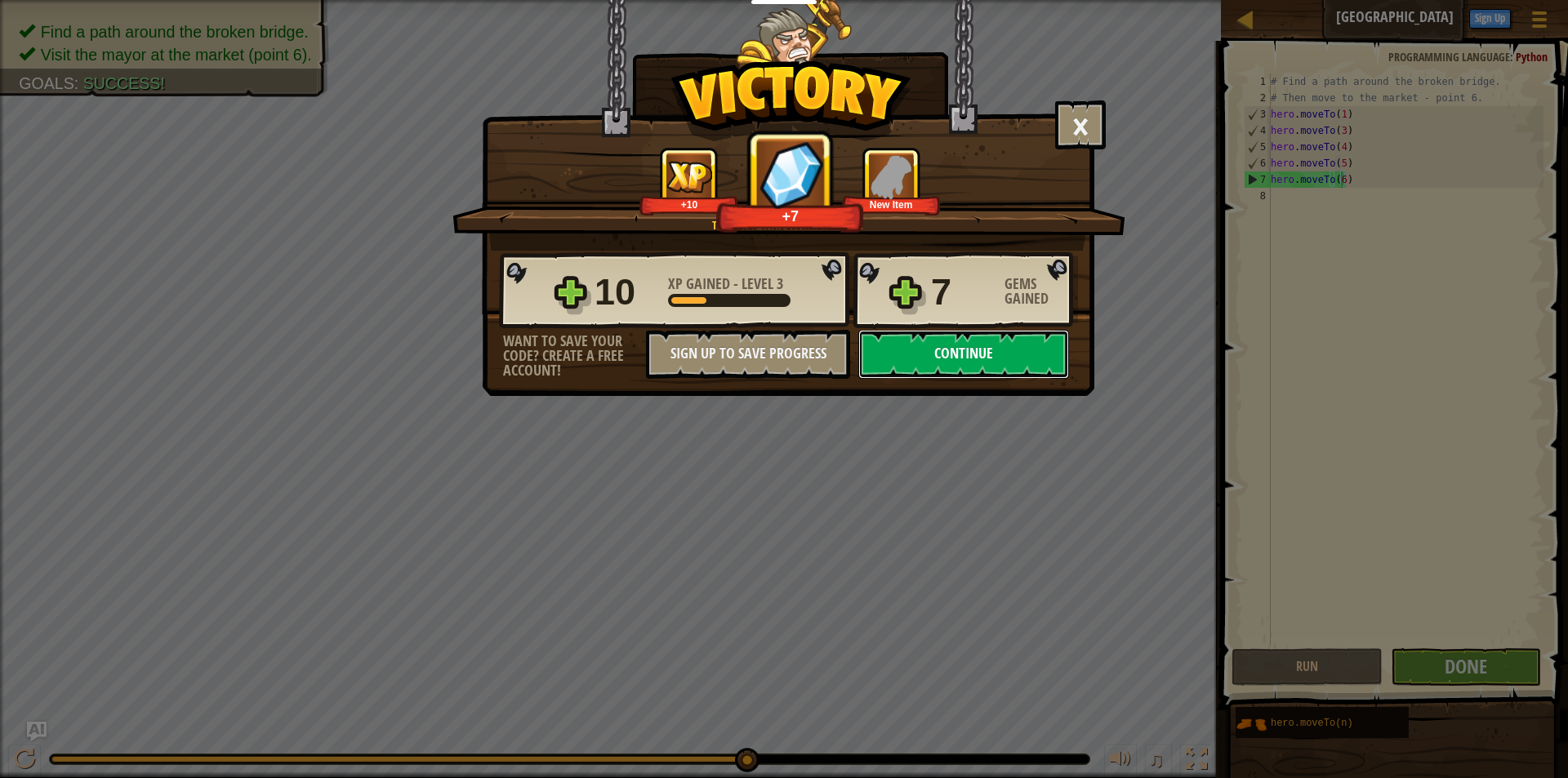
click at [947, 353] on button "Continue" at bounding box center [963, 354] width 210 height 49
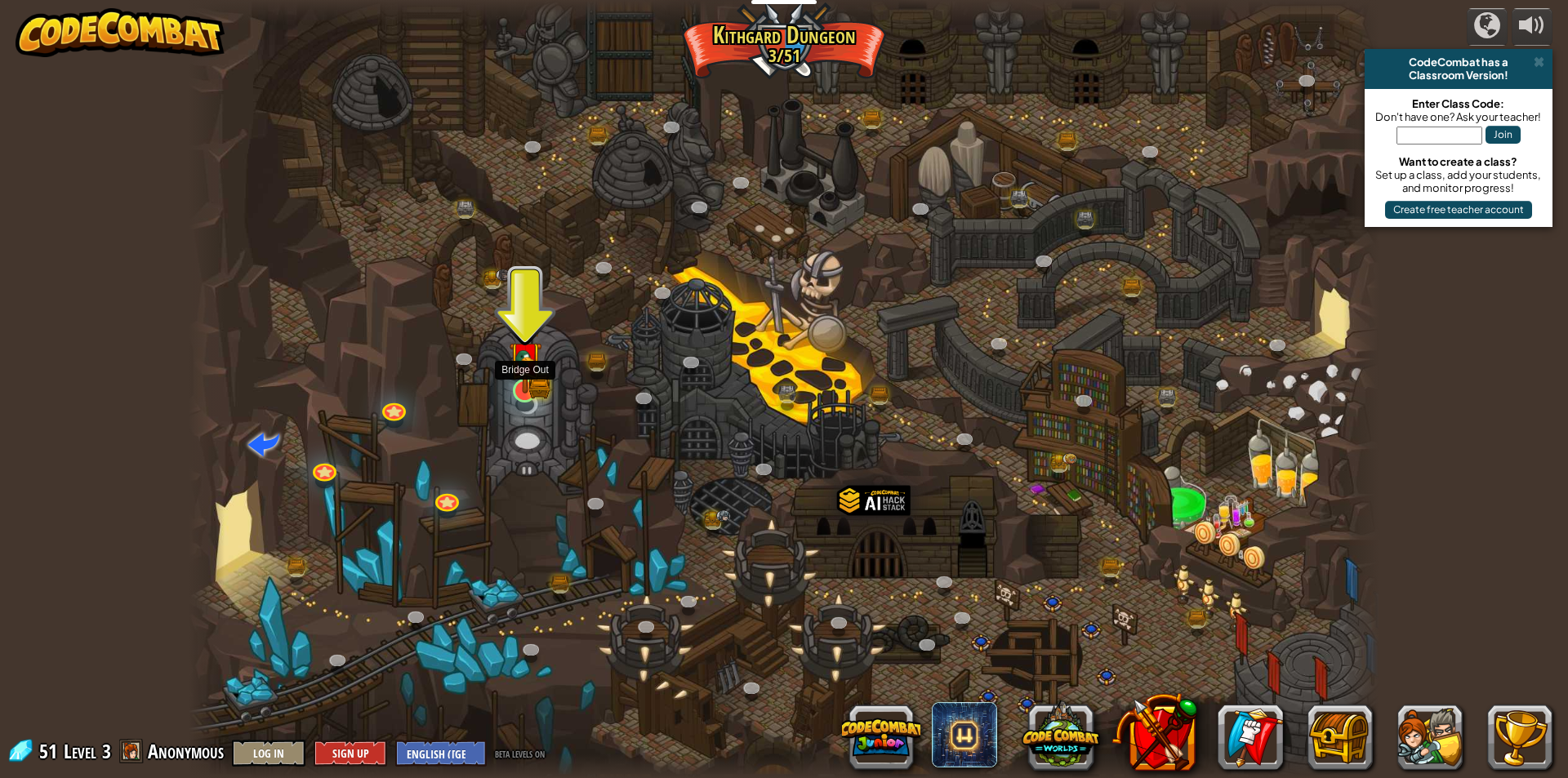
click at [530, 368] on img at bounding box center [525, 358] width 19 height 19
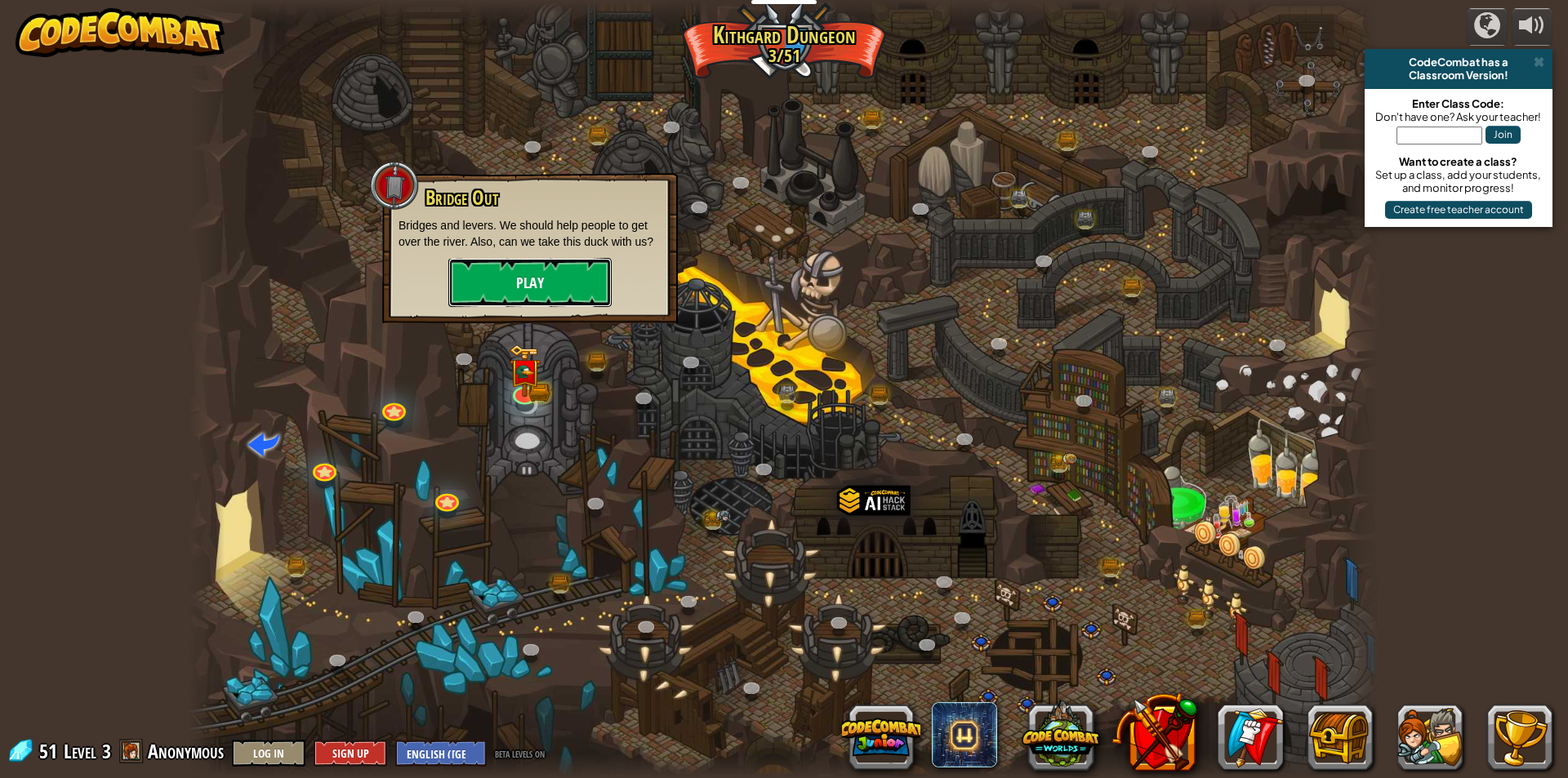
click at [548, 266] on button "Play" at bounding box center [530, 282] width 164 height 49
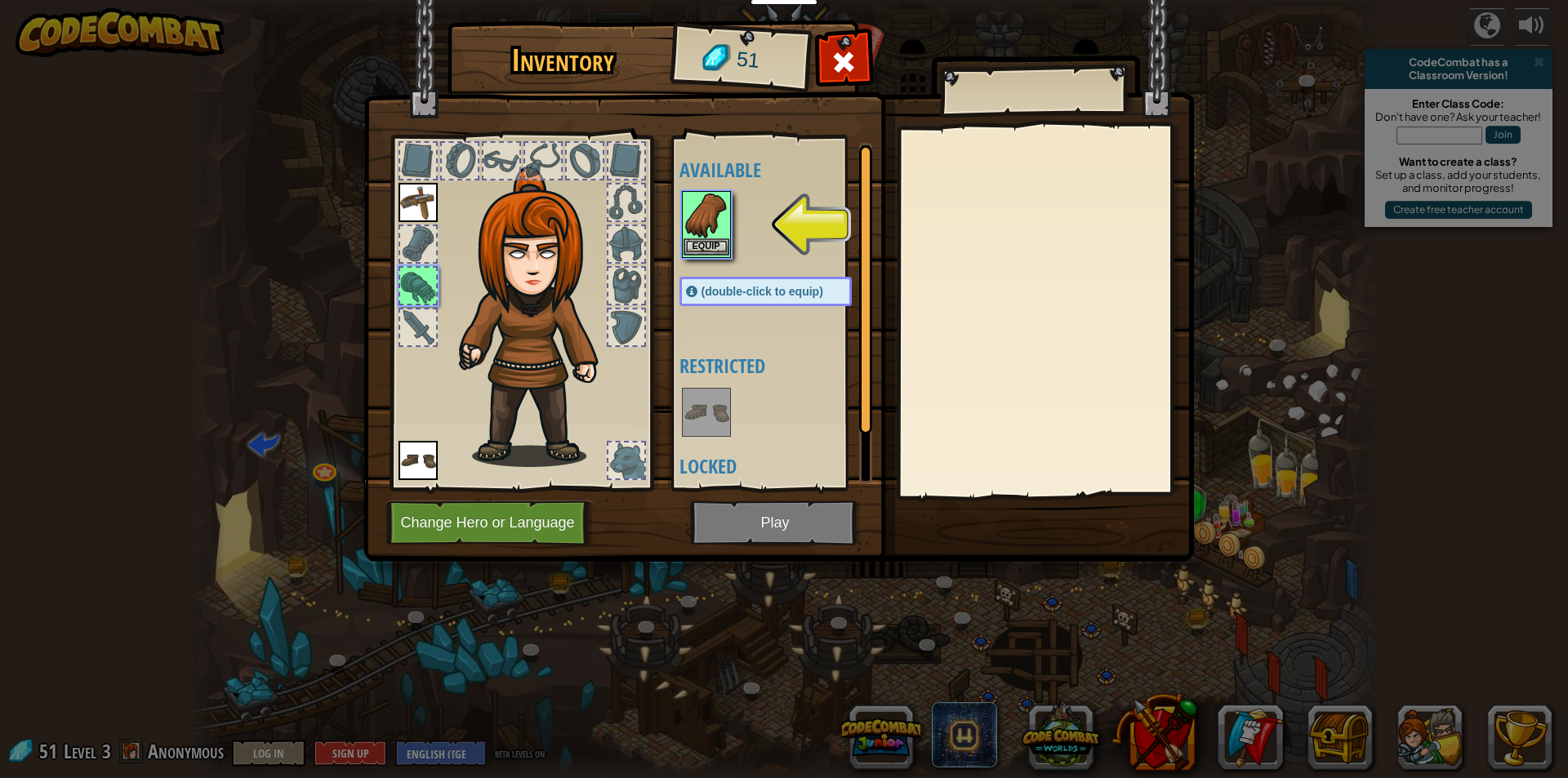
click at [713, 217] on img at bounding box center [706, 215] width 46 height 46
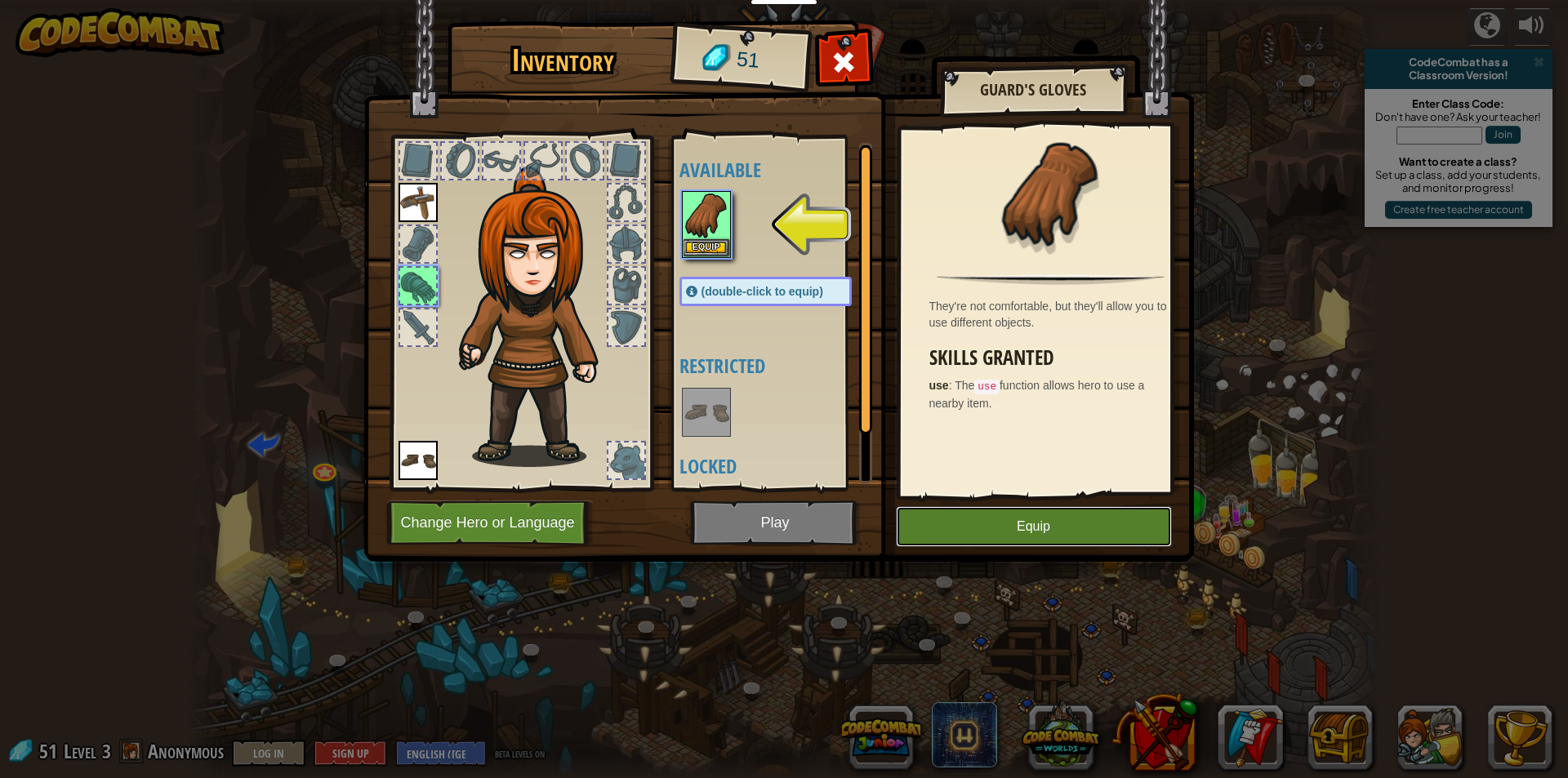
click at [1077, 525] on button "Equip" at bounding box center [1033, 527] width 276 height 41
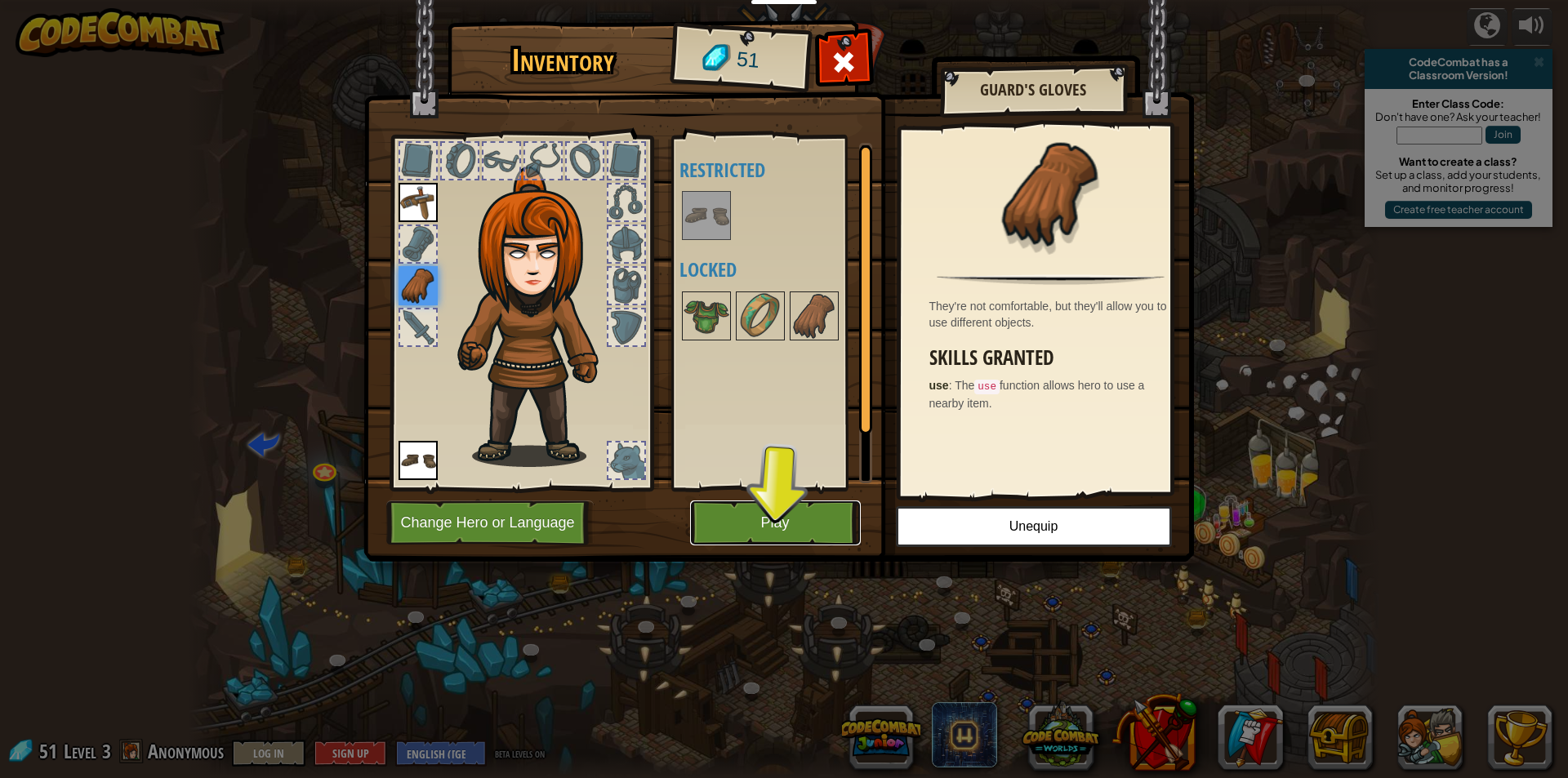
click at [736, 529] on button "Play" at bounding box center [775, 523] width 171 height 45
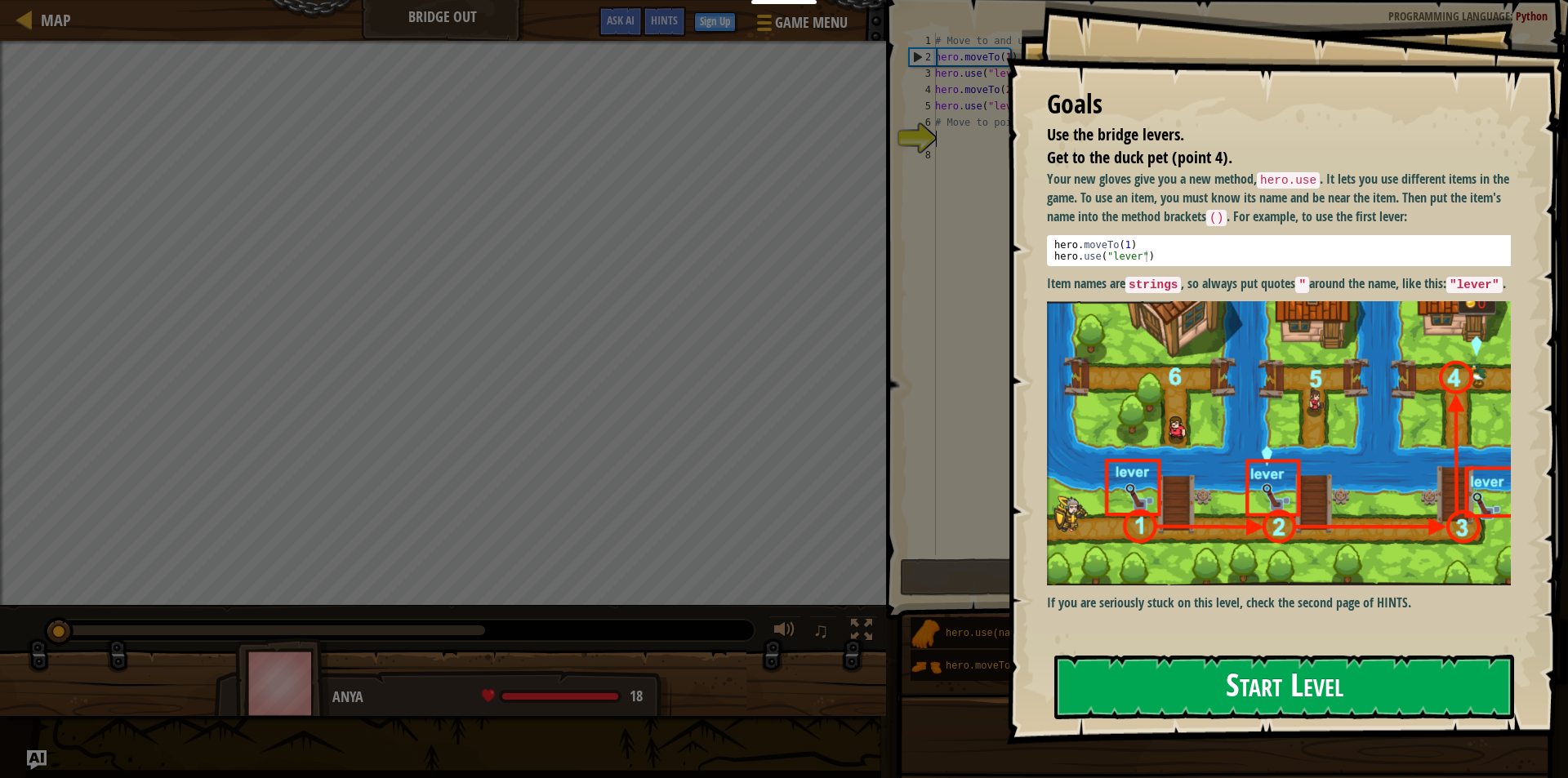
click at [1256, 693] on button "Start Level" at bounding box center [1284, 687] width 460 height 65
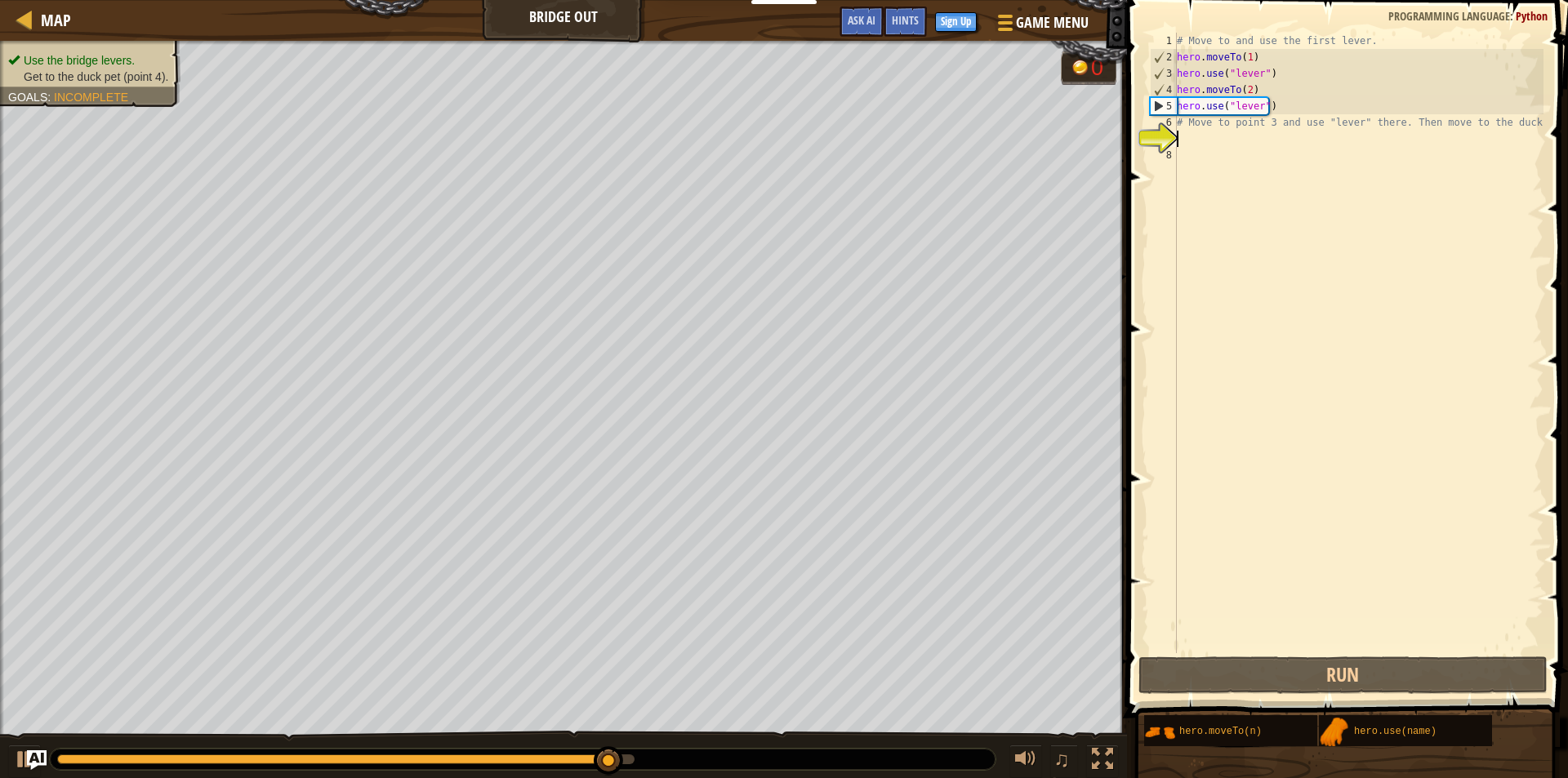
click at [87, 52] on ul "Use the bridge levers. Get to the duck pet (point 4)." at bounding box center [90, 68] width 165 height 33
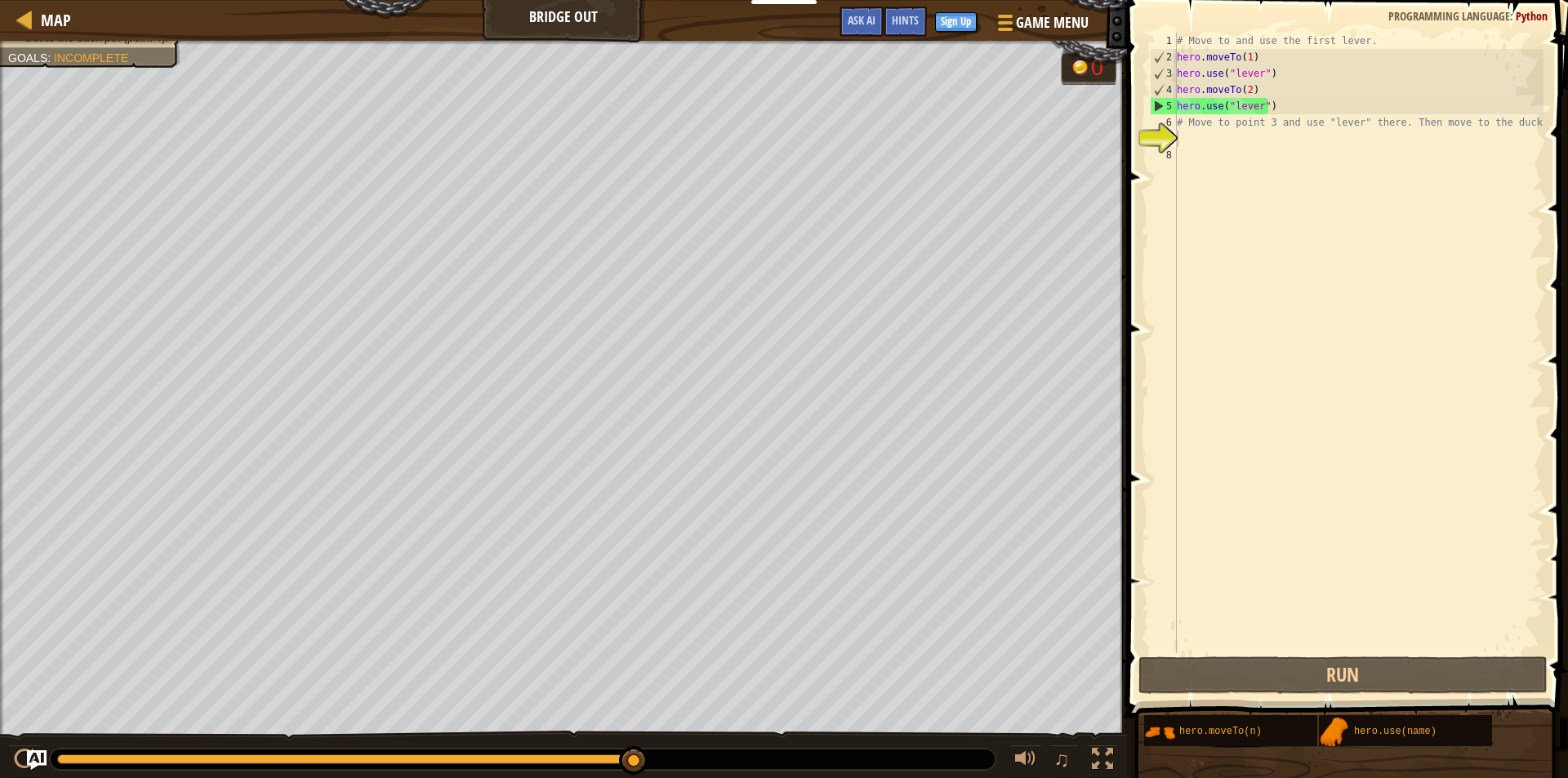
click at [1204, 156] on div "# Move to and use the first lever. hero . moveTo ( 1 ) hero . use ( "lever" ) h…" at bounding box center [1358, 359] width 370 height 653
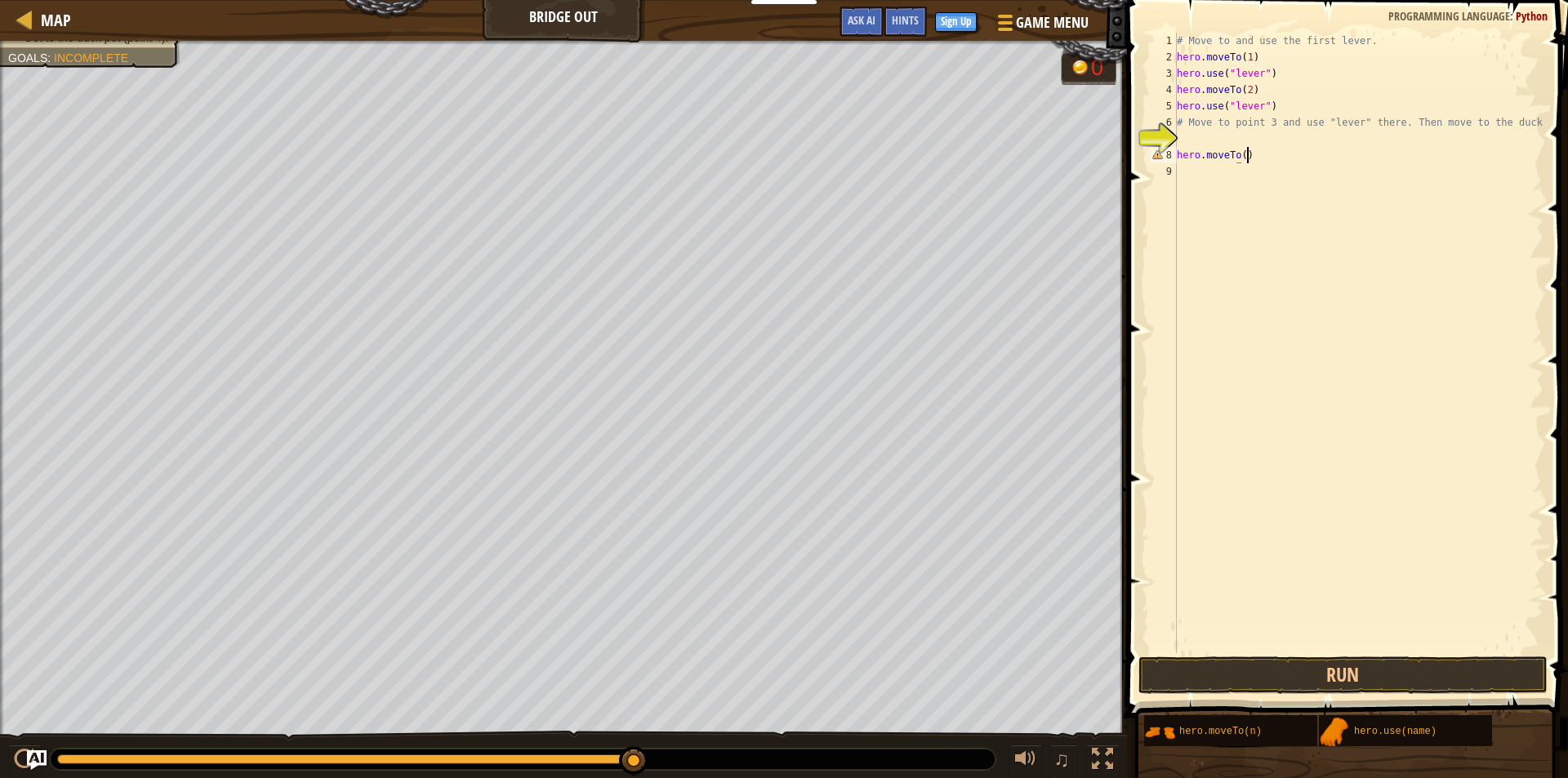
scroll to position [7, 5]
type textarea "hero.moveTo(3)"
click at [1282, 667] on button "Run" at bounding box center [1343, 675] width 409 height 38
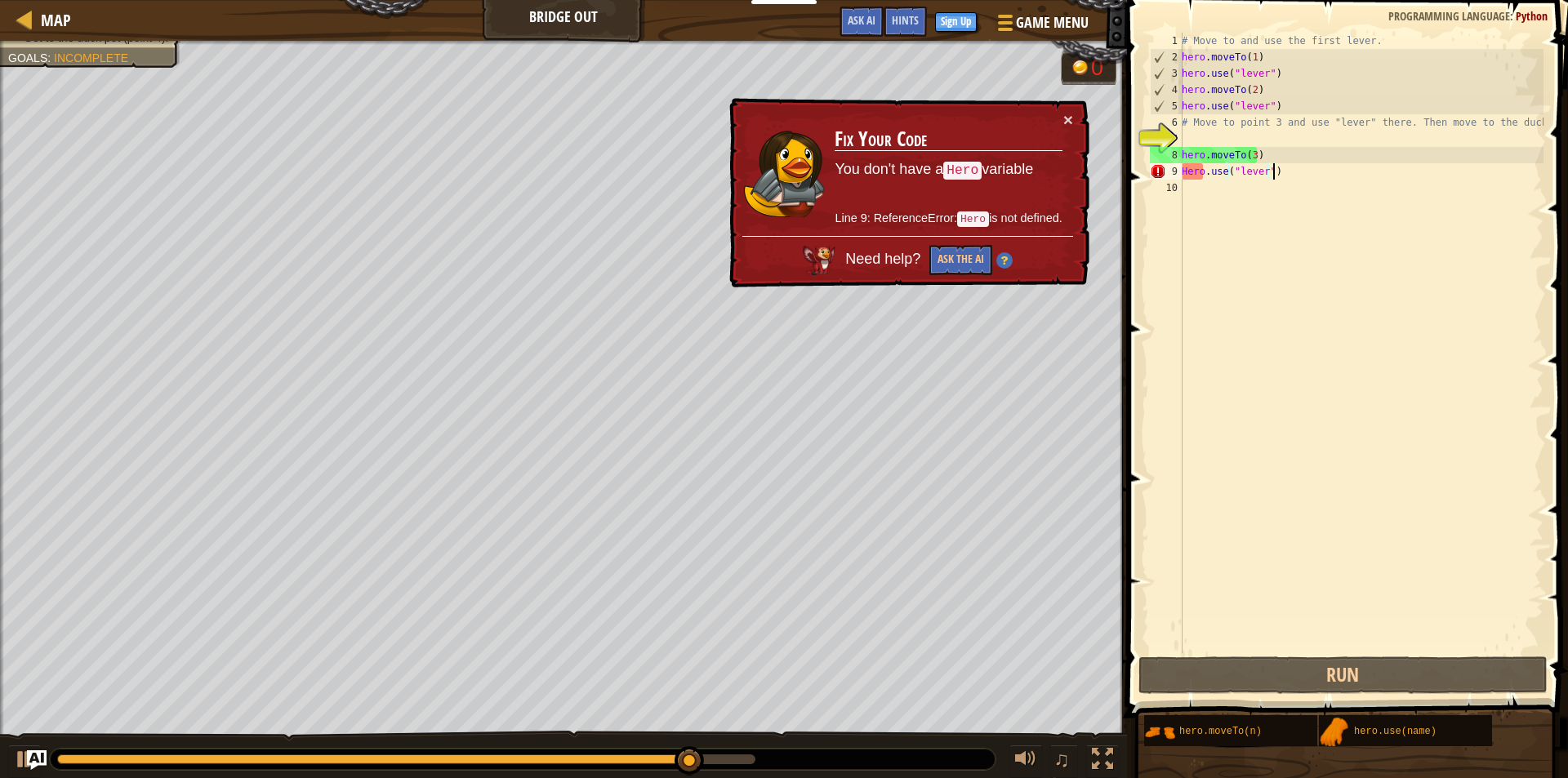
click at [1204, 172] on div "# Move to and use the first lever. hero . moveTo ( 1 ) hero . use ( "lever" ) h…" at bounding box center [1361, 359] width 365 height 653
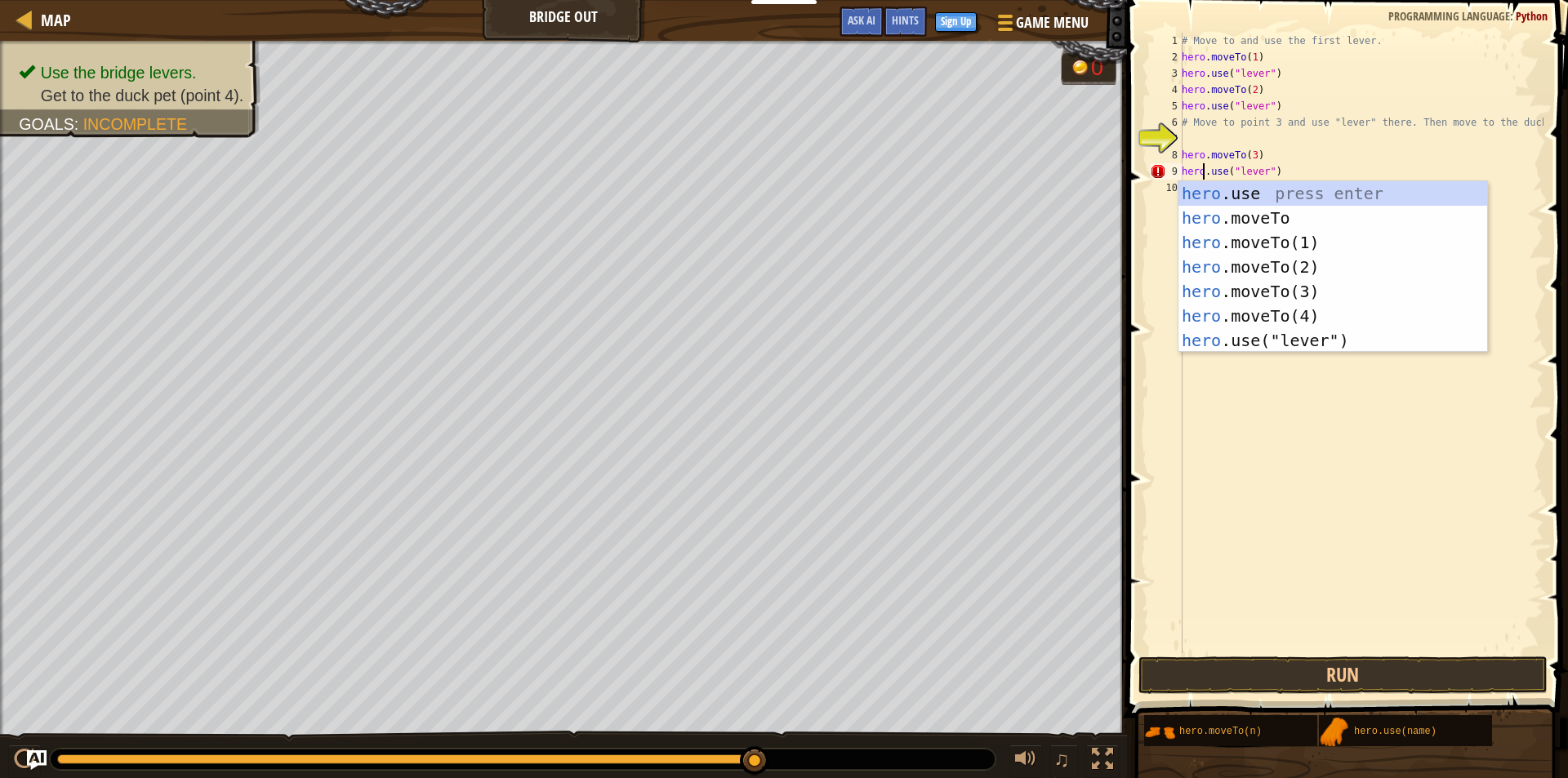
scroll to position [7, 2]
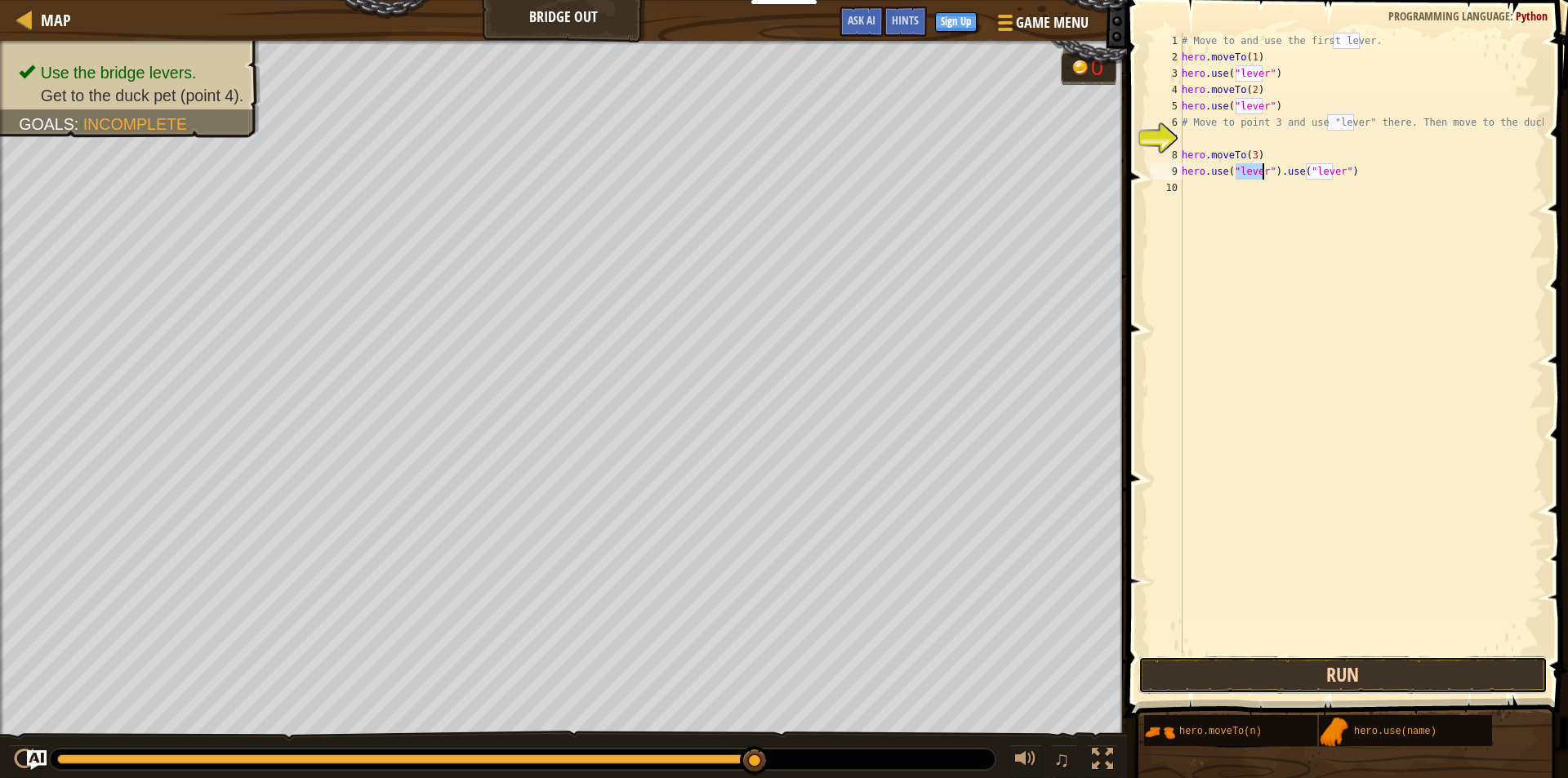
click at [1356, 678] on button "Run" at bounding box center [1343, 675] width 409 height 38
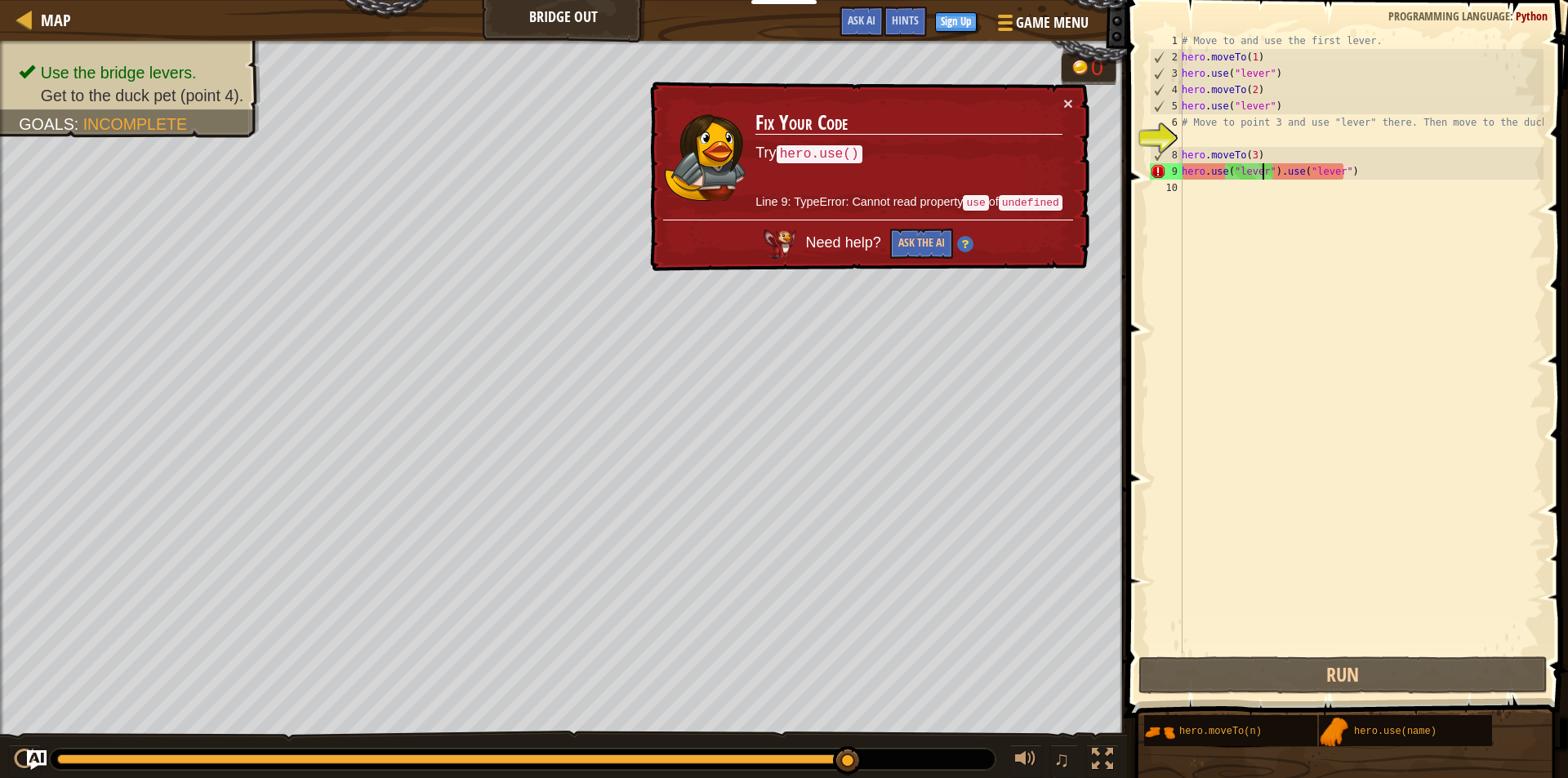
click at [1201, 168] on div "# Move to and use the first lever. hero . moveTo ( 1 ) hero . use ( "lever" ) h…" at bounding box center [1361, 359] width 365 height 653
click at [1264, 178] on div "# Move to and use the first lever. hero . moveTo ( 1 ) hero . use ( "lever" ) h…" at bounding box center [1361, 359] width 365 height 653
drag, startPoint x: 1383, startPoint y: 175, endPoint x: 1166, endPoint y: 155, distance: 217.9
click at [1166, 155] on div "hero.use("lever").use("lever") 1 2 3 4 5 6 7 8 9 10 # Move to and use the first…" at bounding box center [1345, 343] width 397 height 620
type textarea "hero.moveTo(3) hero.use("lever").use("lever")"
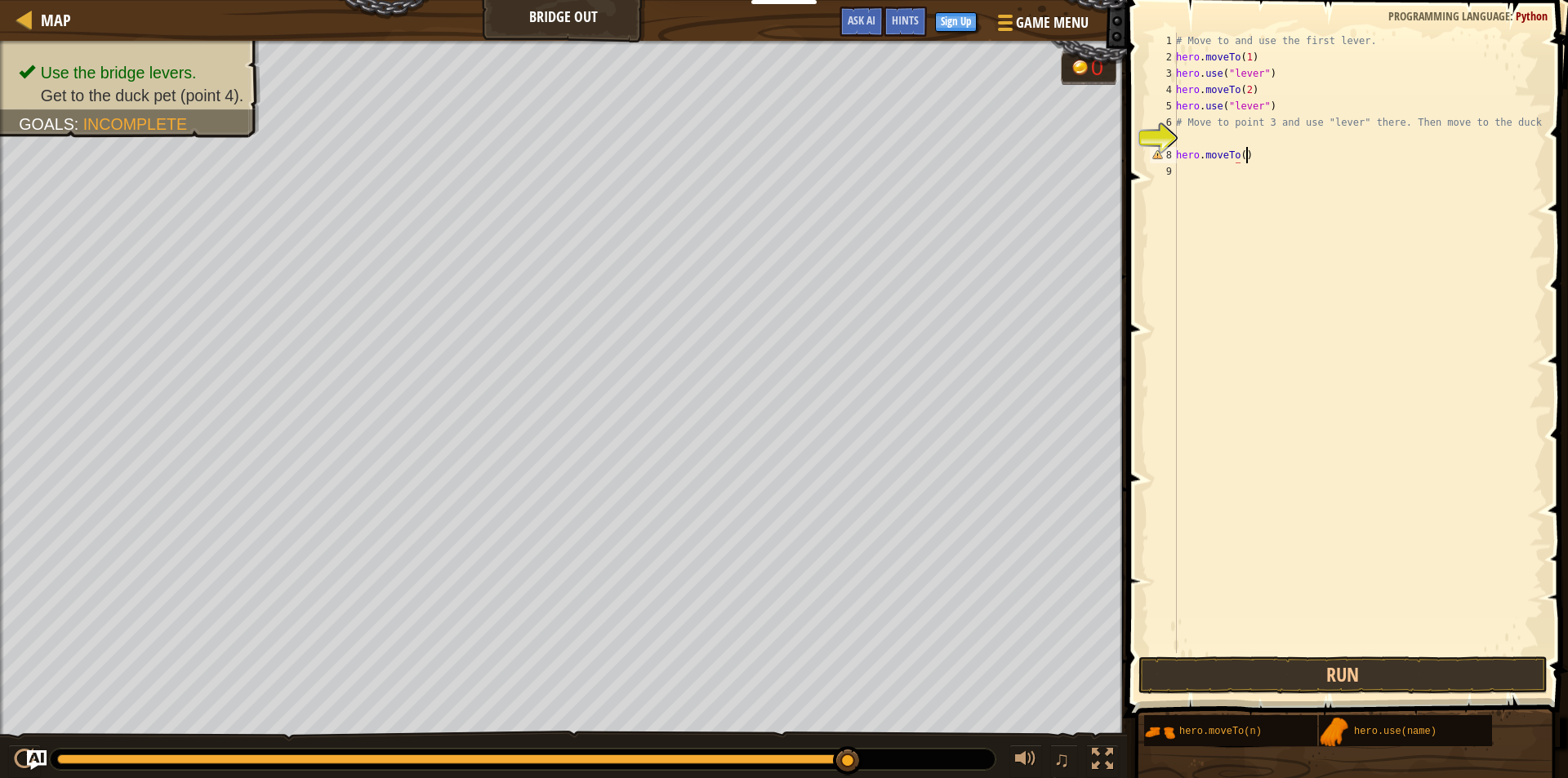
scroll to position [7, 5]
type textarea "hero.moveTo(1)H"
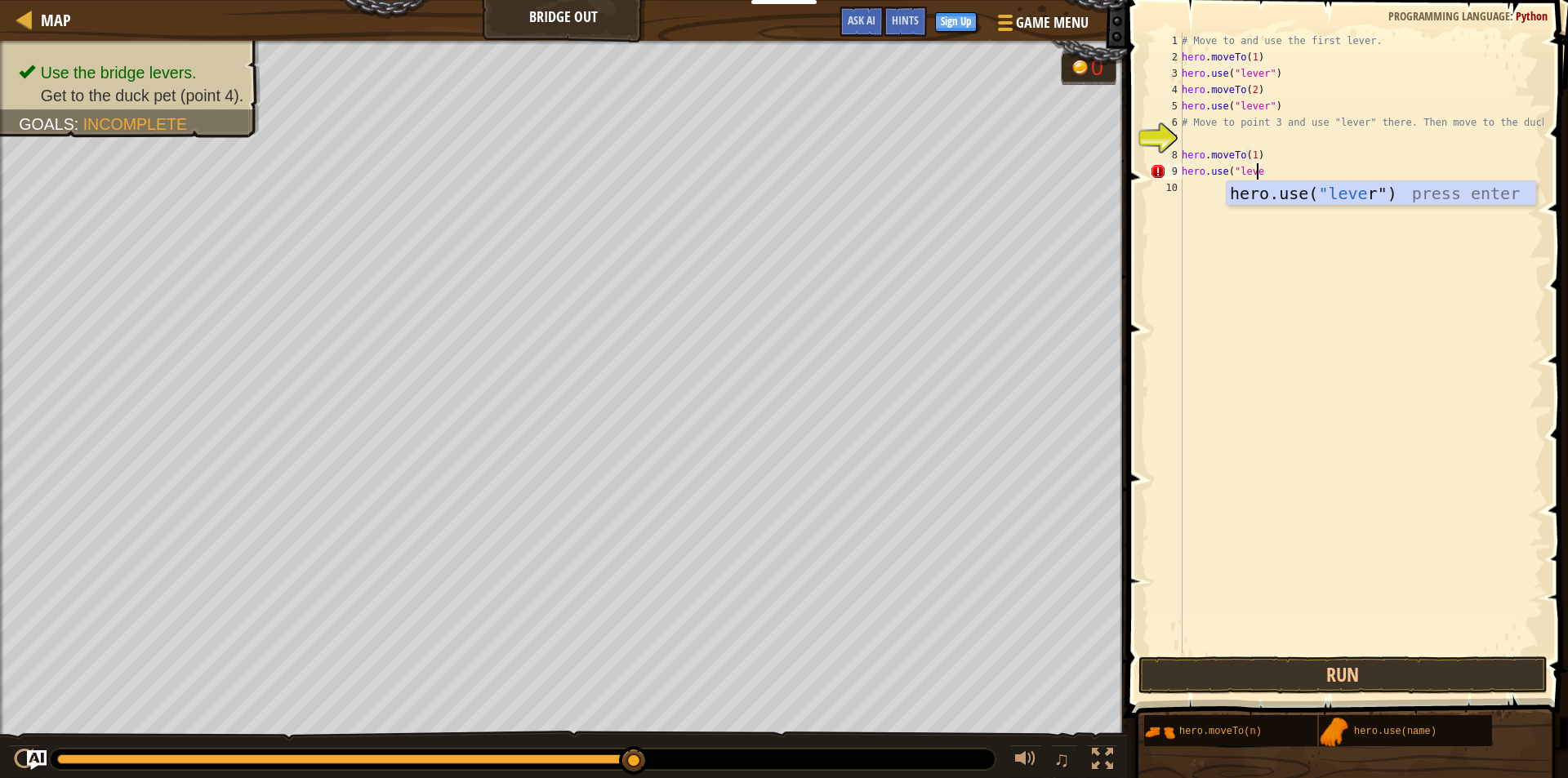
scroll to position [7, 6]
type textarea "hero.use("lever")"
type textarea "hero.moveTo(2)"
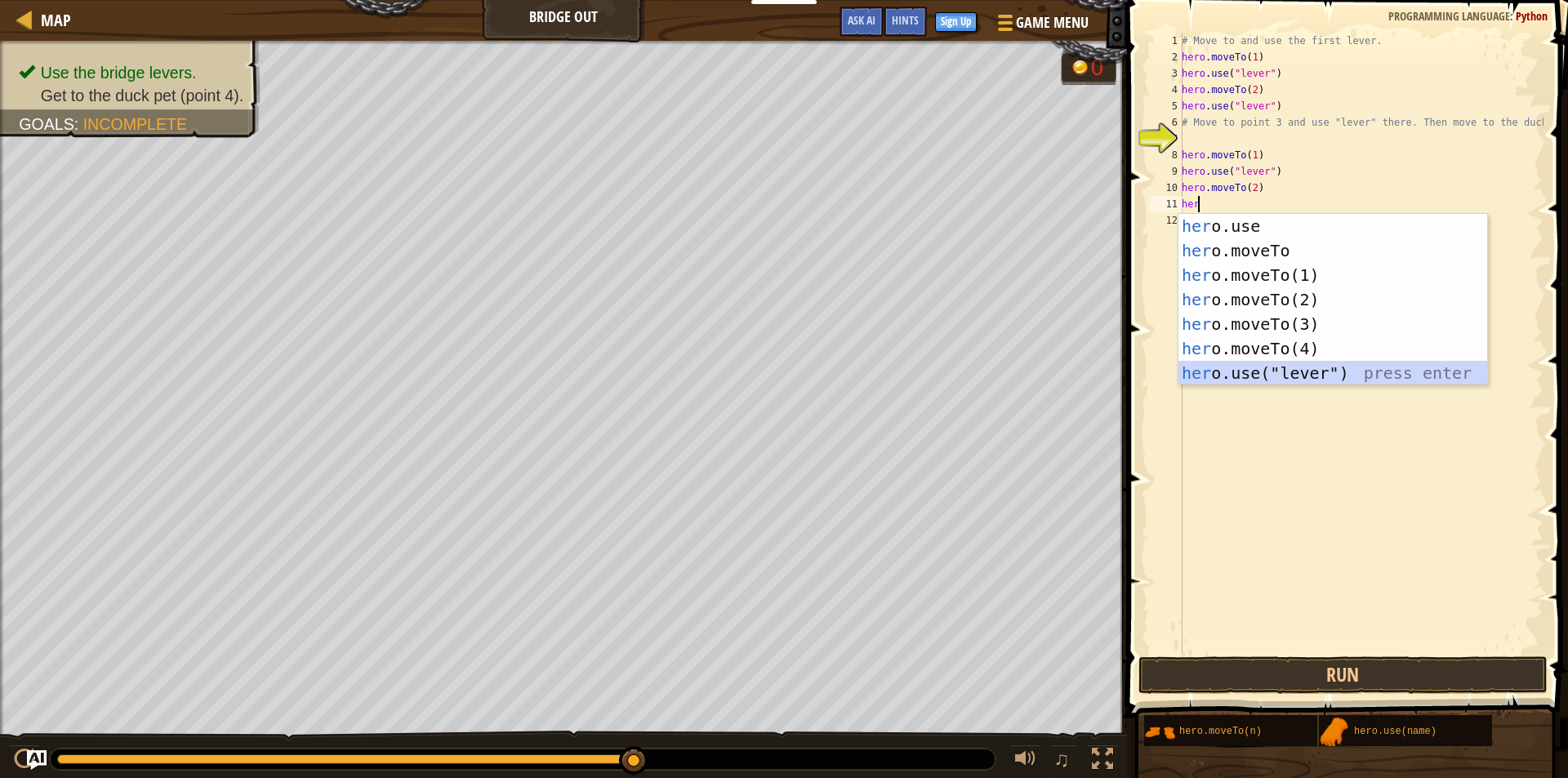
type textarea "hero.use("lever")"
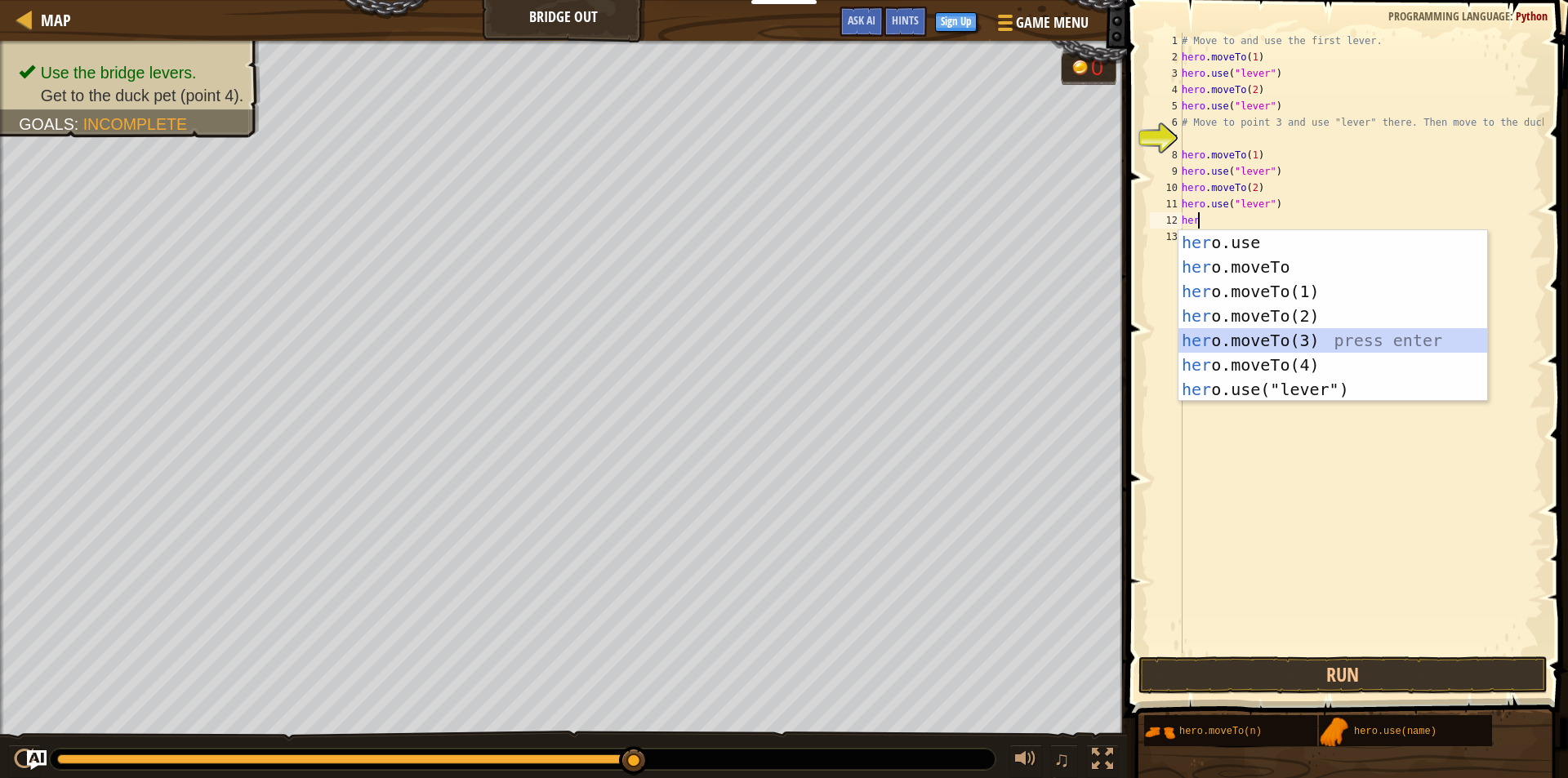
type textarea "hero.moveTo(3)"
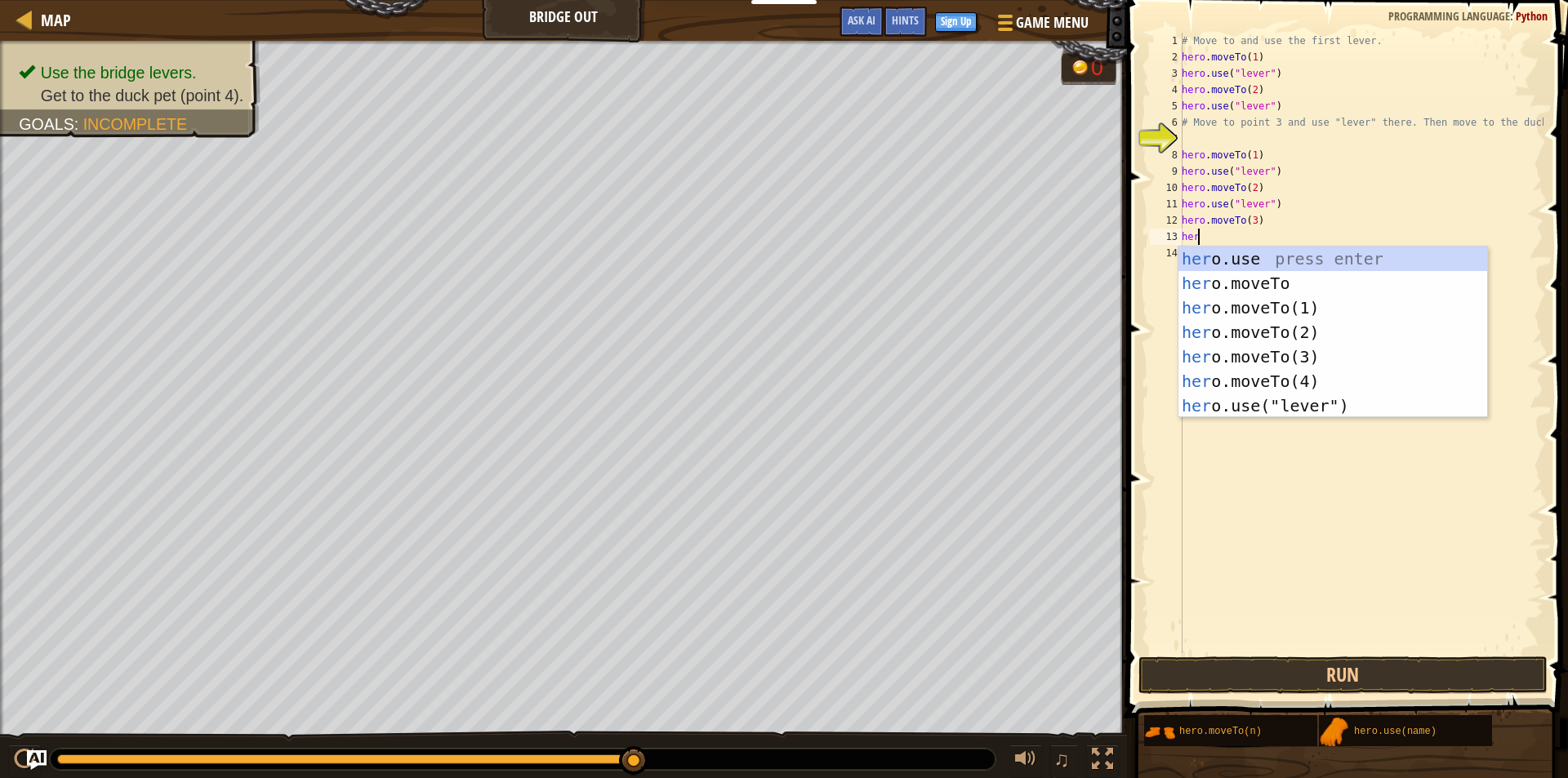
type textarea "hero"
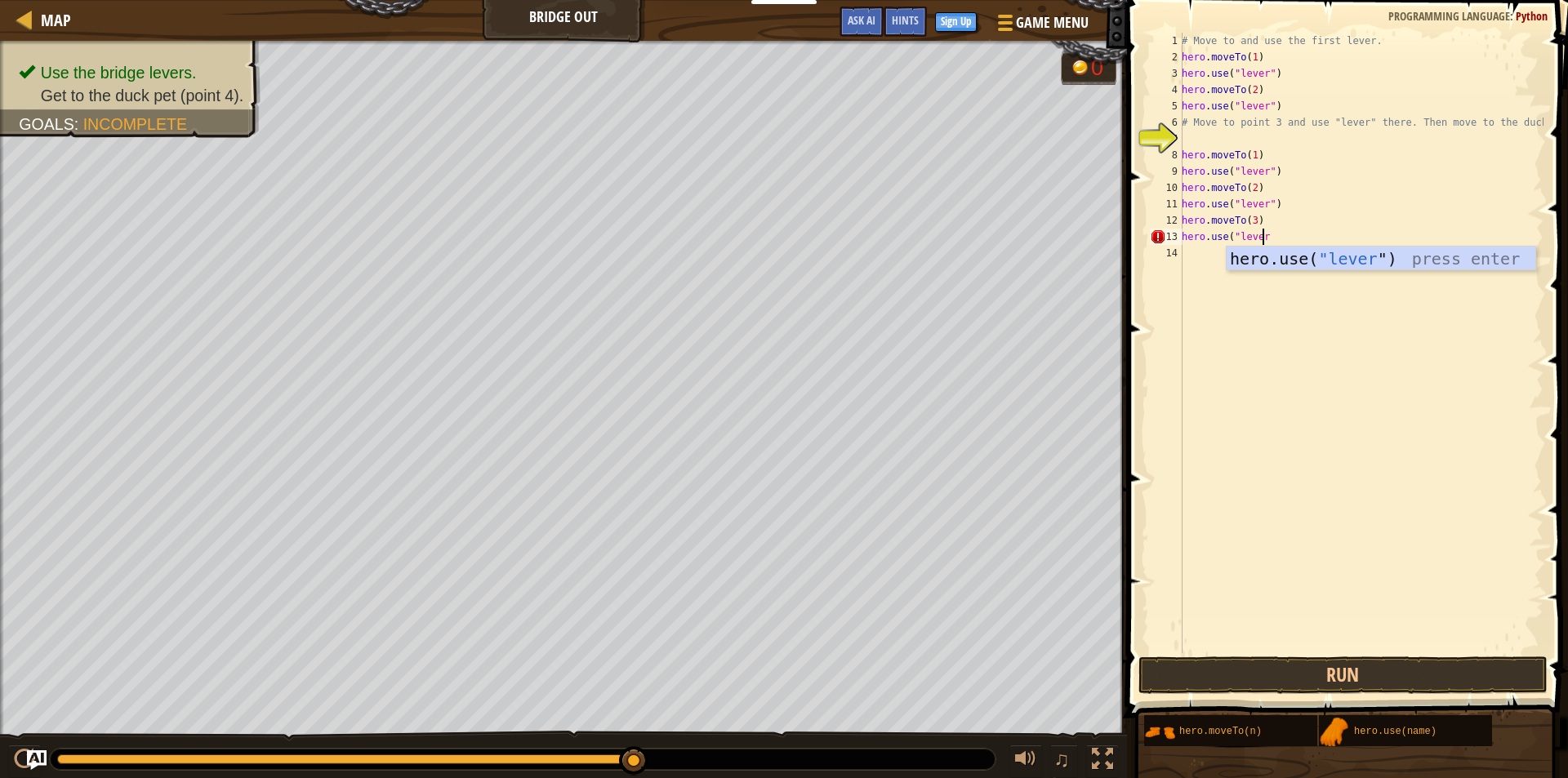
scroll to position [7, 6]
type textarea "hero.use("lever")"
type textarea "hero.moveTo(4)"
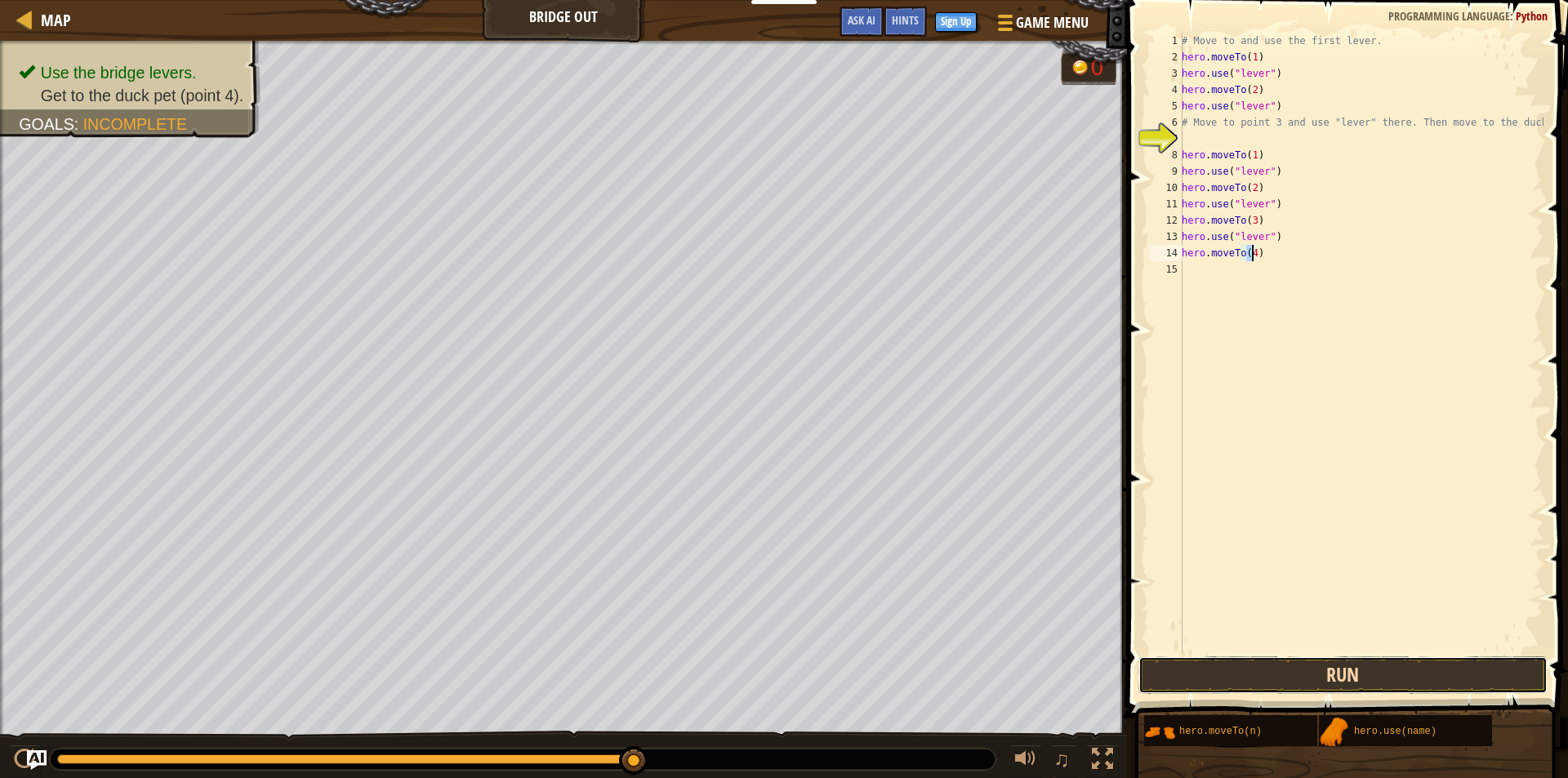
click at [1292, 677] on button "Run" at bounding box center [1343, 675] width 409 height 38
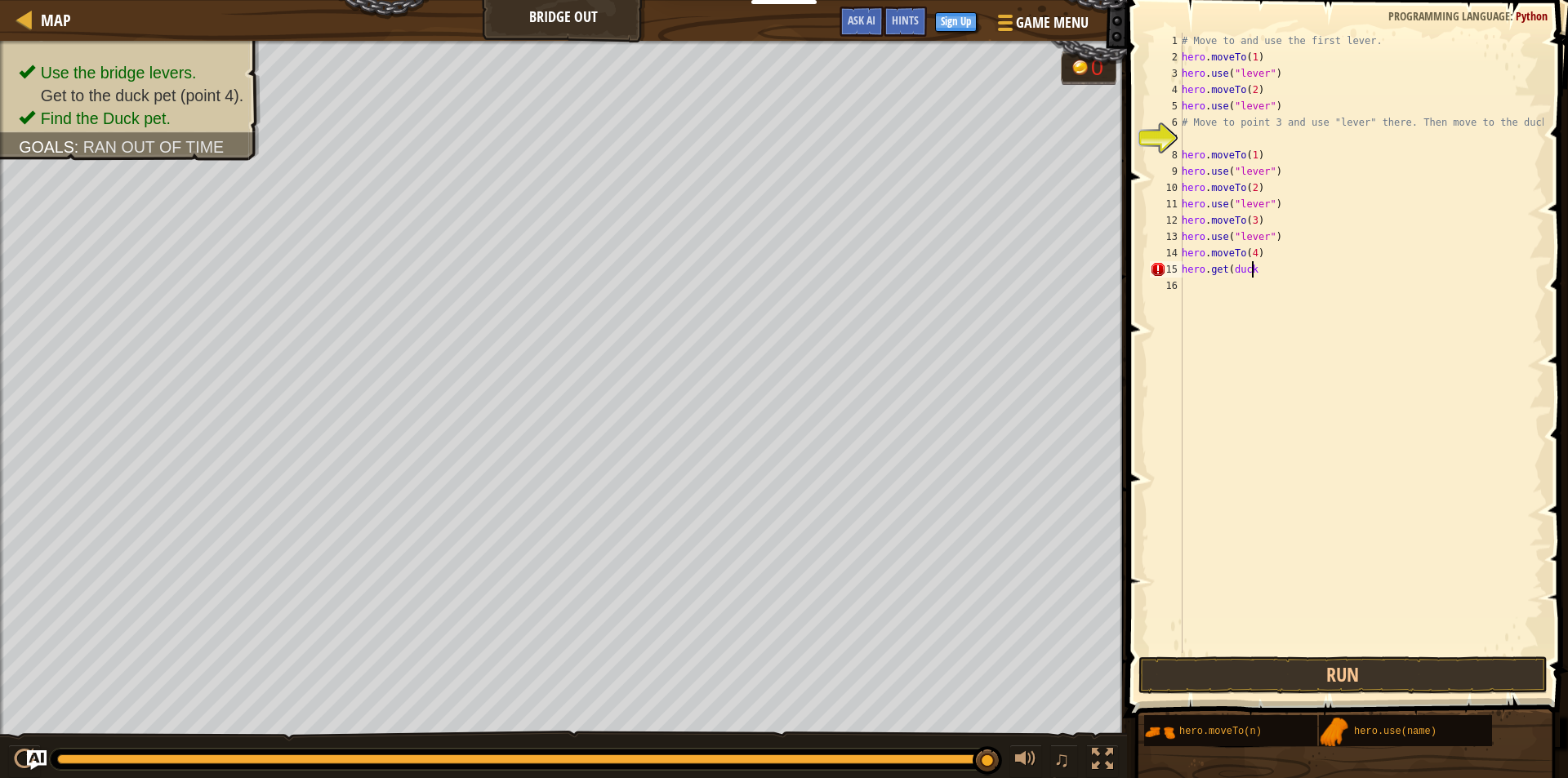
scroll to position [7, 5]
type textarea "hero.get(duck)"
click at [1327, 673] on button "Run" at bounding box center [1343, 675] width 409 height 38
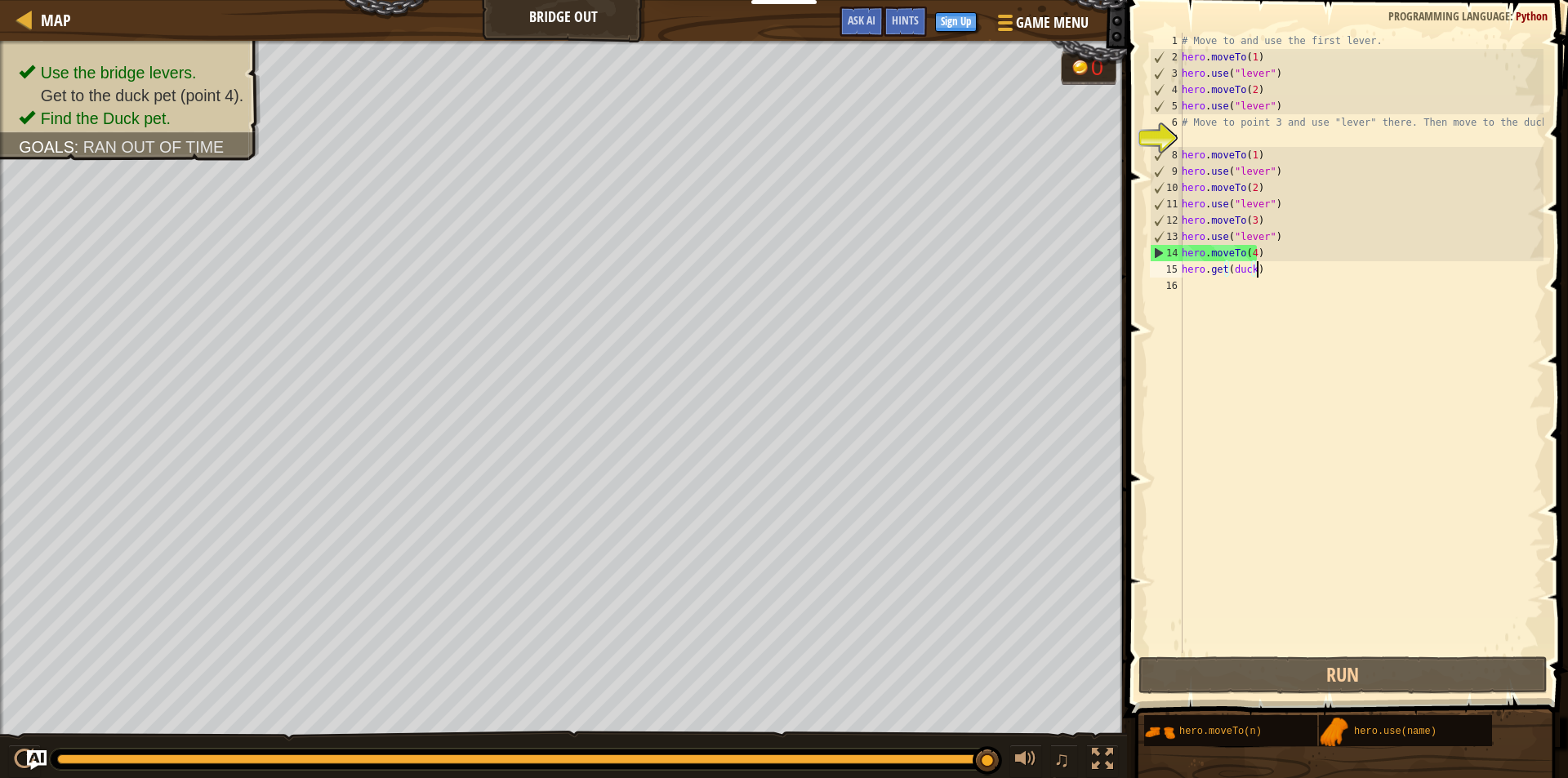
click at [1263, 284] on div "# Move to and use the first lever. hero . moveTo ( 1 ) hero . use ( "lever" ) h…" at bounding box center [1361, 359] width 365 height 653
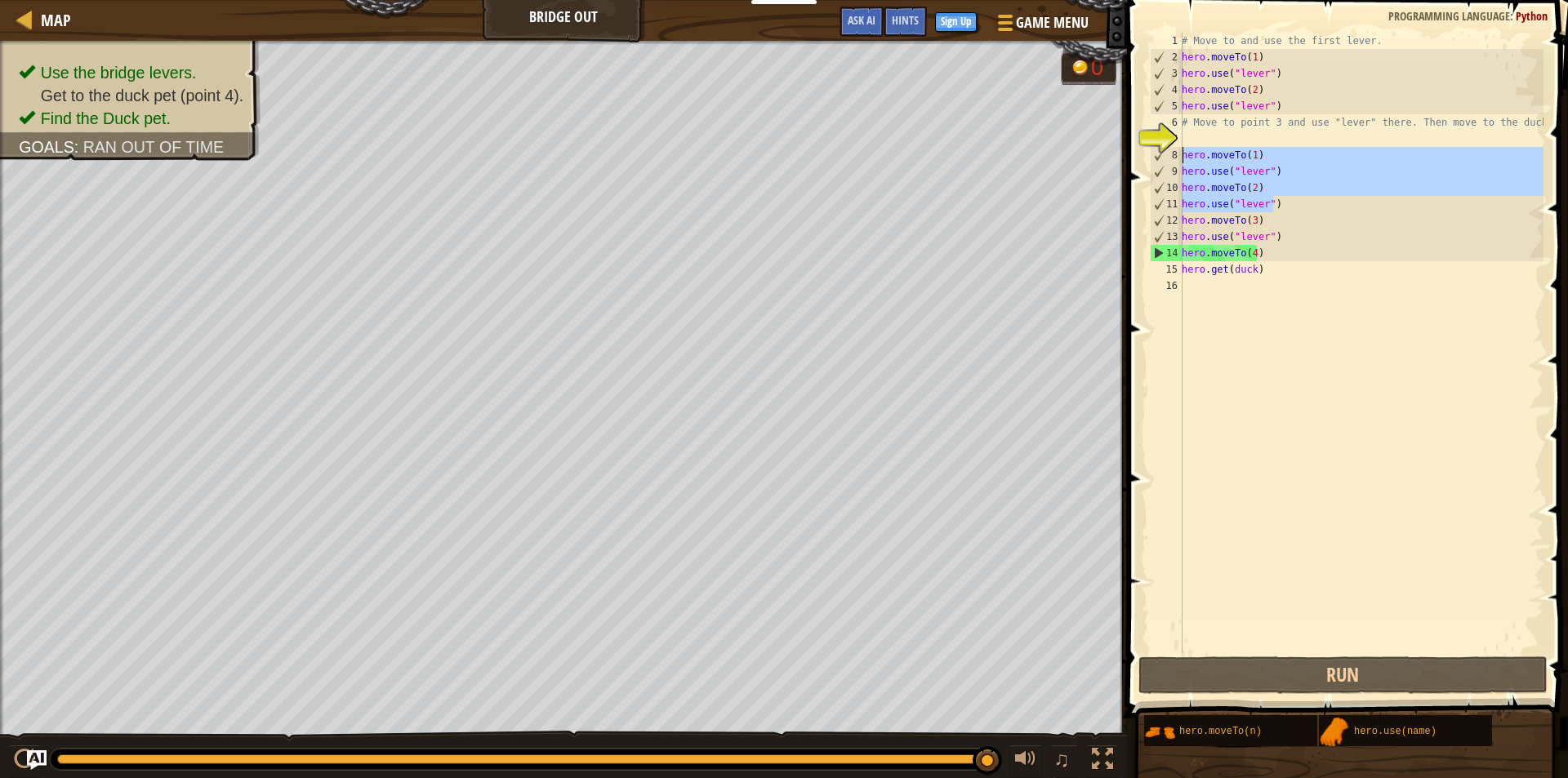
drag, startPoint x: 1286, startPoint y: 205, endPoint x: 1175, endPoint y: 148, distance: 124.8
click at [1175, 148] on div "1 2 3 4 5 6 7 8 9 10 11 12 13 14 15 16 # Move to and use the first lever. hero …" at bounding box center [1345, 343] width 397 height 620
type textarea "hero.moveTo(1) hero.use("lever")"
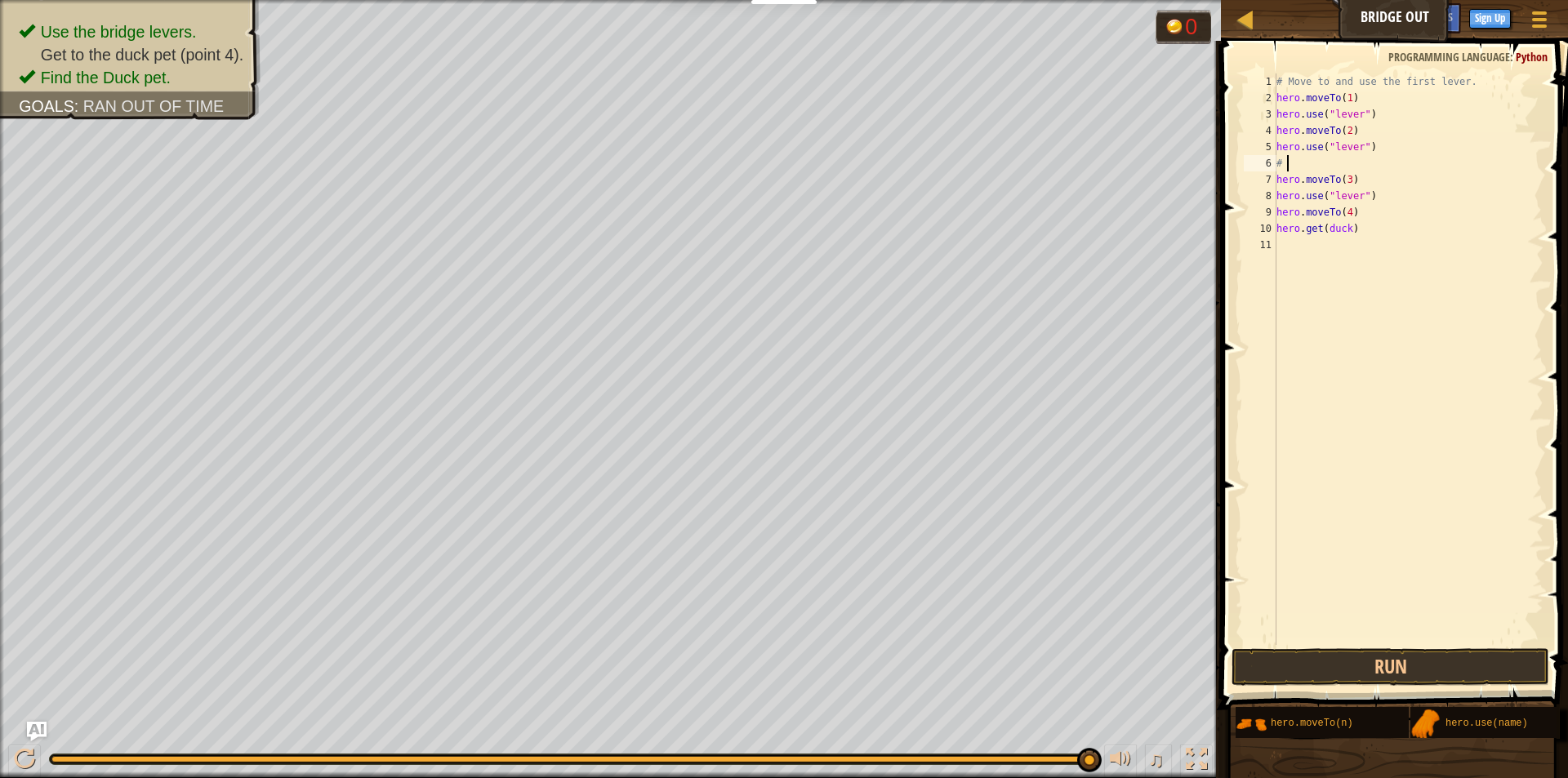
type textarea "#"
drag, startPoint x: 1356, startPoint y: 218, endPoint x: 1297, endPoint y: 217, distance: 59.0
click at [1297, 217] on div "# Move to and use the first lever. hero . moveTo ( 1 ) hero . use ( "lever" ) h…" at bounding box center [1407, 376] width 270 height 604
type textarea "hero.moveTo(duck)"
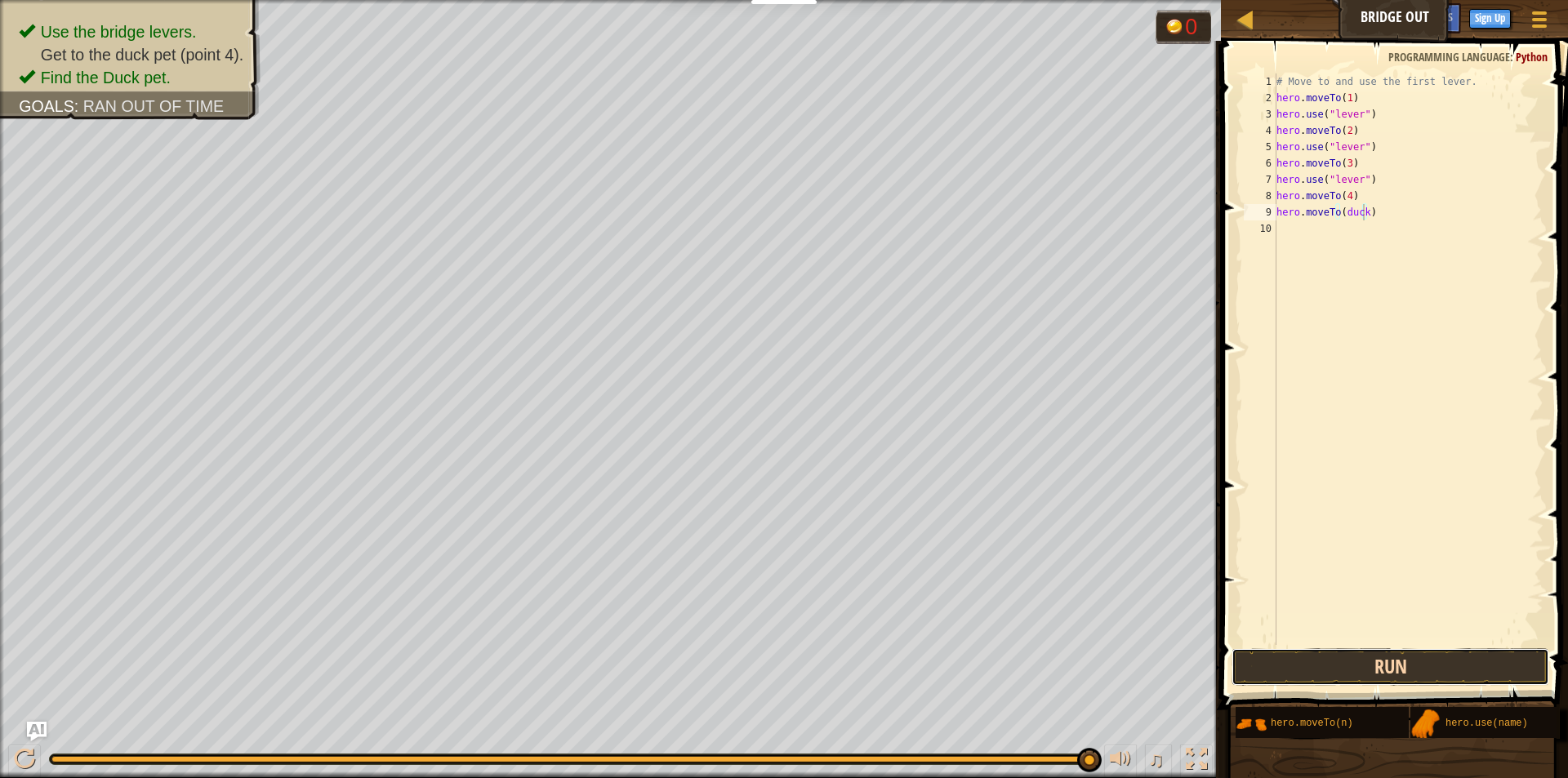
click at [1422, 671] on button "Run" at bounding box center [1389, 667] width 317 height 38
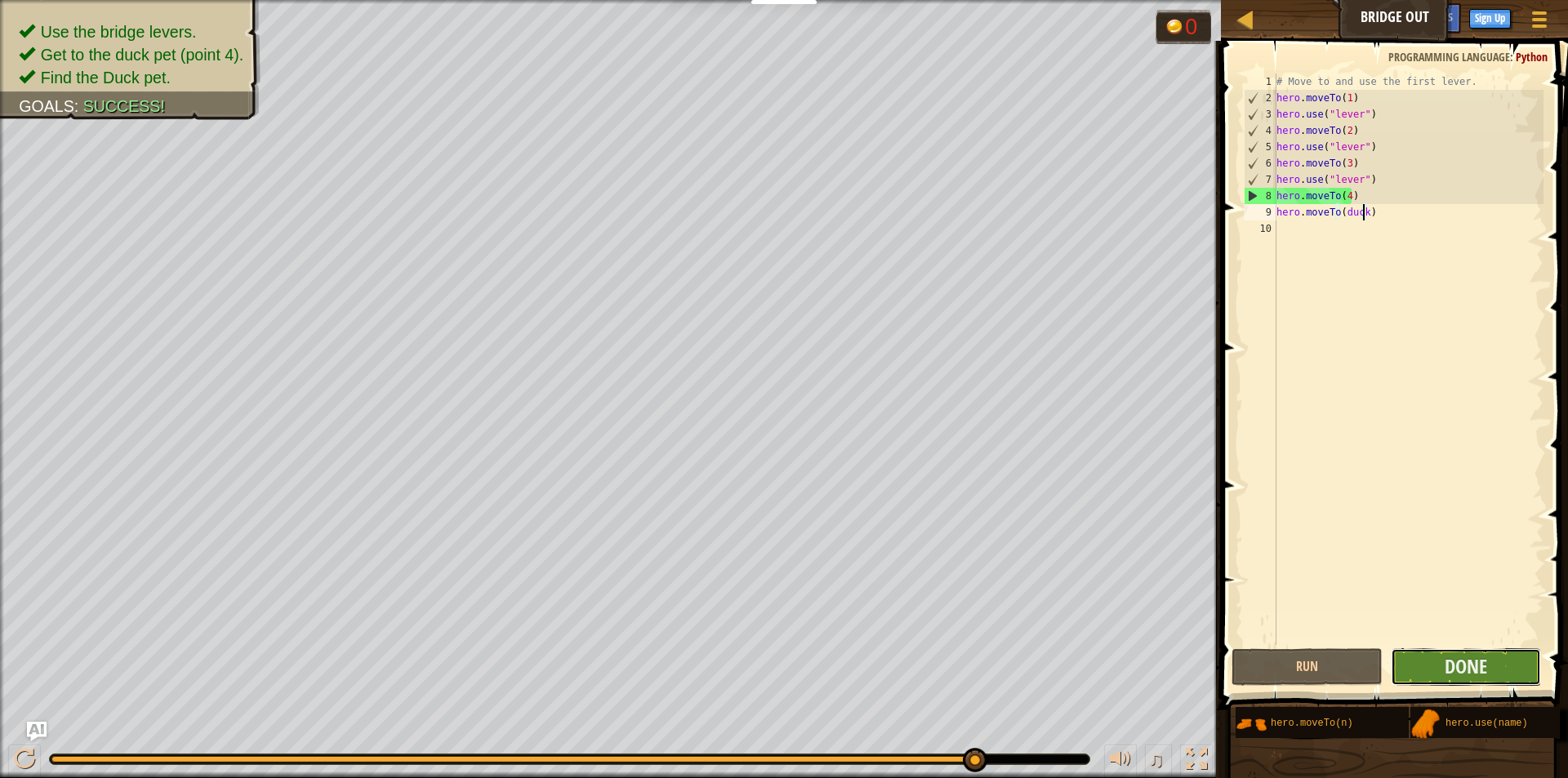
click at [1487, 673] on button "Done" at bounding box center [1465, 667] width 151 height 38
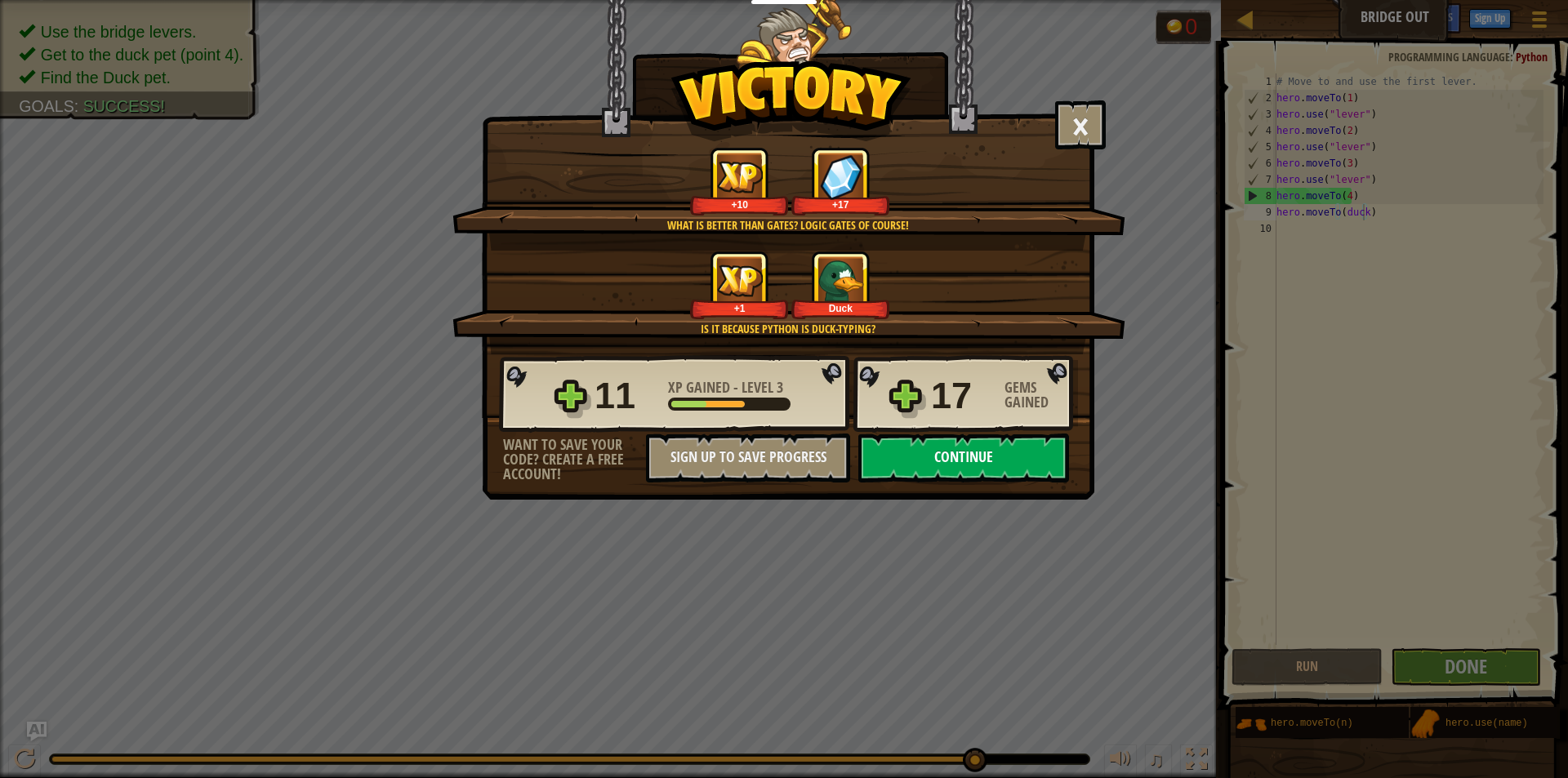
click at [969, 467] on button "Continue" at bounding box center [963, 458] width 210 height 49
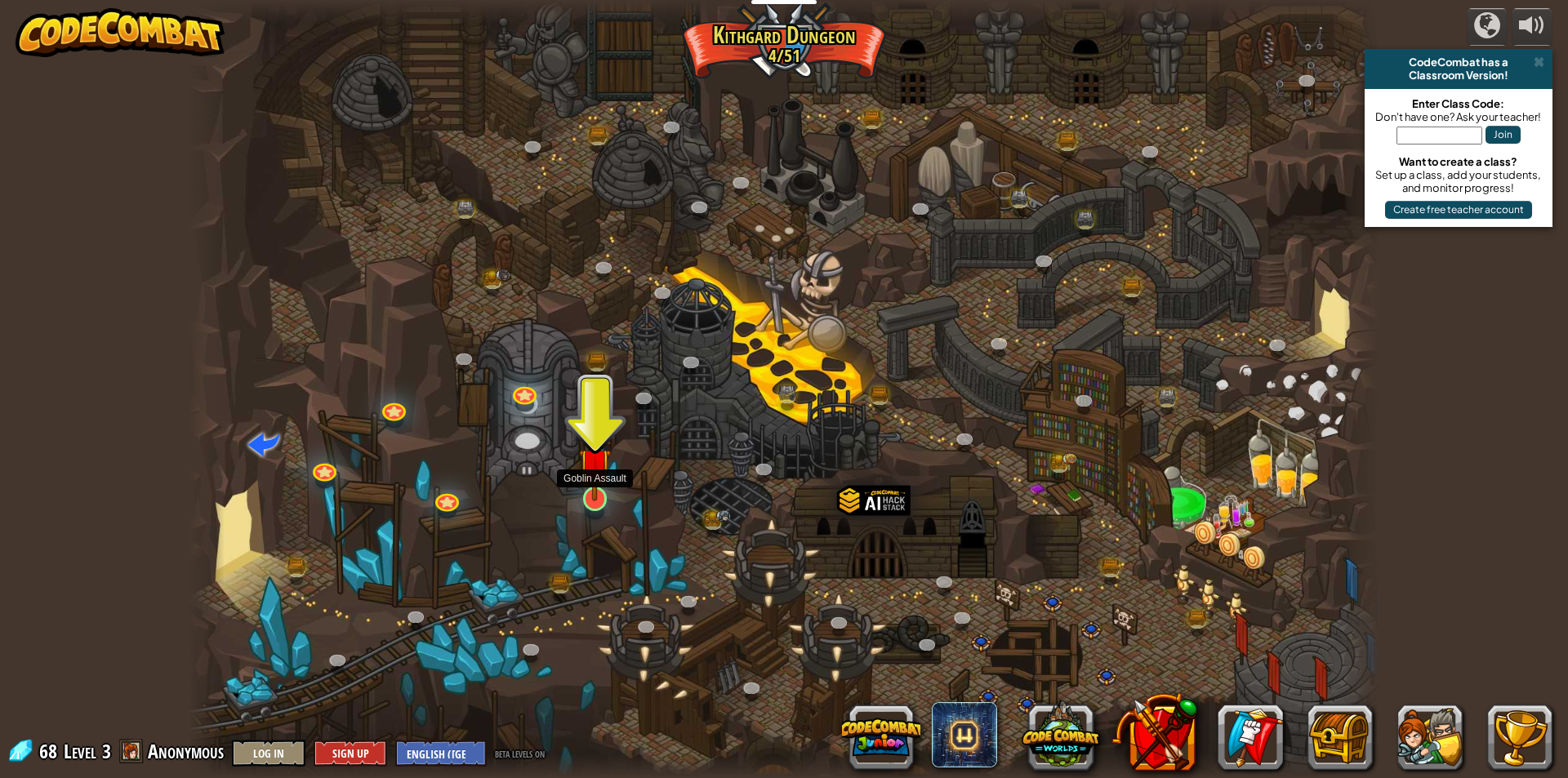
click at [600, 483] on img at bounding box center [594, 464] width 32 height 74
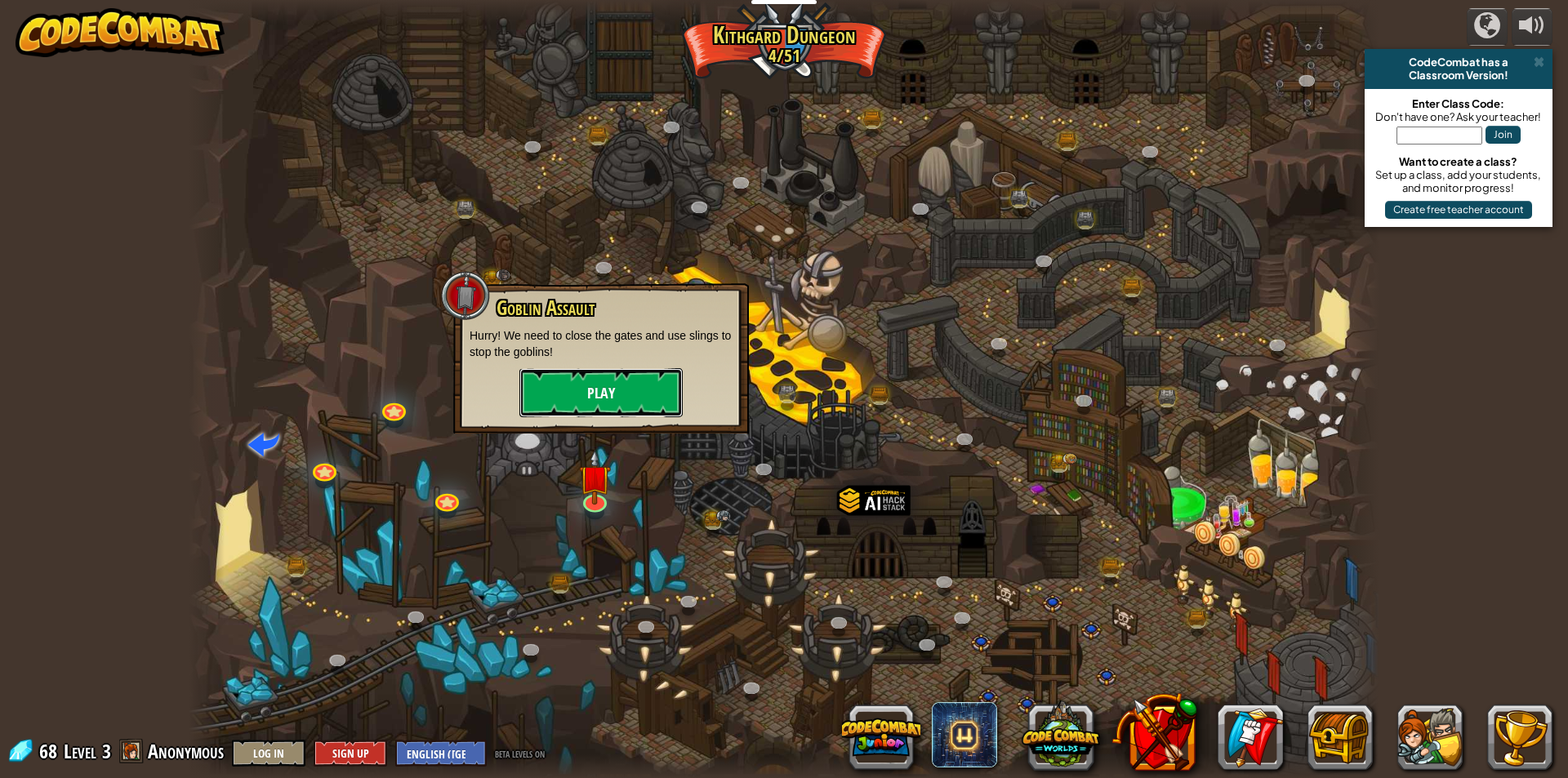
click at [591, 405] on button "Play" at bounding box center [601, 392] width 164 height 49
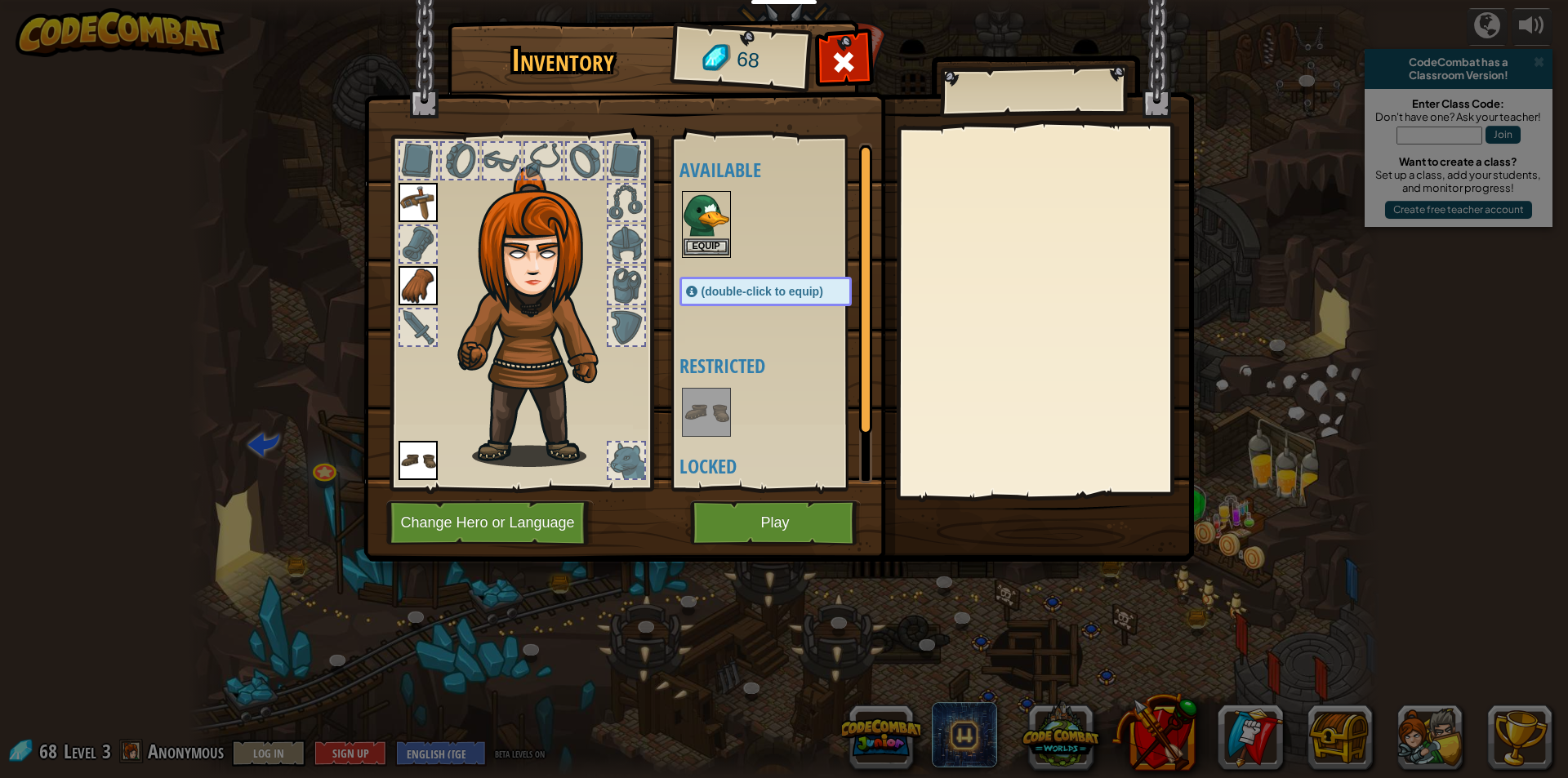
click at [708, 218] on img at bounding box center [706, 215] width 46 height 46
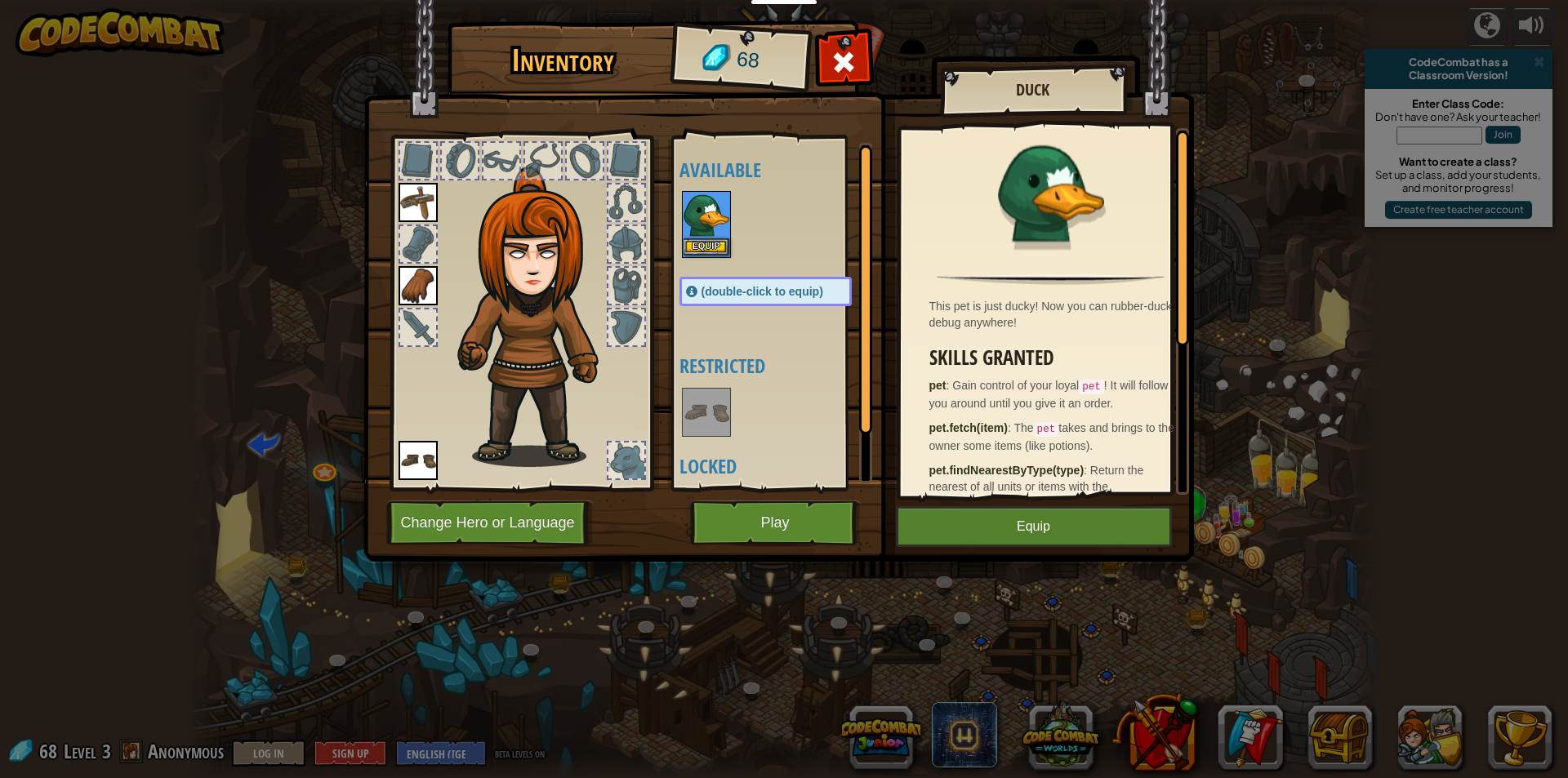
click at [705, 227] on img at bounding box center [706, 215] width 46 height 46
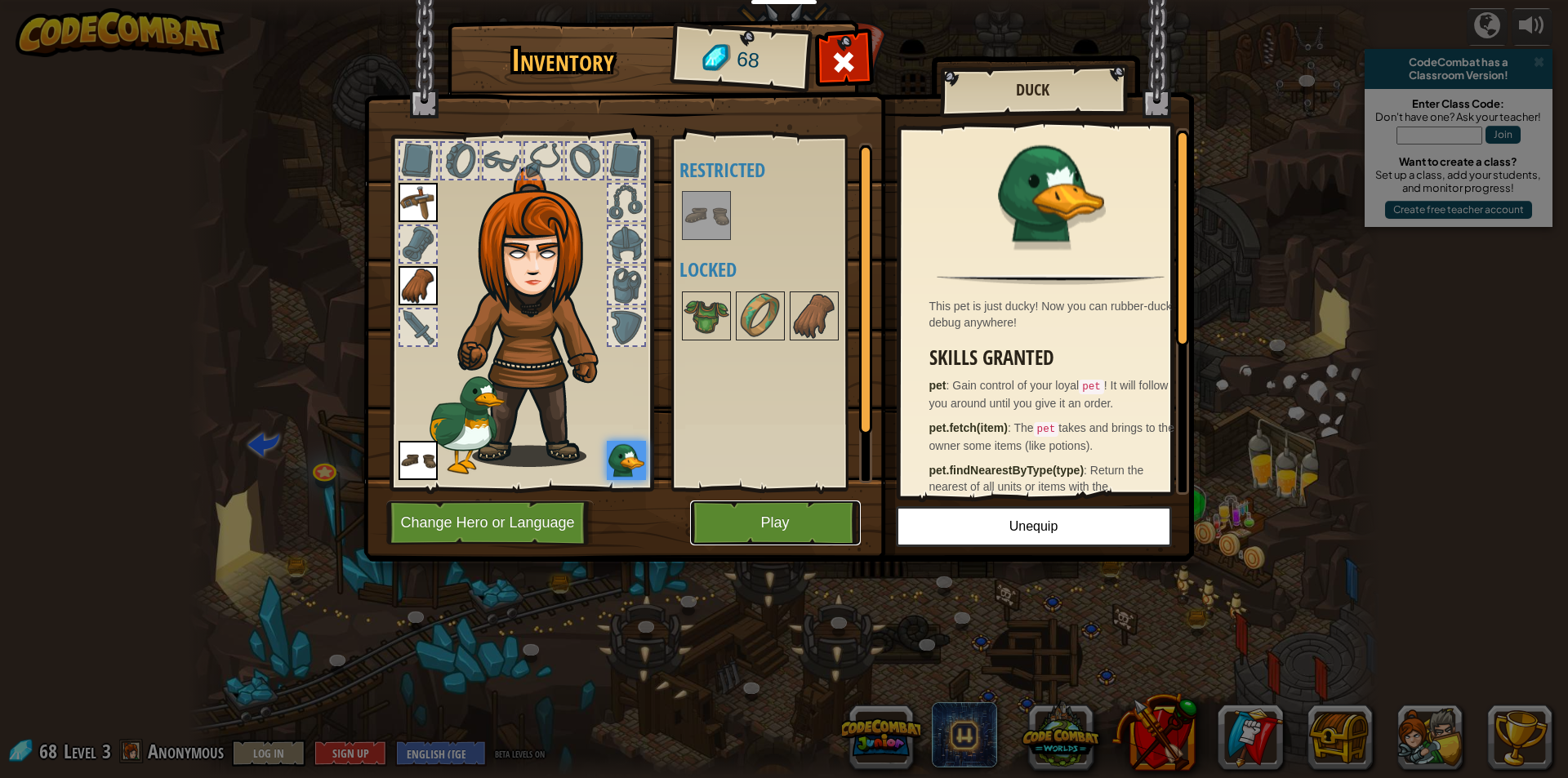
click at [759, 514] on button "Play" at bounding box center [775, 523] width 171 height 45
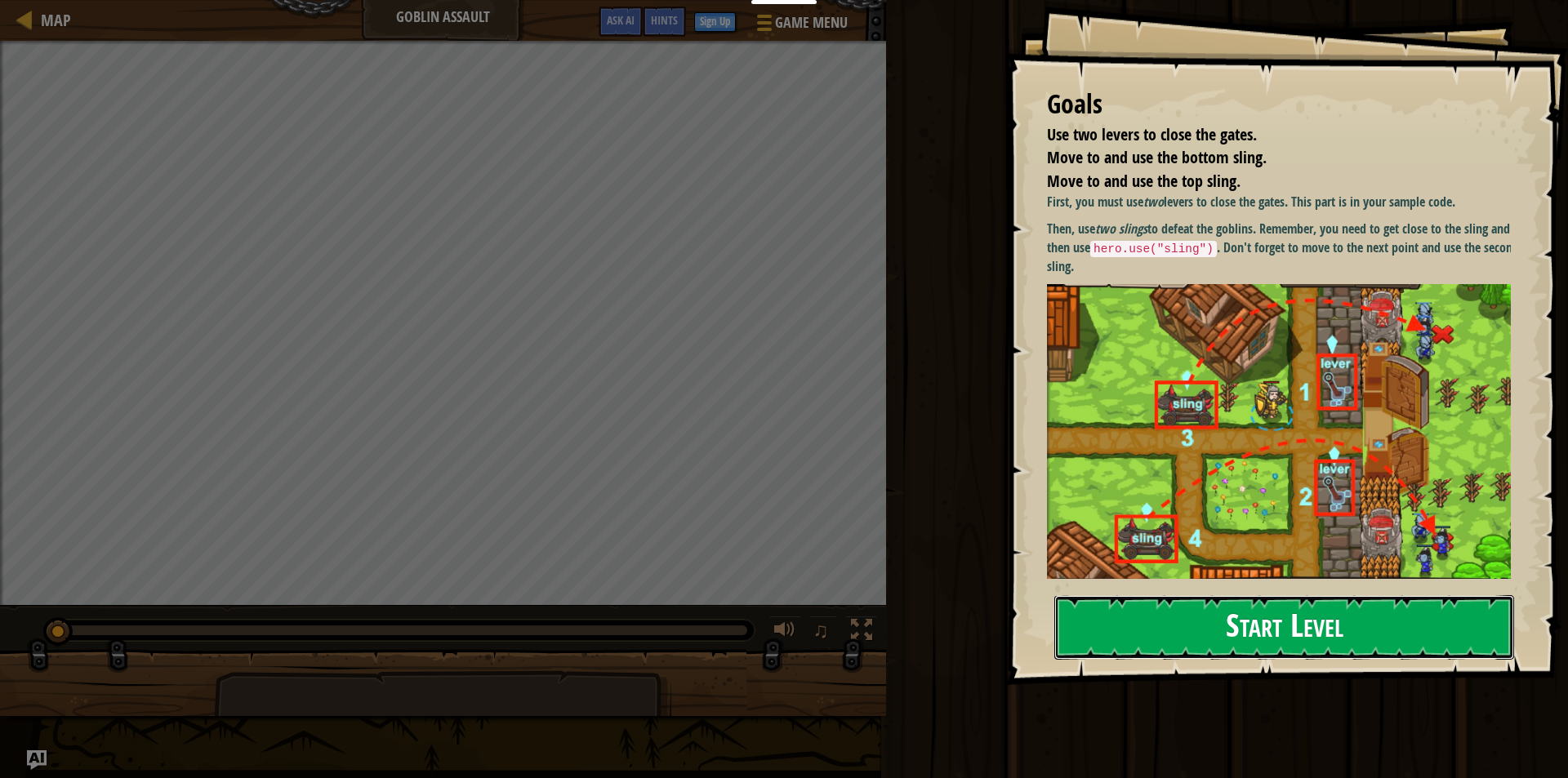
click at [1299, 635] on button "Start Level" at bounding box center [1284, 627] width 460 height 65
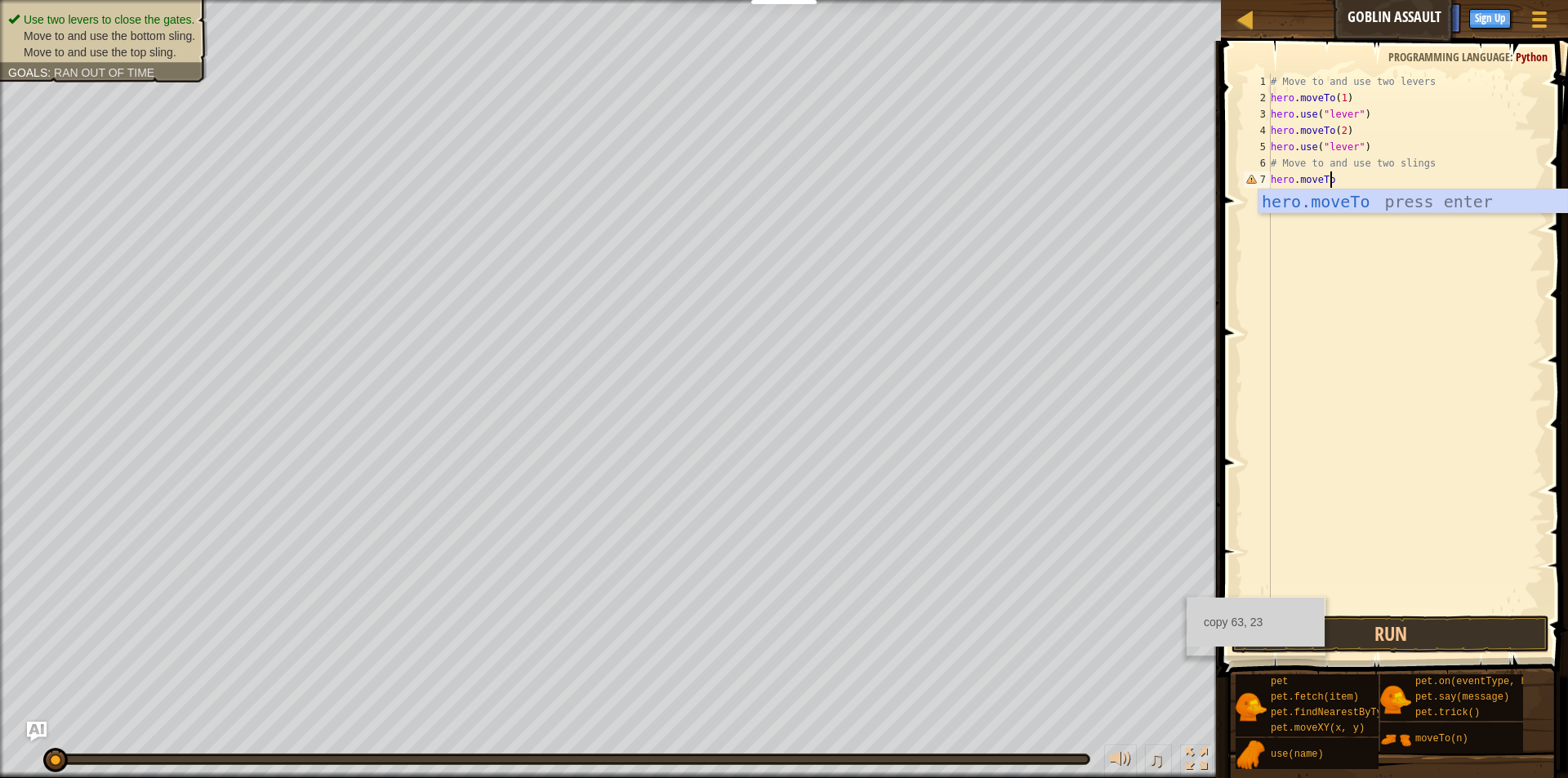
scroll to position [7, 5]
type textarea "hero.moveTo(3)"
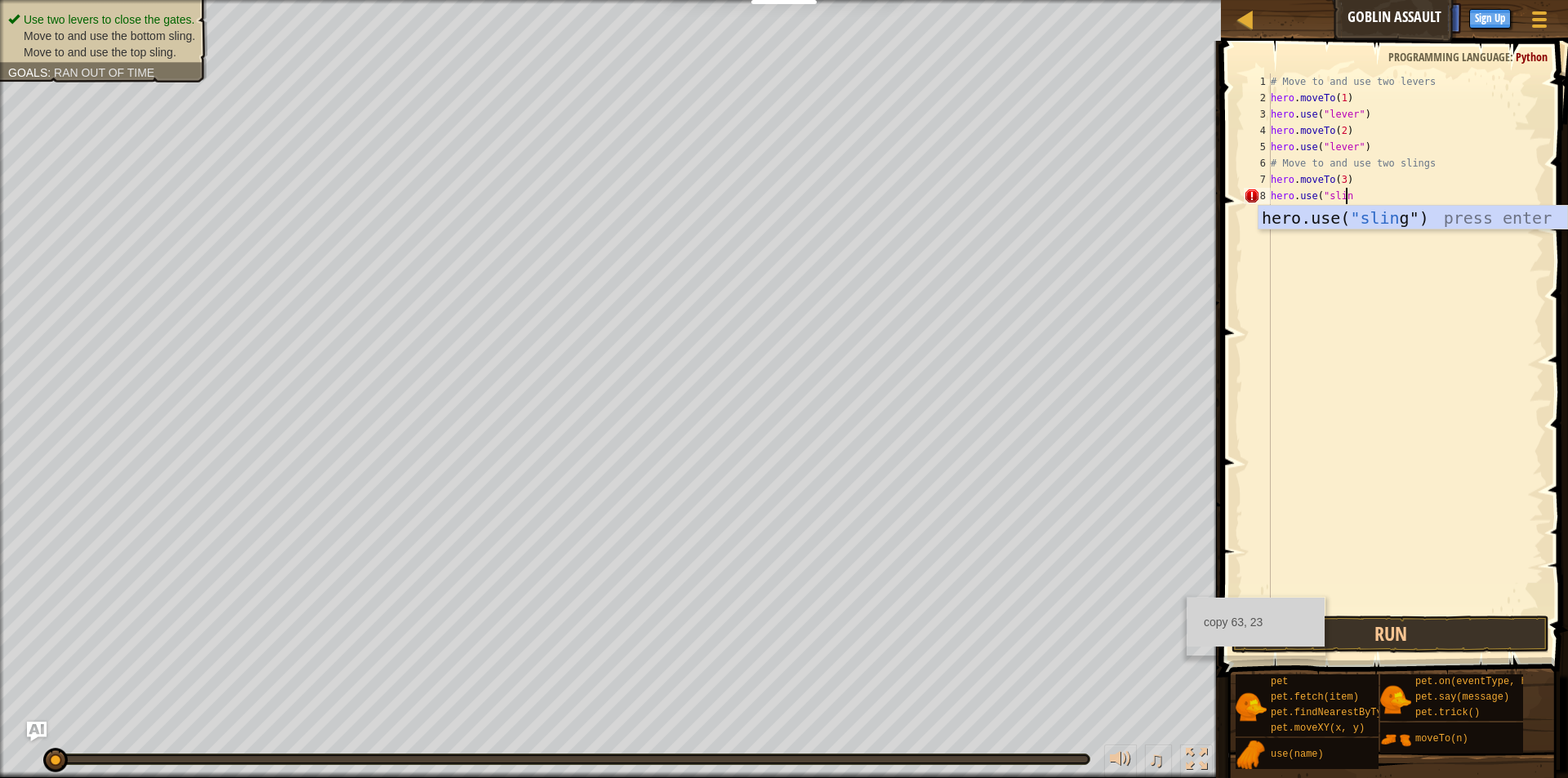
scroll to position [7, 6]
type textarea "hero.use("sling")"
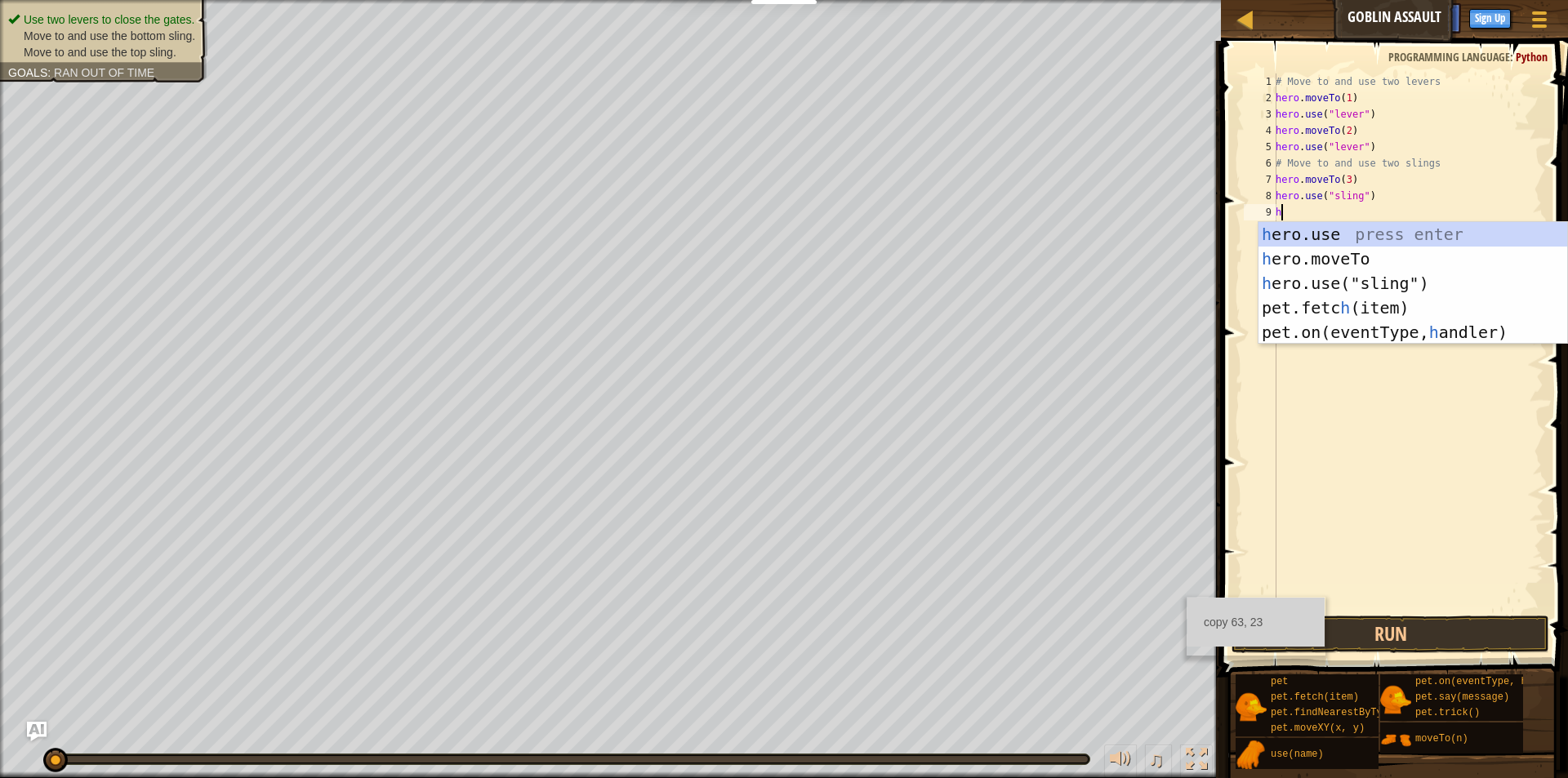
scroll to position [7, 1]
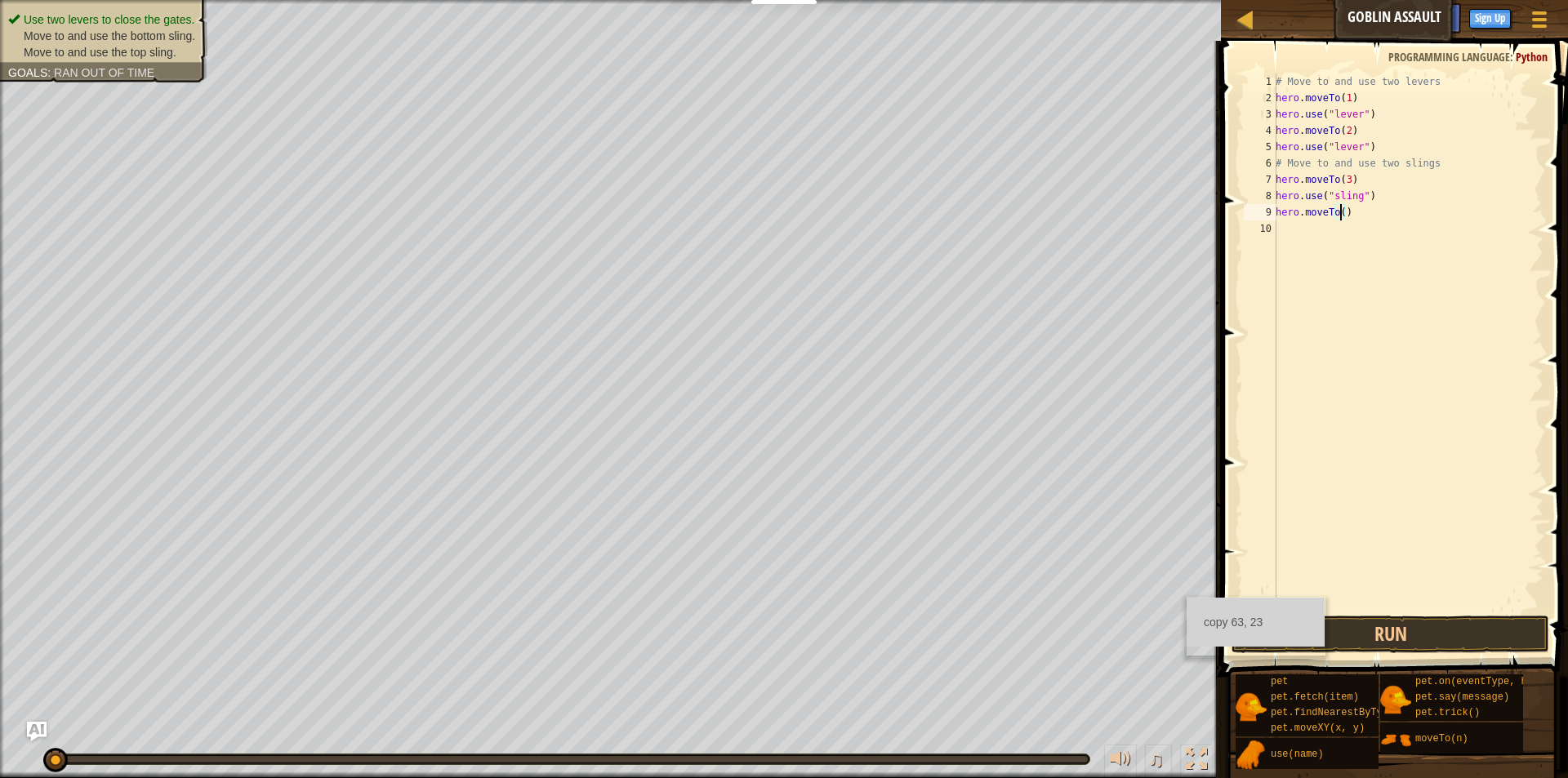
type textarea "hero.moveTo(4)"
type textarea "hero.use("sling")"
click at [1416, 629] on button "Run" at bounding box center [1389, 634] width 317 height 38
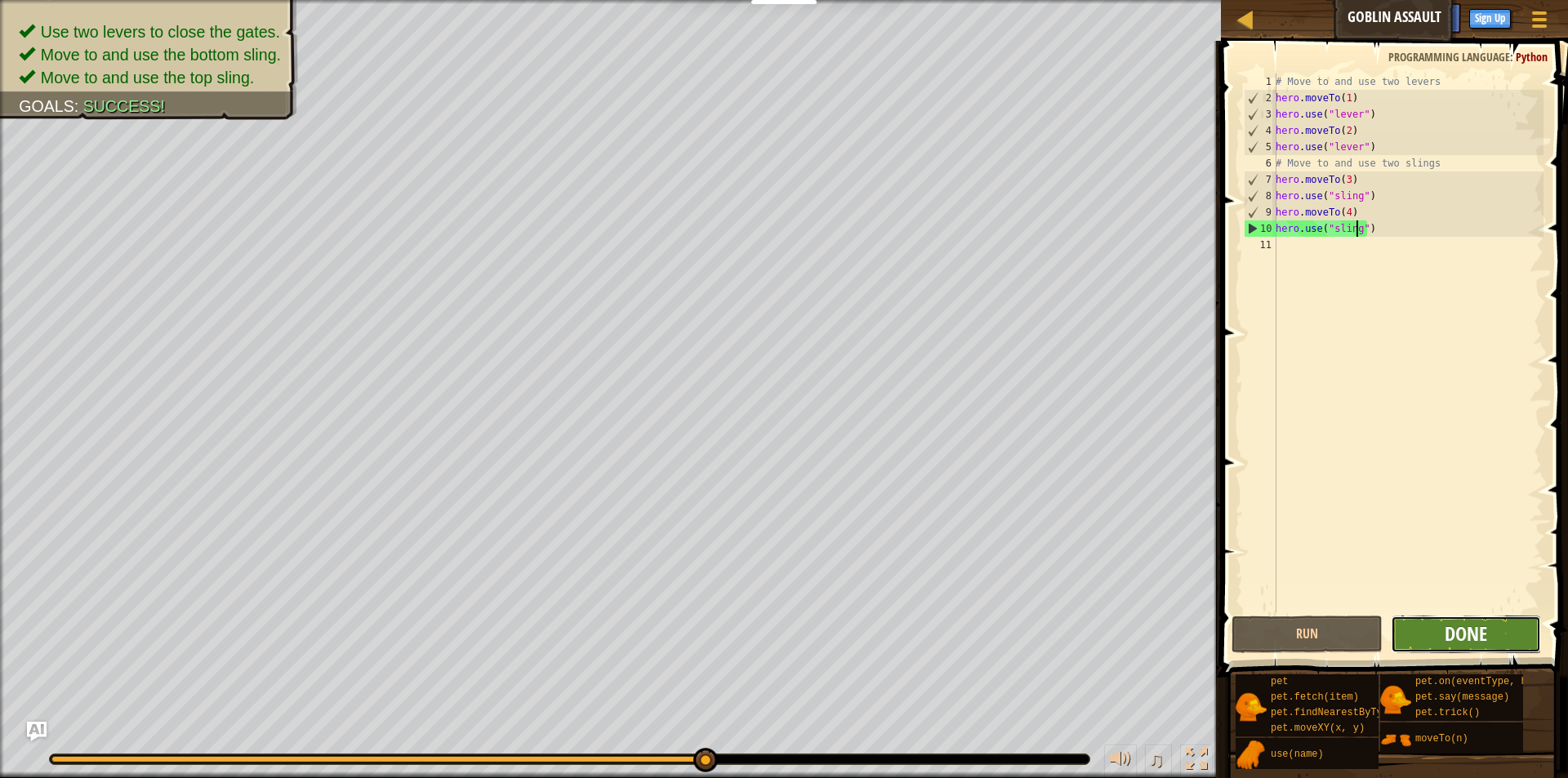
click at [1478, 630] on span "Done" at bounding box center [1465, 633] width 43 height 26
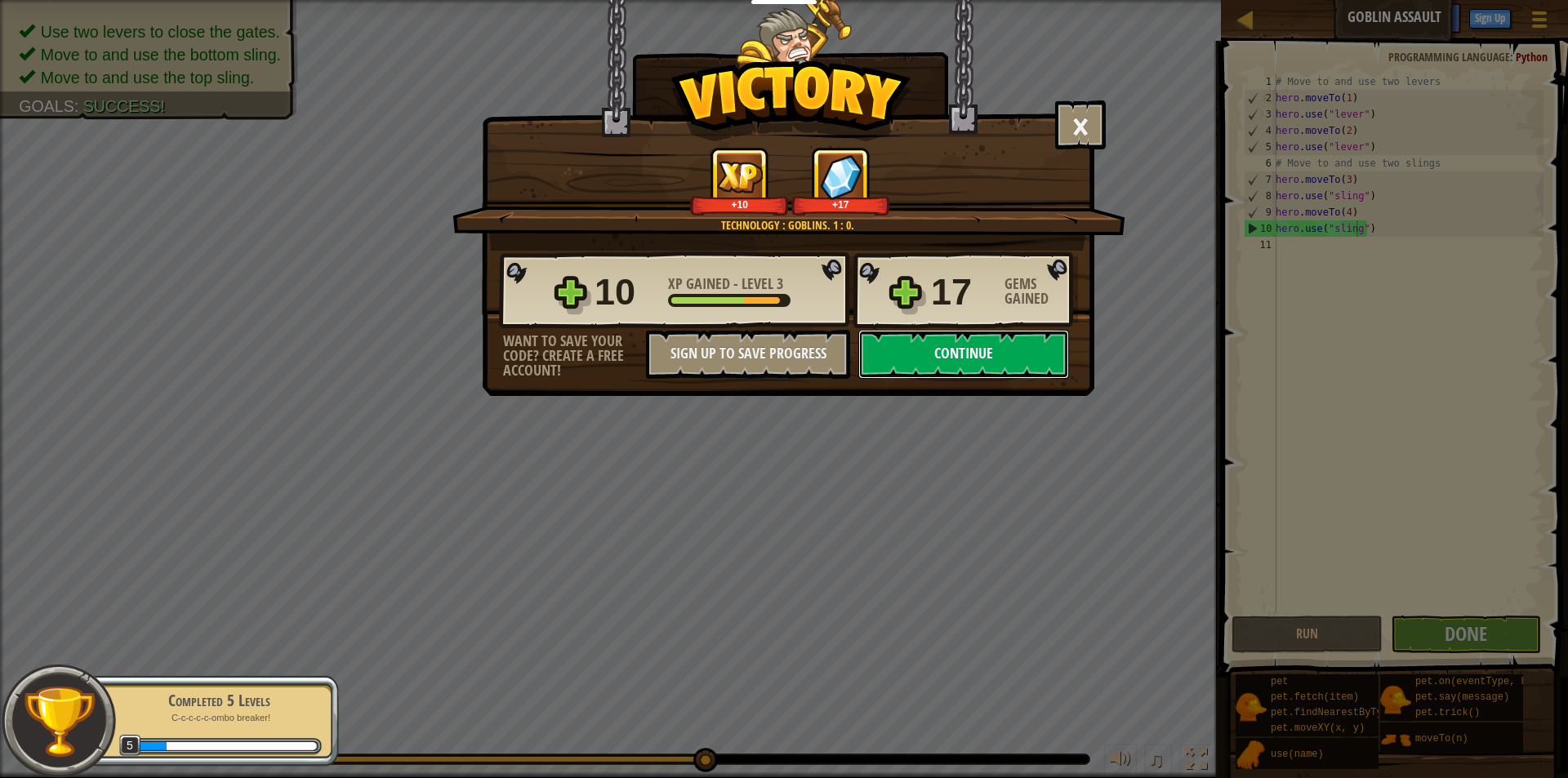
click at [975, 364] on button "Continue" at bounding box center [963, 354] width 210 height 49
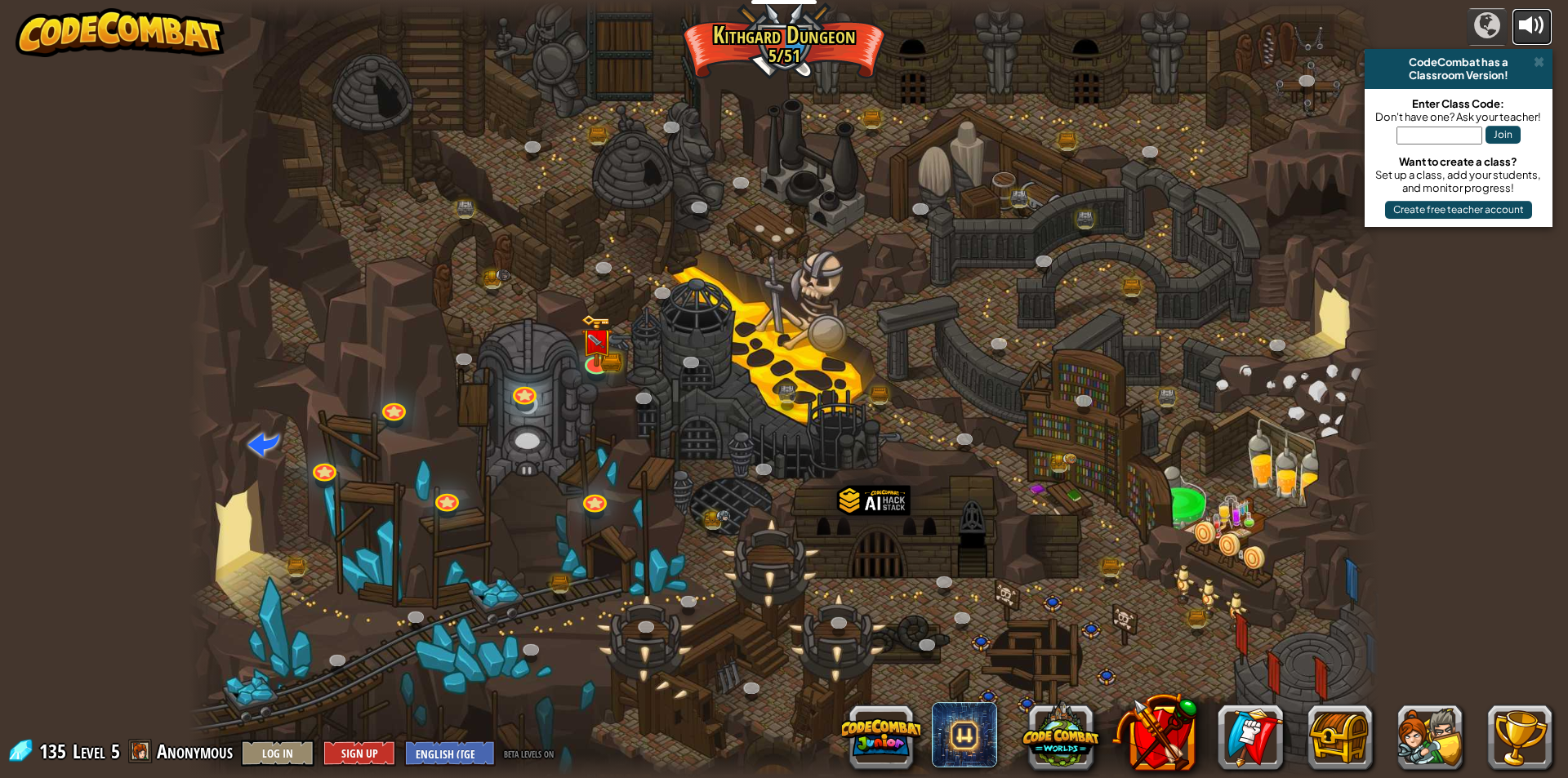
click at [1524, 13] on div at bounding box center [1532, 25] width 26 height 26
